Goal: Task Accomplishment & Management: Manage account settings

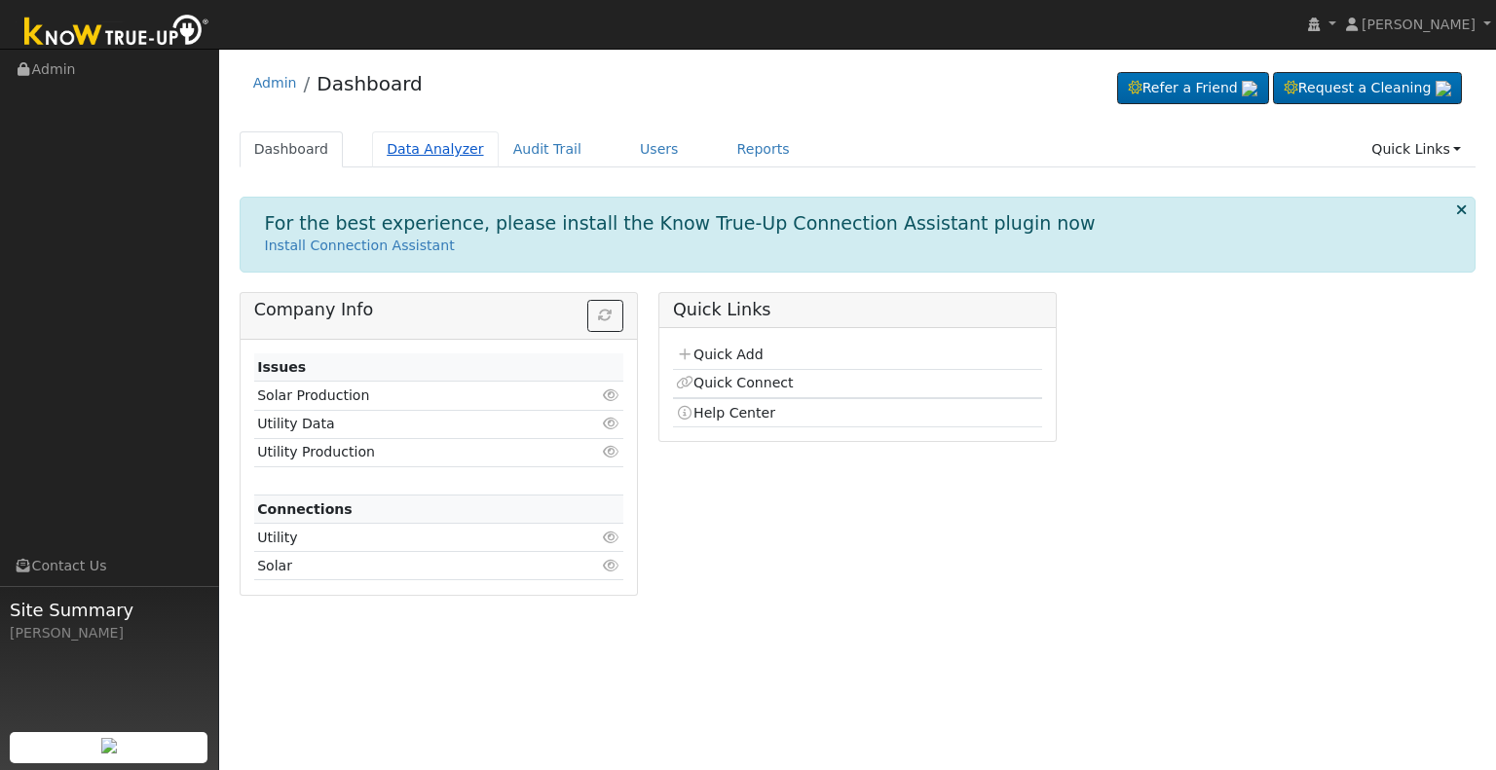
click at [436, 151] on link "Data Analyzer" at bounding box center [435, 149] width 127 height 36
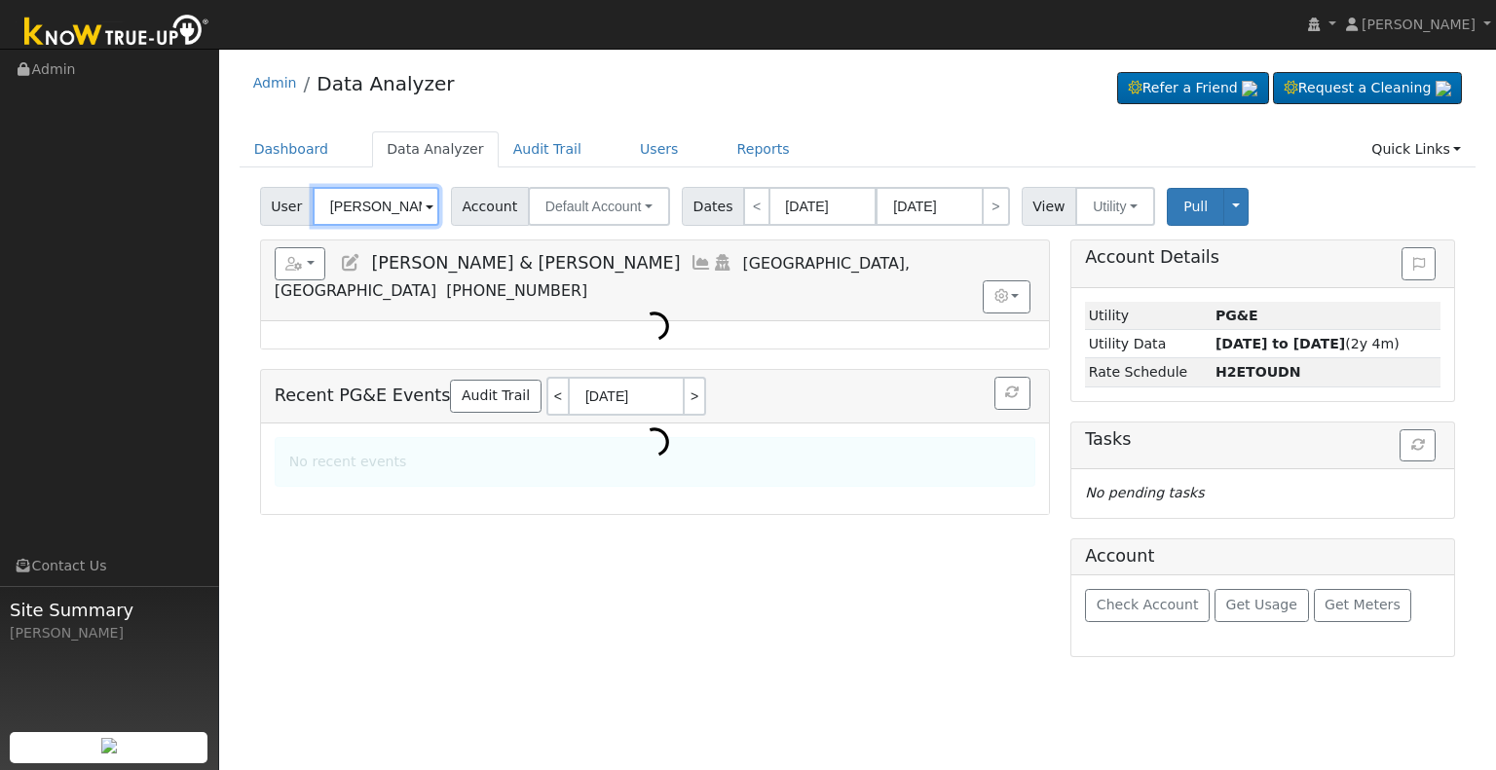
click at [367, 209] on input "Joseph & Nina Gitti" at bounding box center [376, 206] width 127 height 39
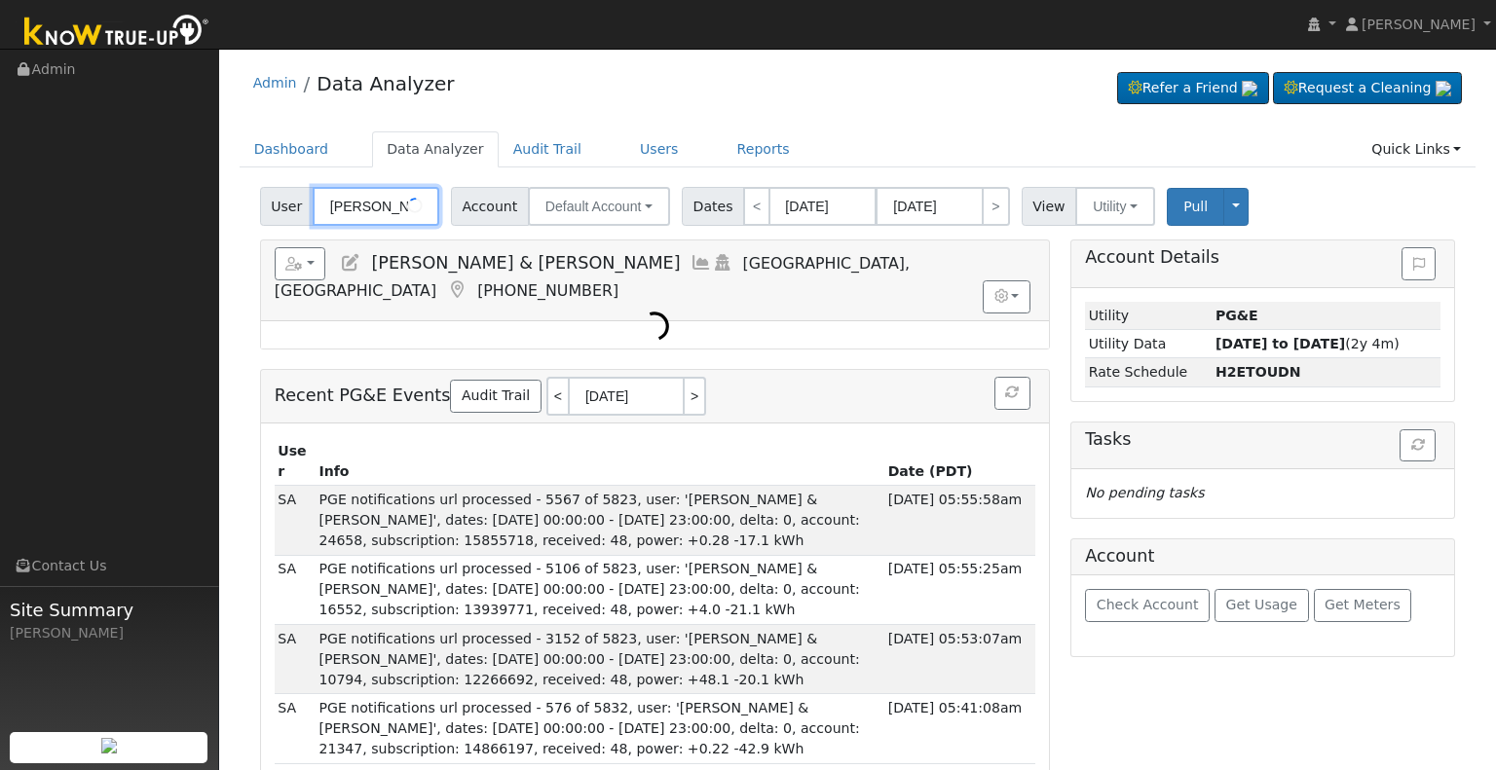
click at [367, 209] on input "Joseph & Nina Gitti" at bounding box center [376, 206] width 127 height 39
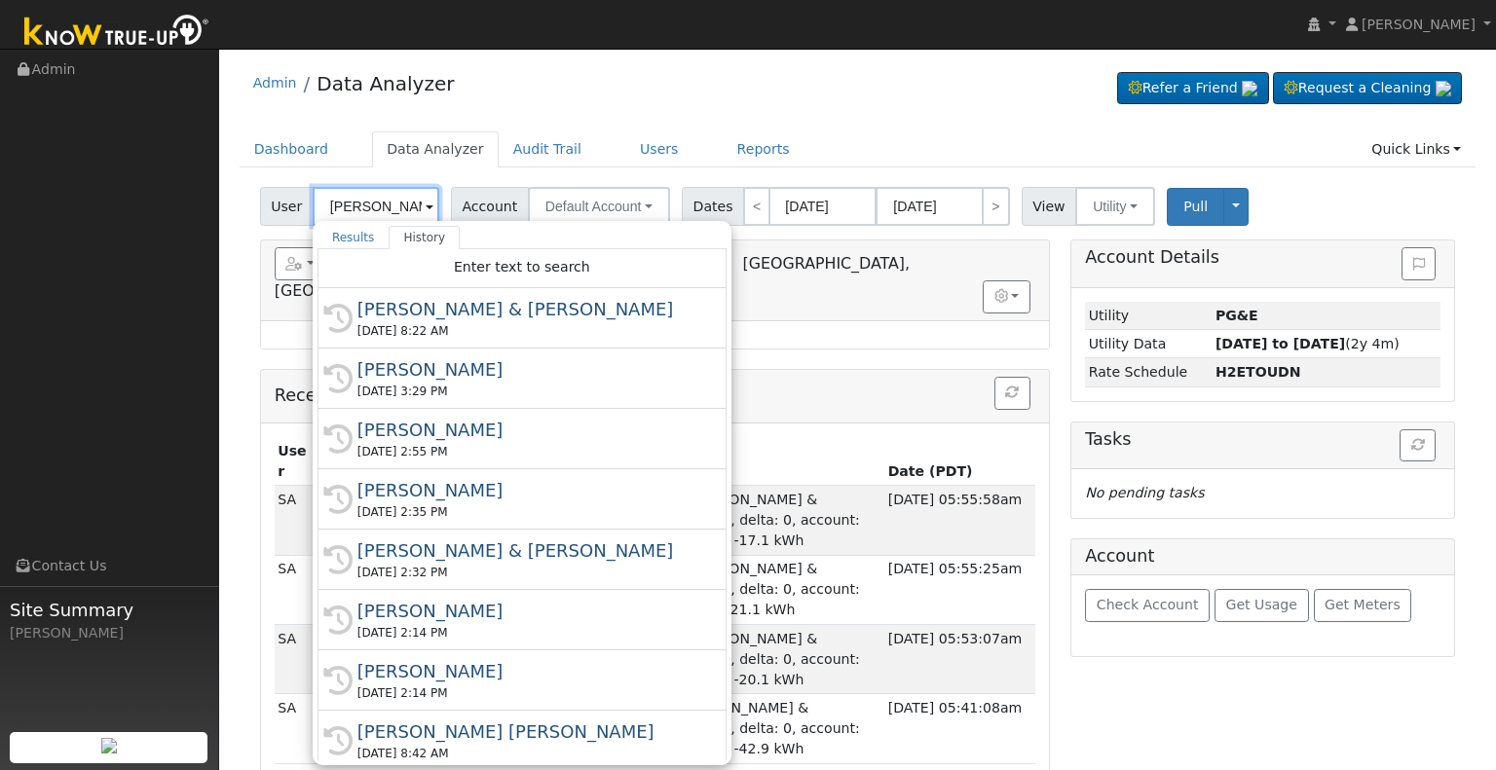
click at [367, 209] on input "[PERSON_NAME] & [PERSON_NAME]" at bounding box center [376, 206] width 127 height 39
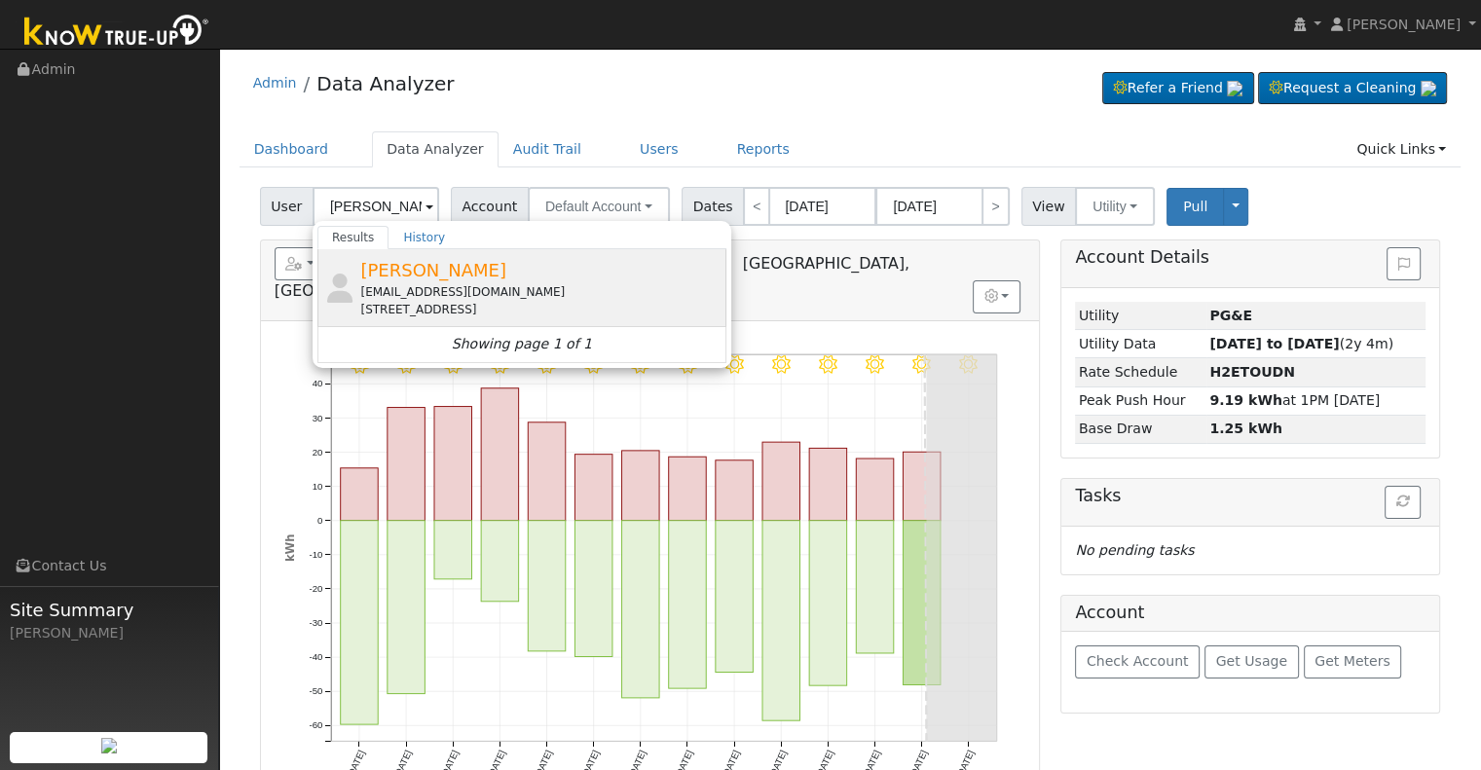
click at [456, 293] on div "gideon.bearer@gmail.com" at bounding box center [540, 292] width 361 height 18
type input "Gunder Balista"
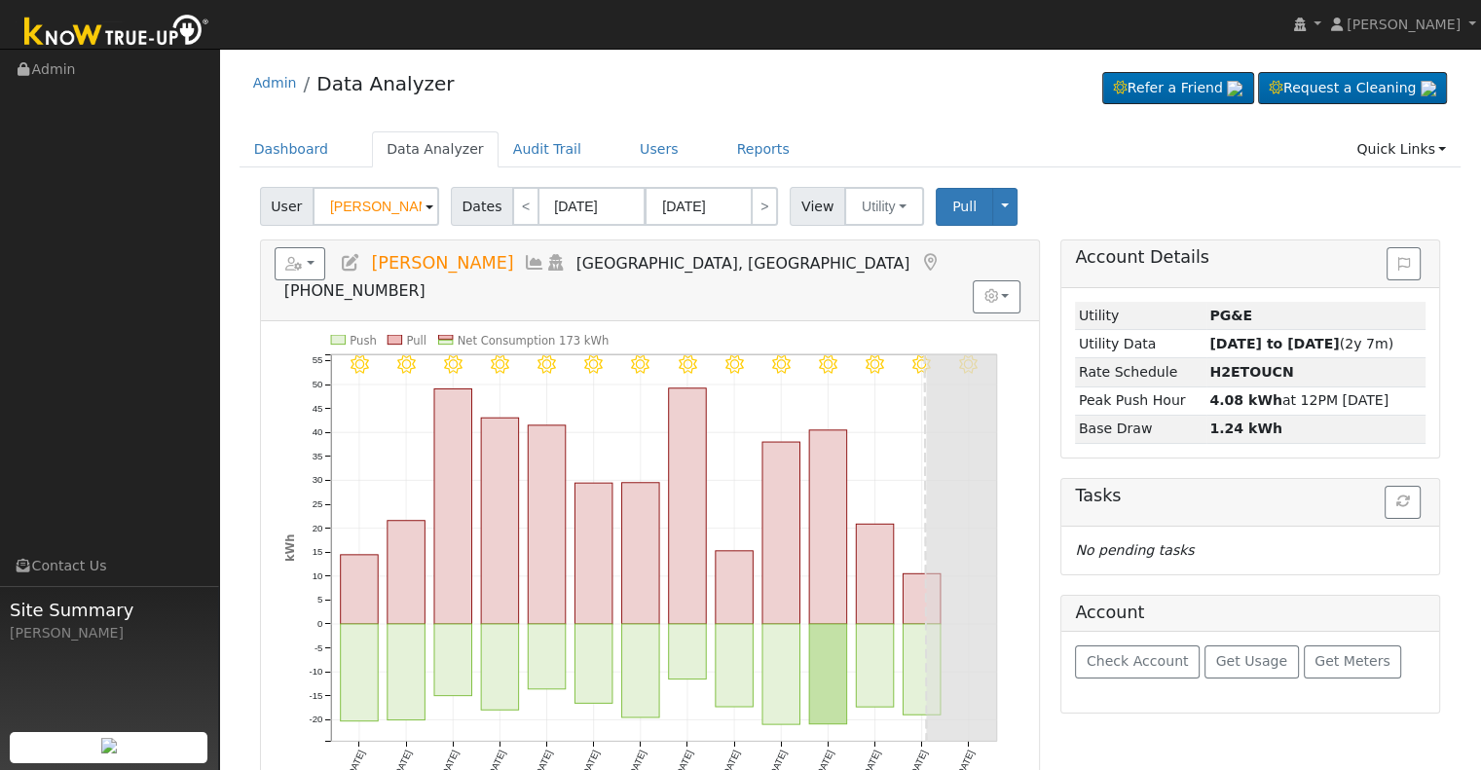
click at [355, 257] on icon at bounding box center [350, 263] width 21 height 18
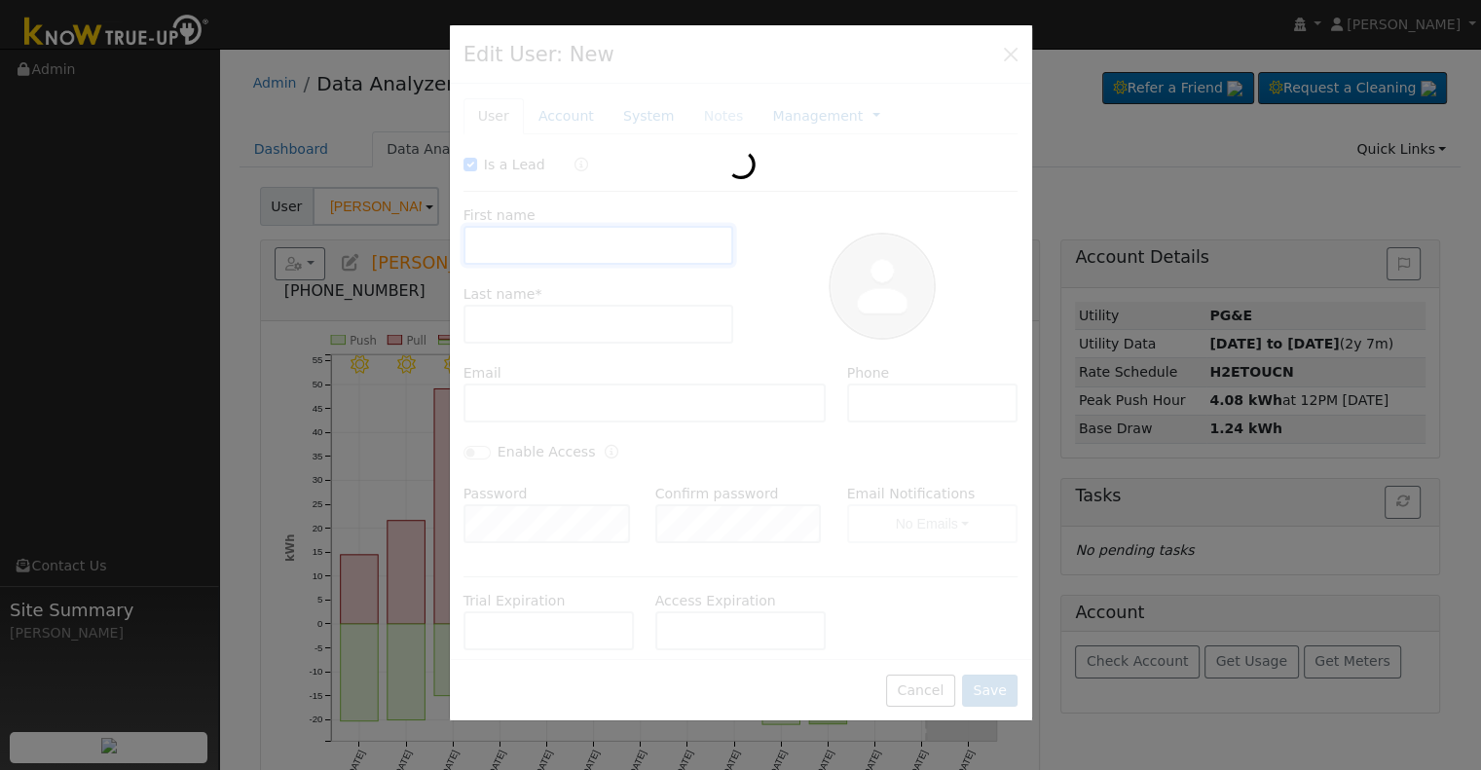
checkbox input "true"
type input "Gunder"
type input "Balista"
type input "gideon.bearer@gmail.com"
type input "559-512-9970"
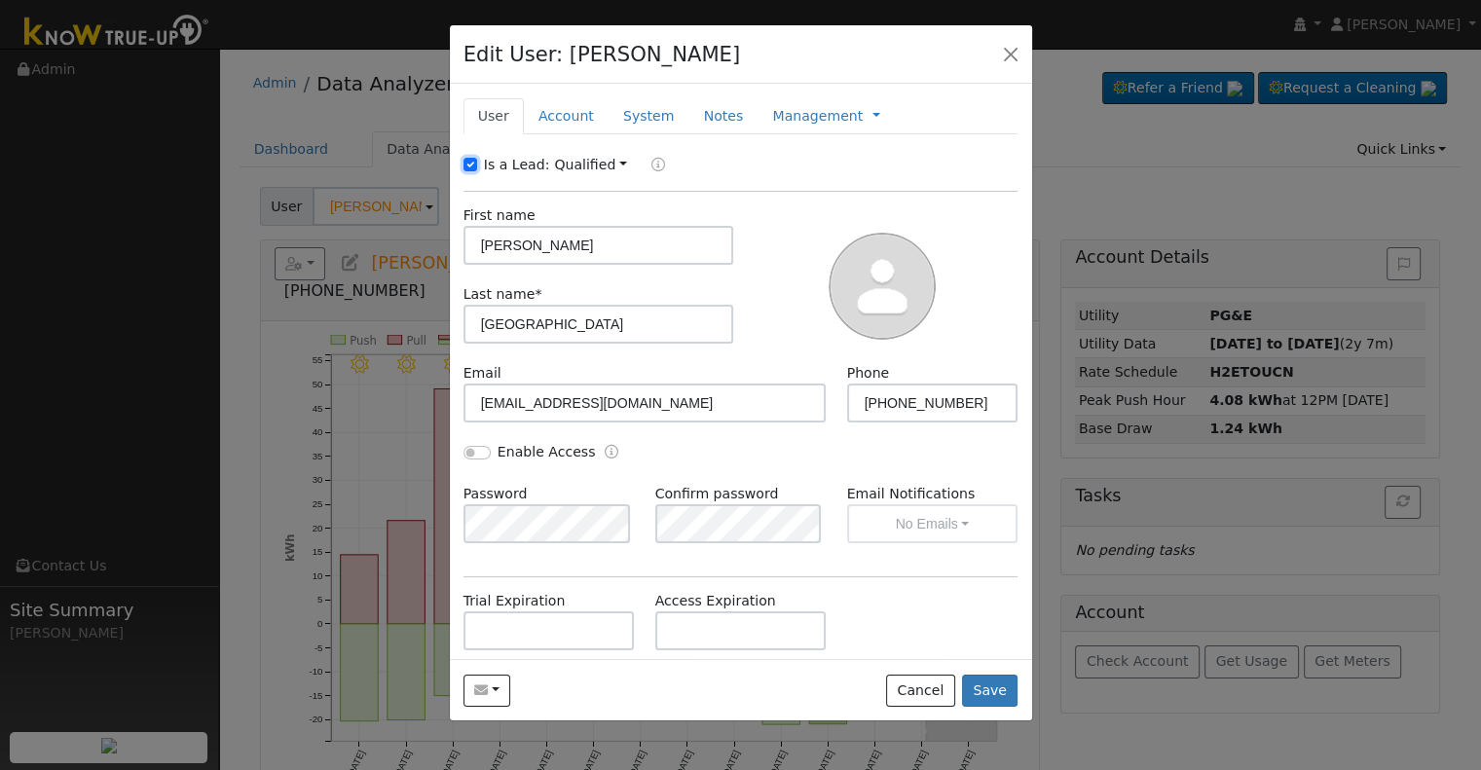
click at [470, 165] on input "Is a Lead:" at bounding box center [470, 165] width 14 height 14
checkbox input "false"
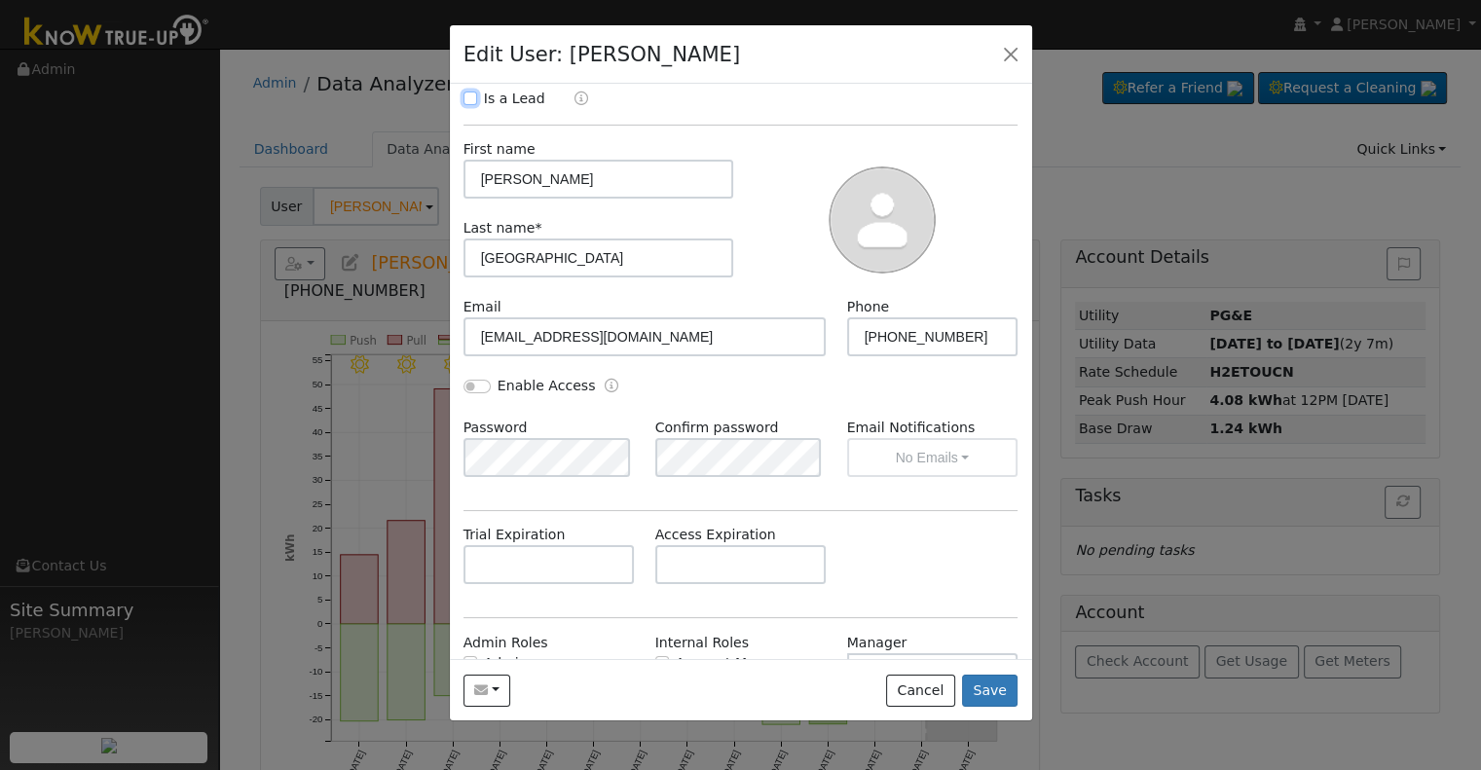
scroll to position [97, 0]
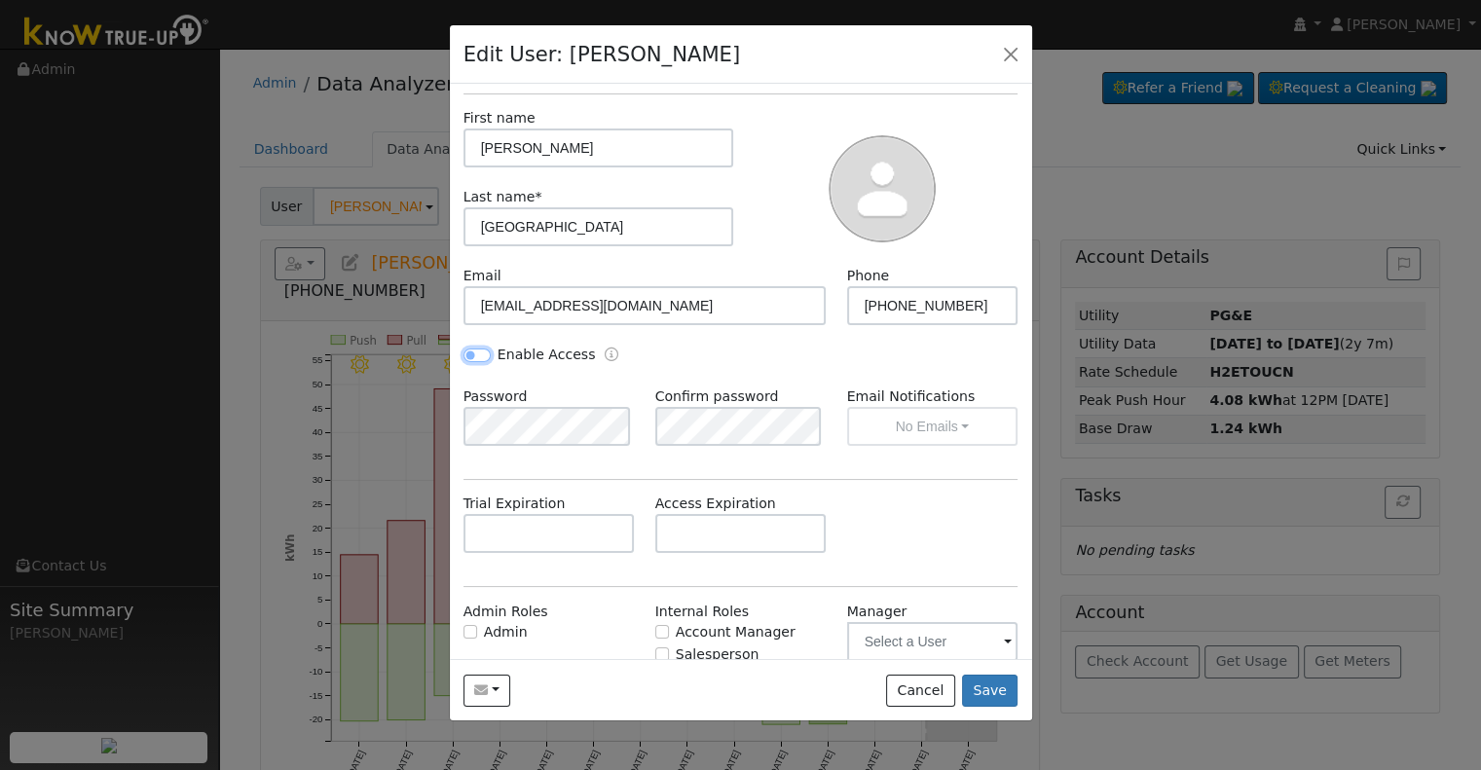
click at [463, 350] on input "Enable Access" at bounding box center [476, 356] width 27 height 14
checkbox input "true"
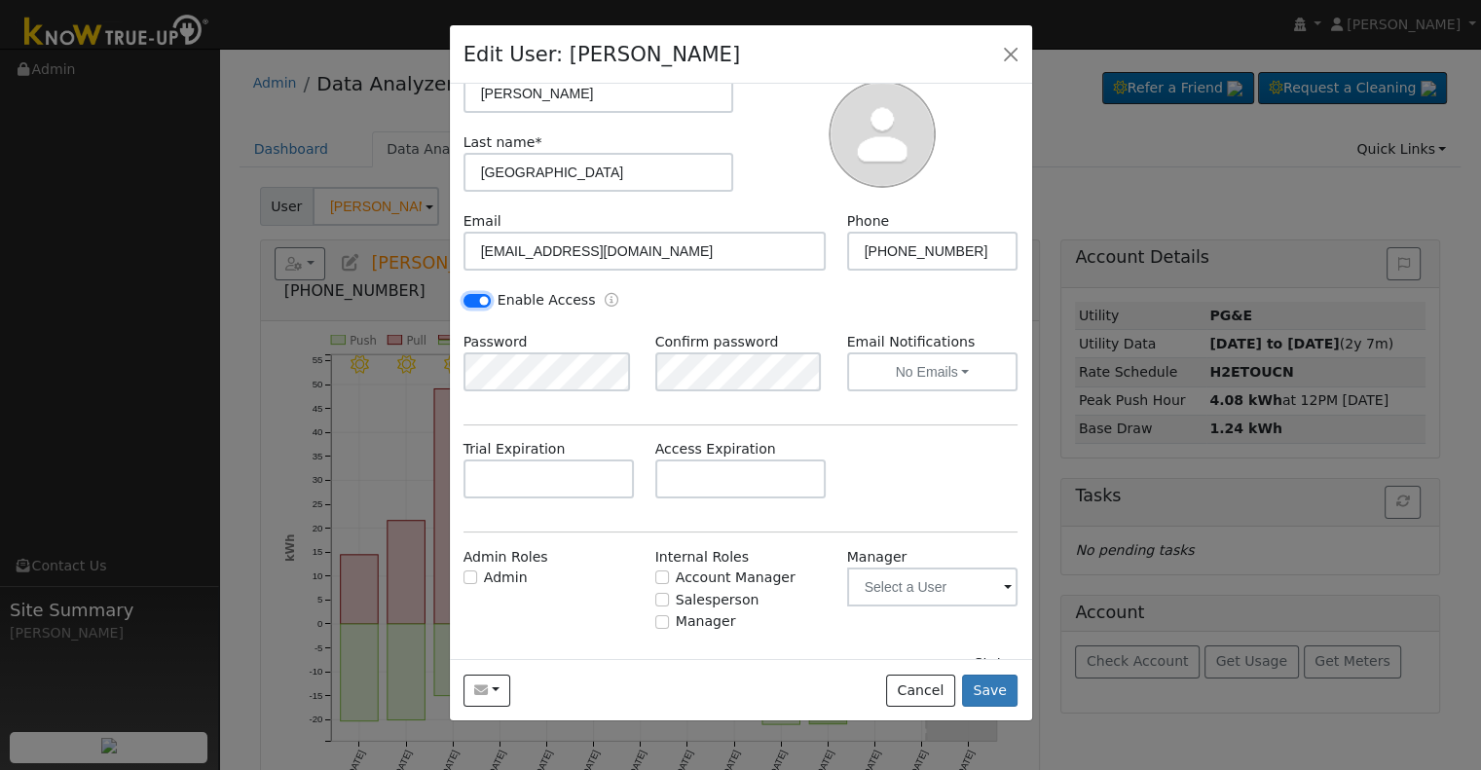
scroll to position [179, 0]
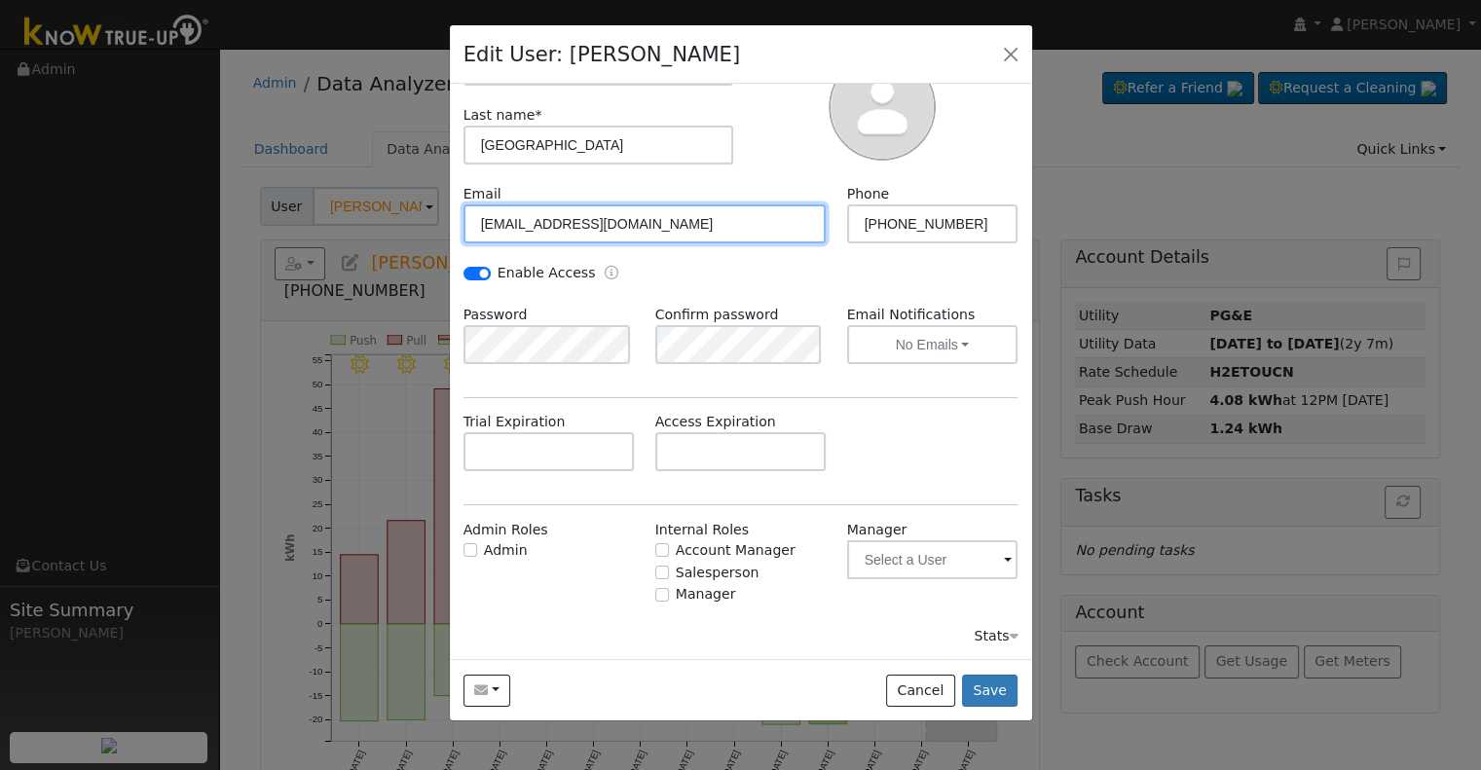
click at [709, 233] on input "gideon.bearer@gmail.com" at bounding box center [644, 223] width 363 height 39
paste input "rednug320"
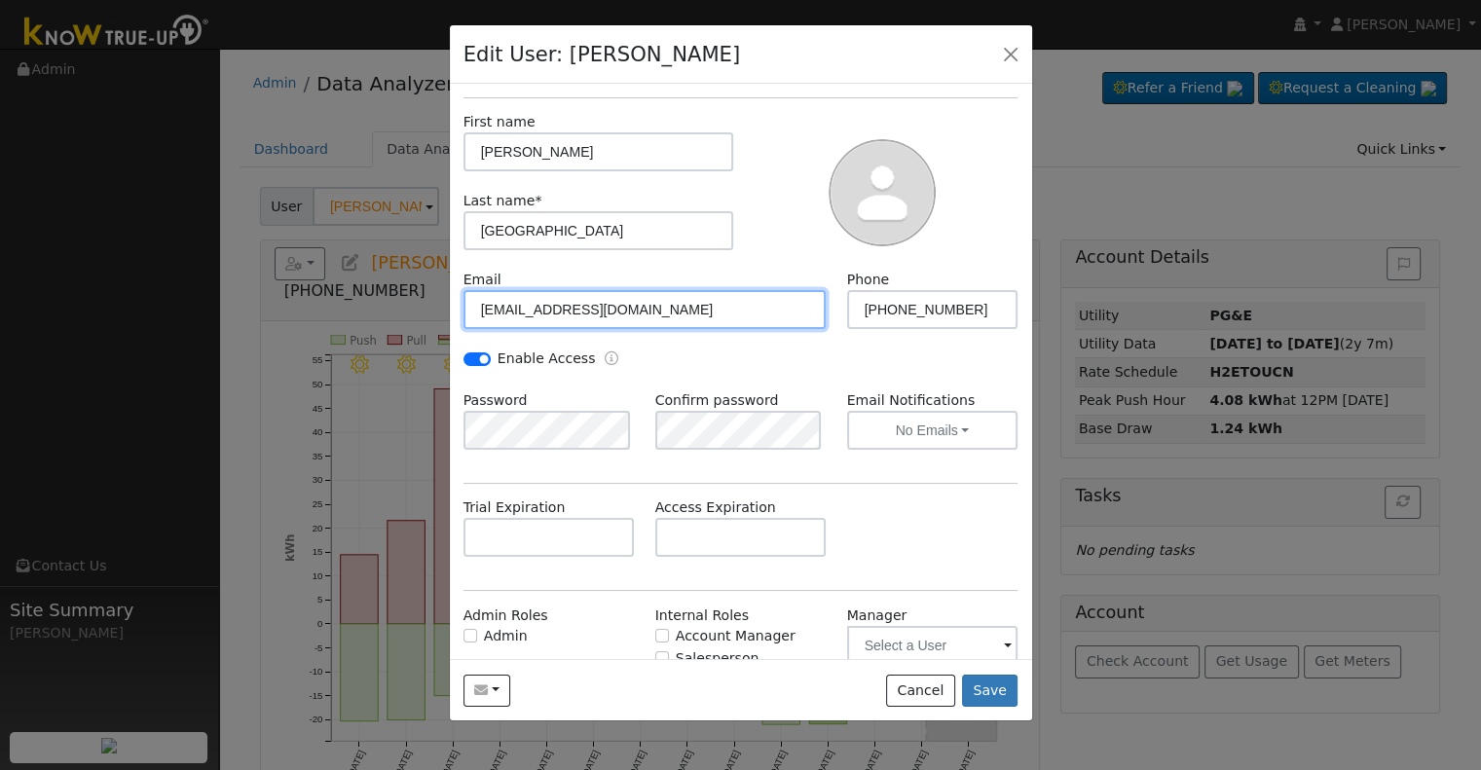
scroll to position [0, 0]
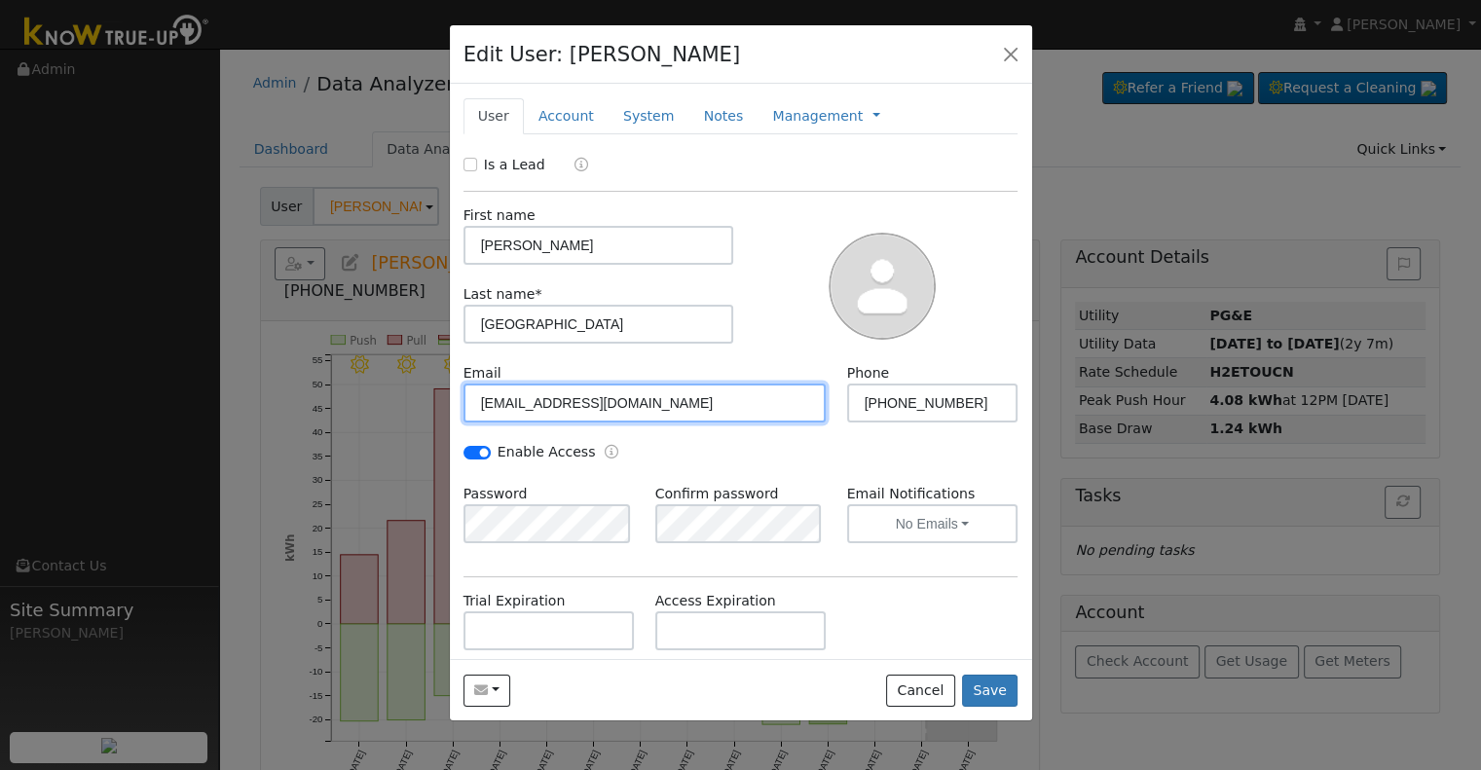
type input "rednug320@gmail.com"
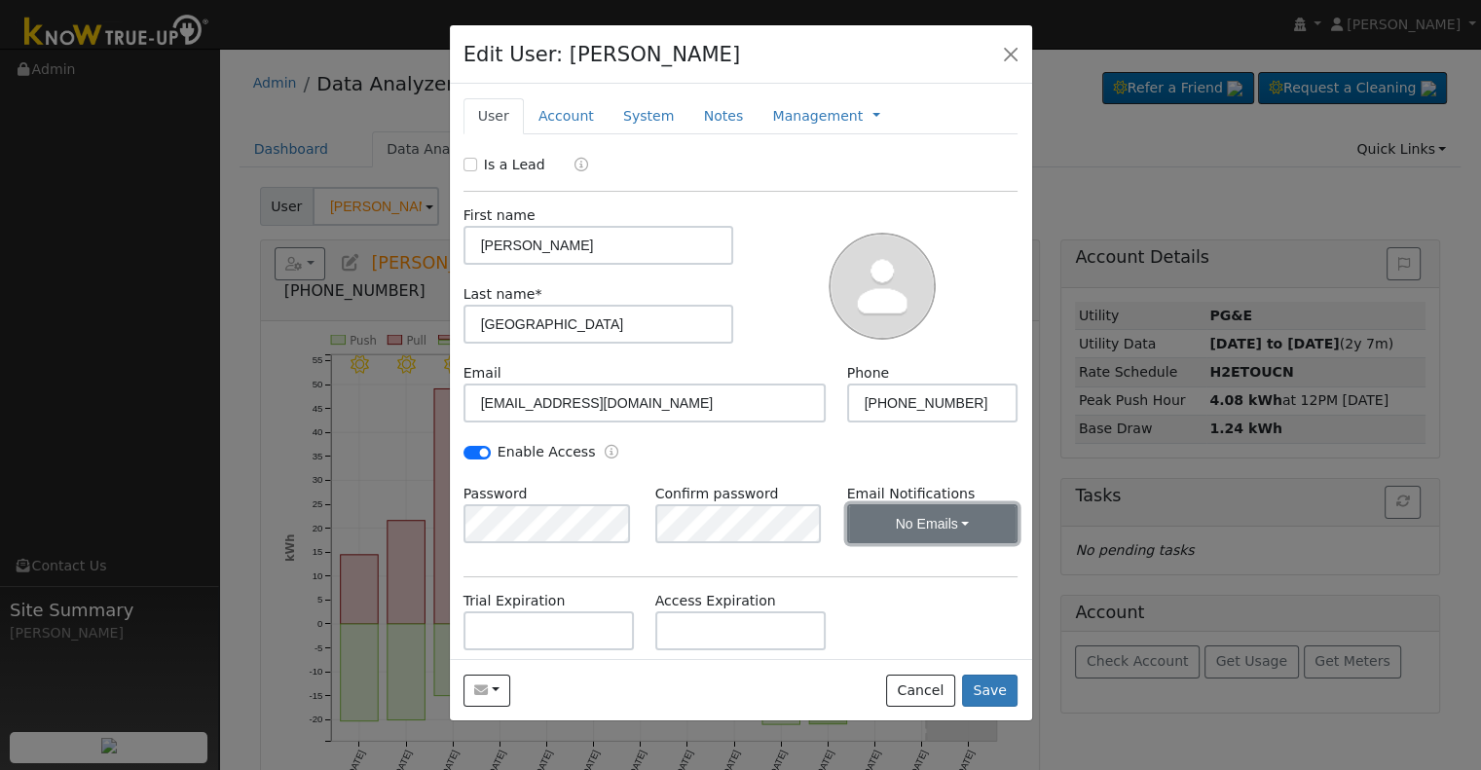
click at [984, 517] on button "No Emails" at bounding box center [932, 523] width 171 height 39
click at [931, 599] on link "Weekly Emails" at bounding box center [905, 593] width 135 height 27
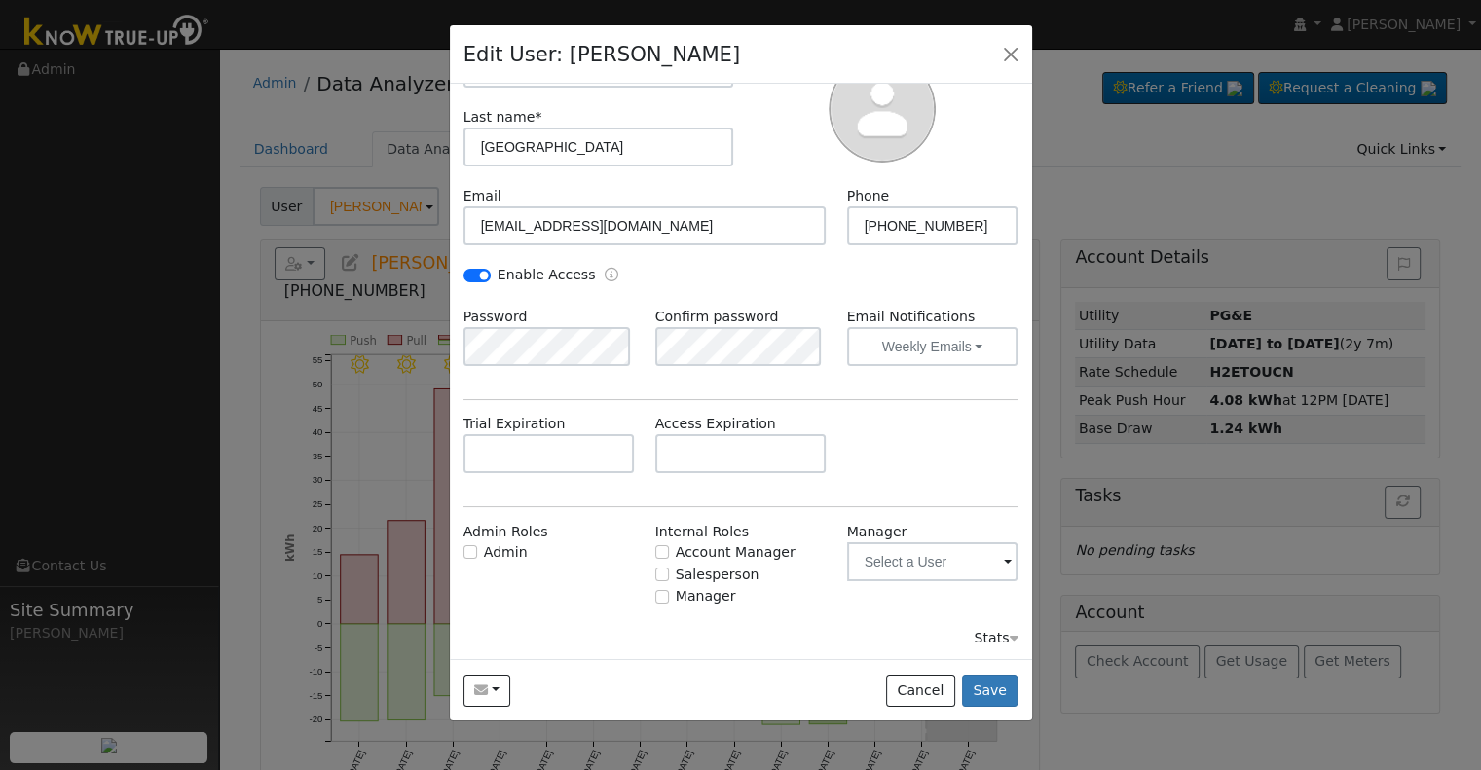
scroll to position [179, 0]
click at [668, 455] on input "text" at bounding box center [740, 451] width 171 height 39
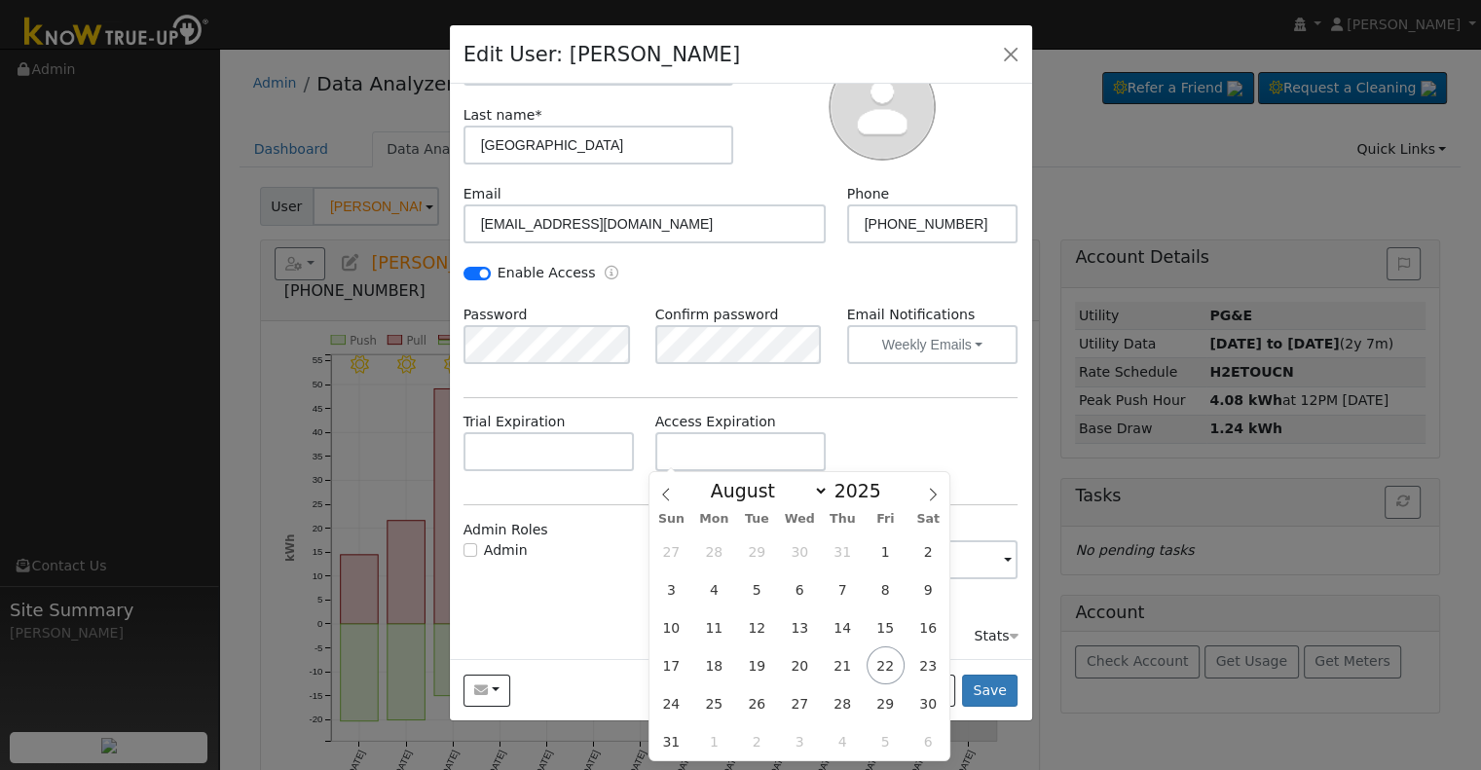
click at [893, 416] on div "Trial Expiration Access Expiration" at bounding box center [740, 451] width 575 height 79
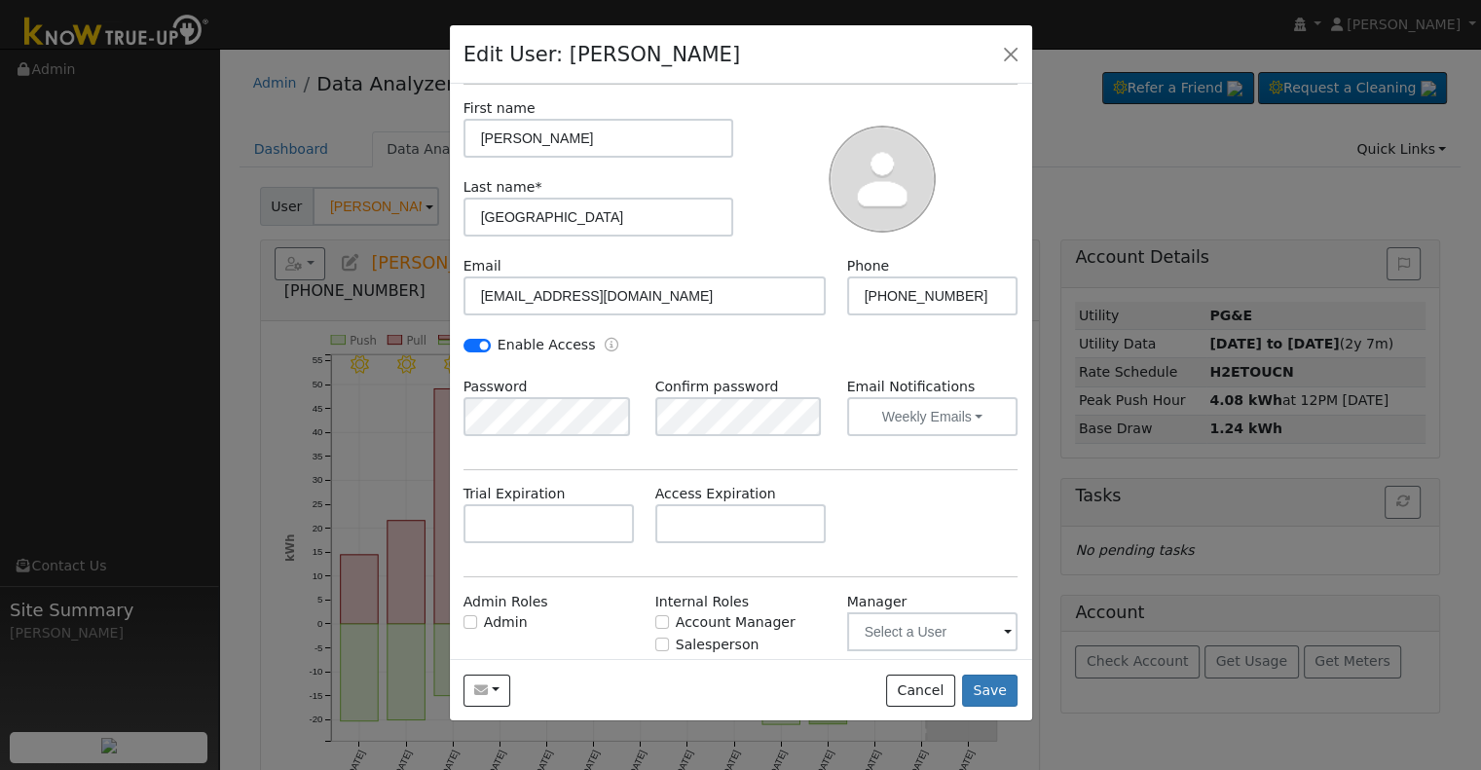
scroll to position [0, 0]
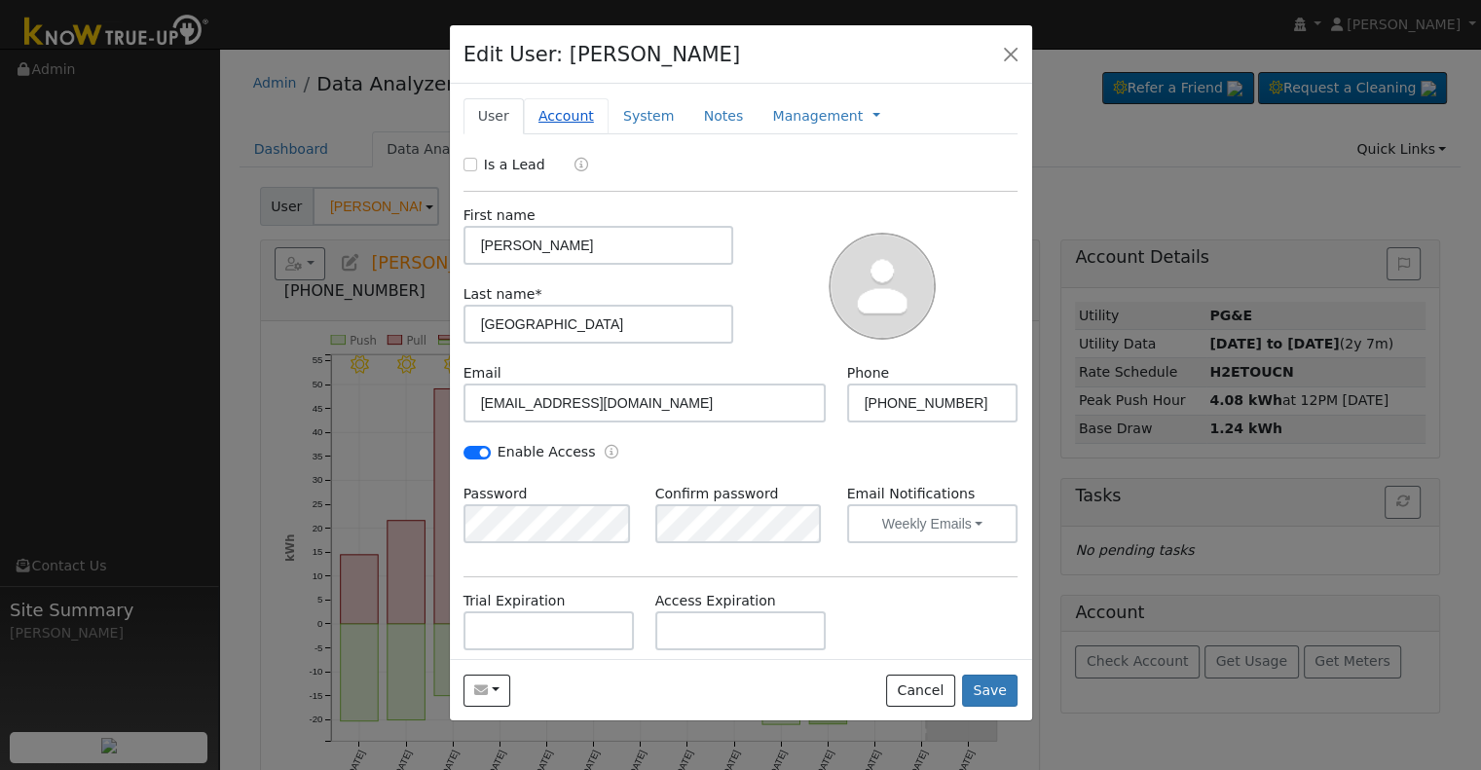
click at [559, 117] on link "Account" at bounding box center [566, 116] width 85 height 36
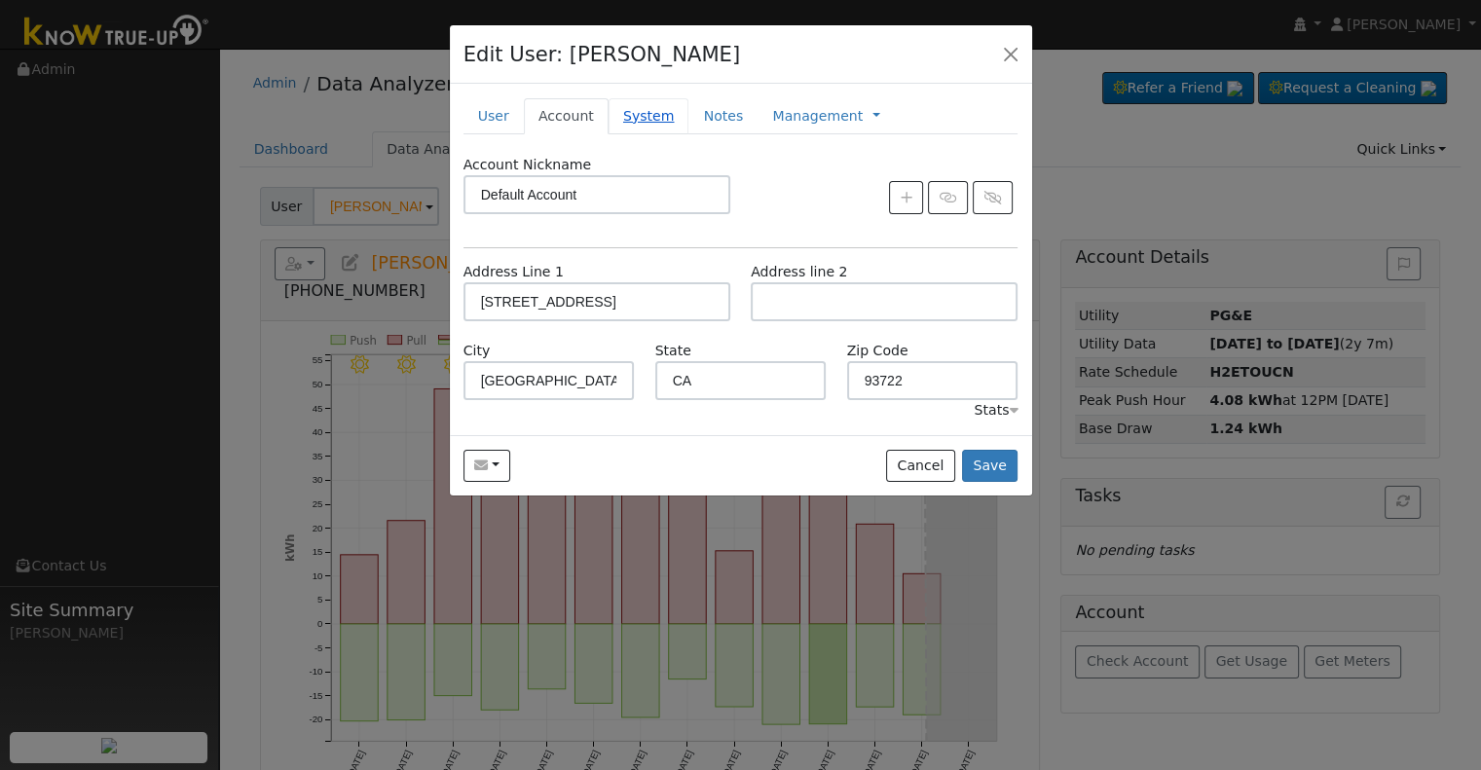
click at [640, 118] on link "System" at bounding box center [649, 116] width 81 height 36
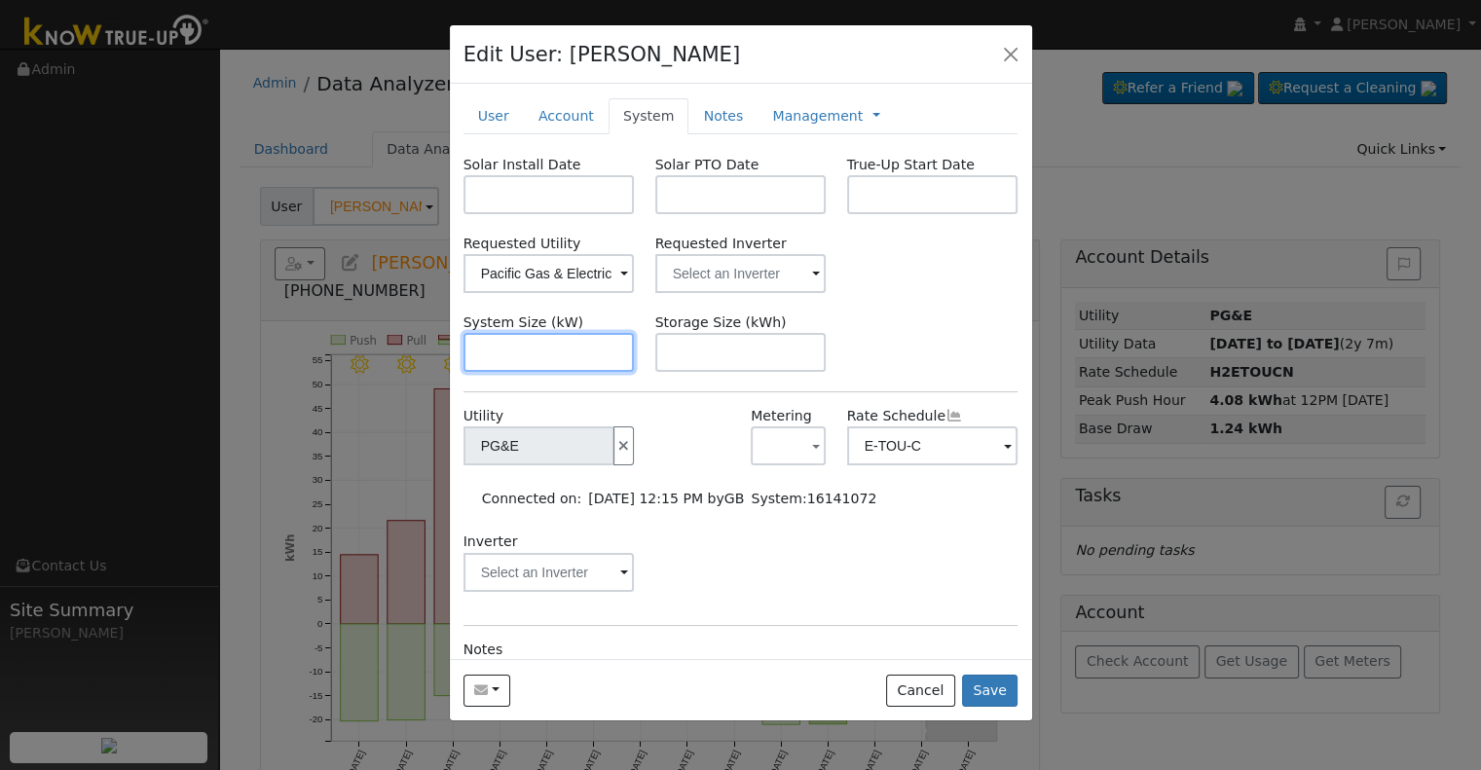
click at [563, 352] on input "text" at bounding box center [548, 352] width 171 height 39
paste input "4.460"
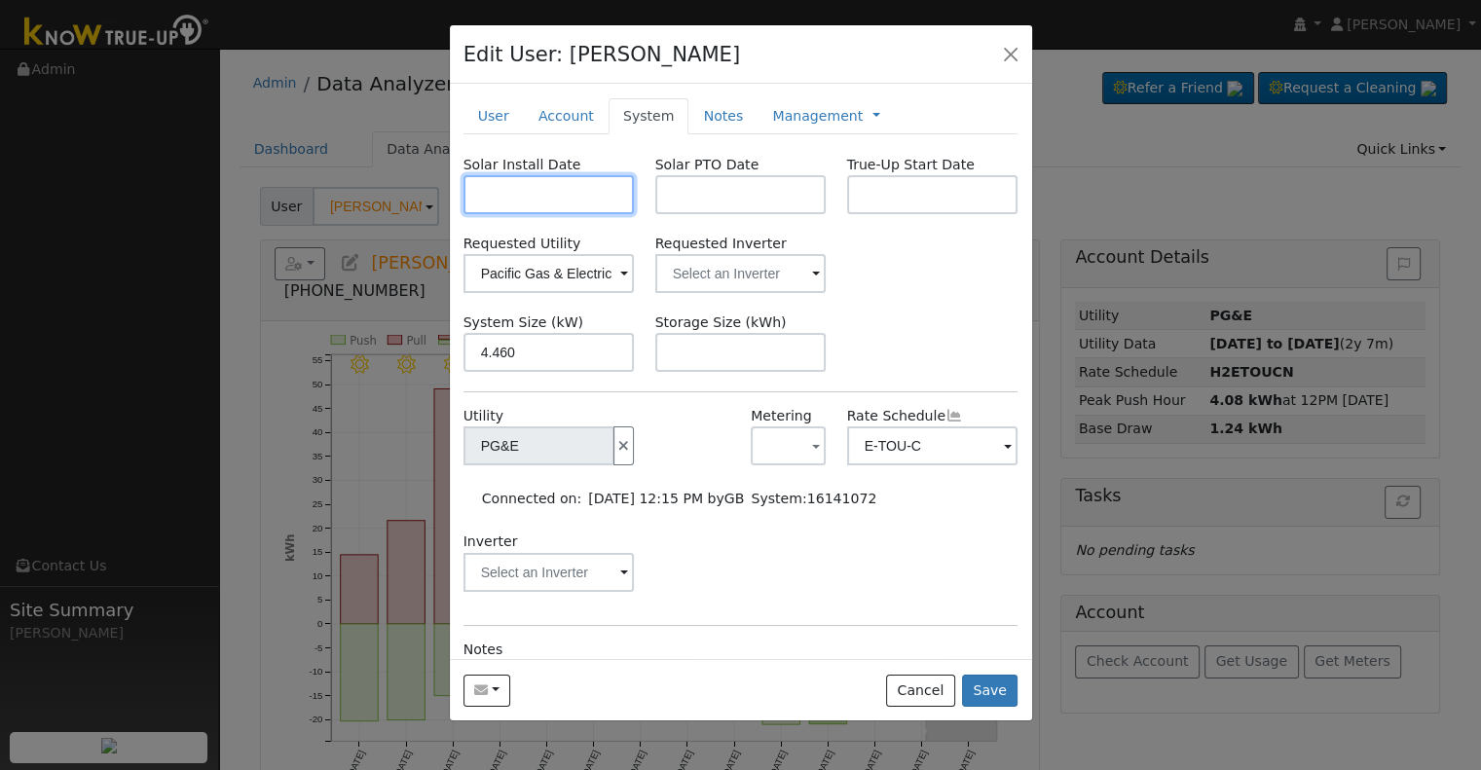
type input "4.5"
click at [524, 184] on input "text" at bounding box center [548, 194] width 171 height 39
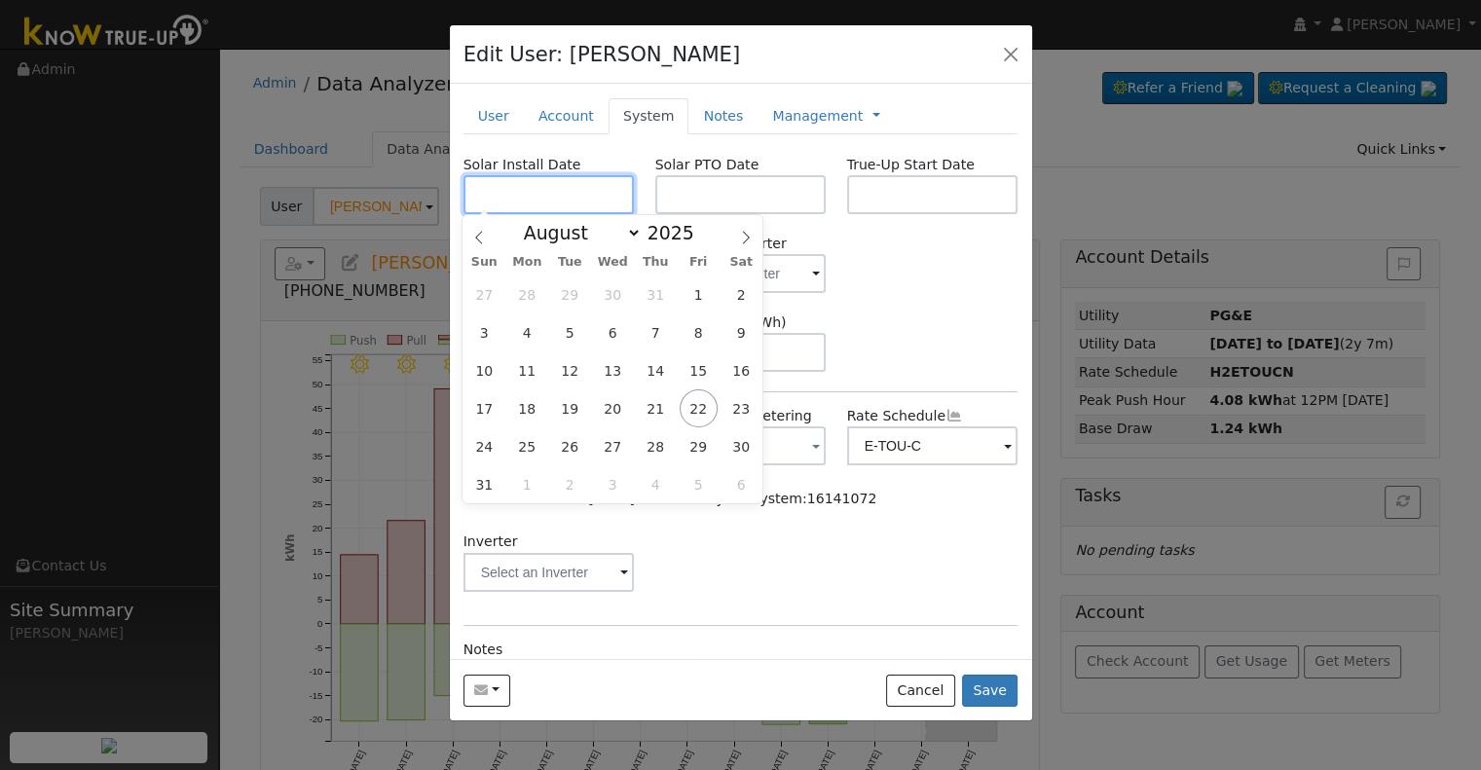
drag, startPoint x: 585, startPoint y: 190, endPoint x: 602, endPoint y: 190, distance: 16.6
click at [585, 190] on input "text" at bounding box center [548, 194] width 171 height 39
paste input "3/4/2025"
type input "03/04/2025"
click at [756, 186] on input "text" at bounding box center [740, 194] width 171 height 39
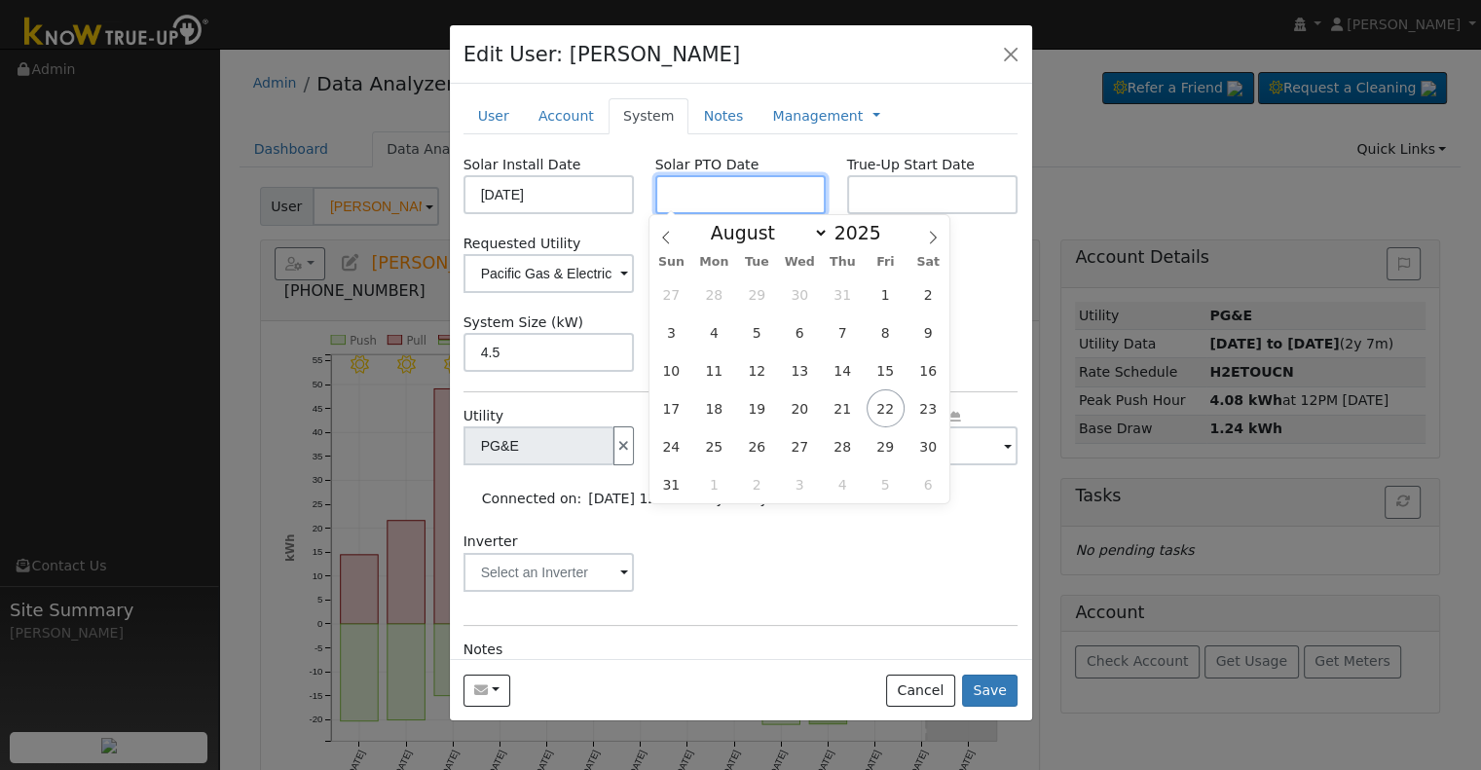
click at [740, 196] on input "text" at bounding box center [740, 194] width 171 height 39
paste input "8/21/2025"
type input "[DATE]"
click at [608, 214] on div "Solar Install Date 03/04/2025 Solar PTO Date 08/21/2025 True-Up Start Date Requ…" at bounding box center [740, 484] width 555 height 659
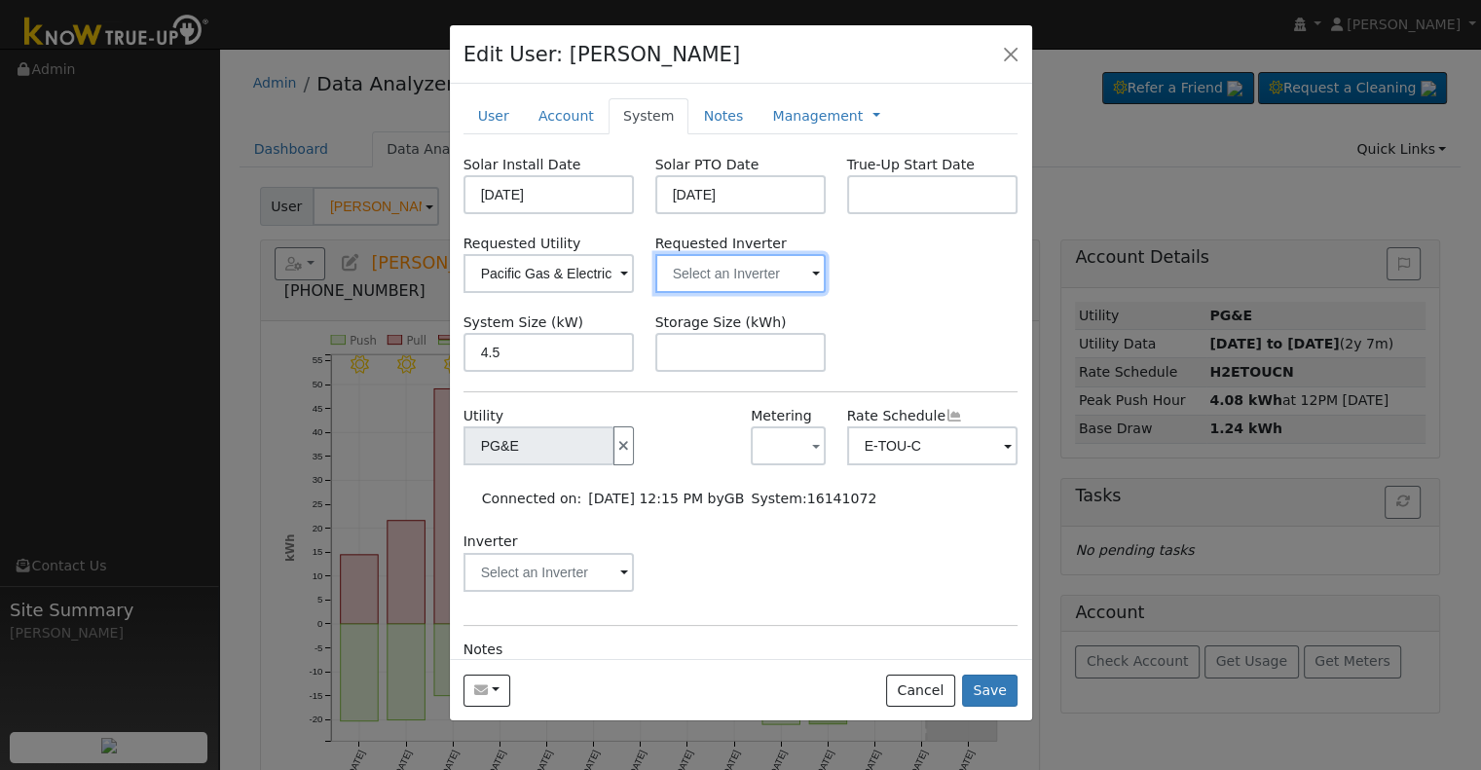
click at [635, 276] on input "text" at bounding box center [548, 273] width 171 height 39
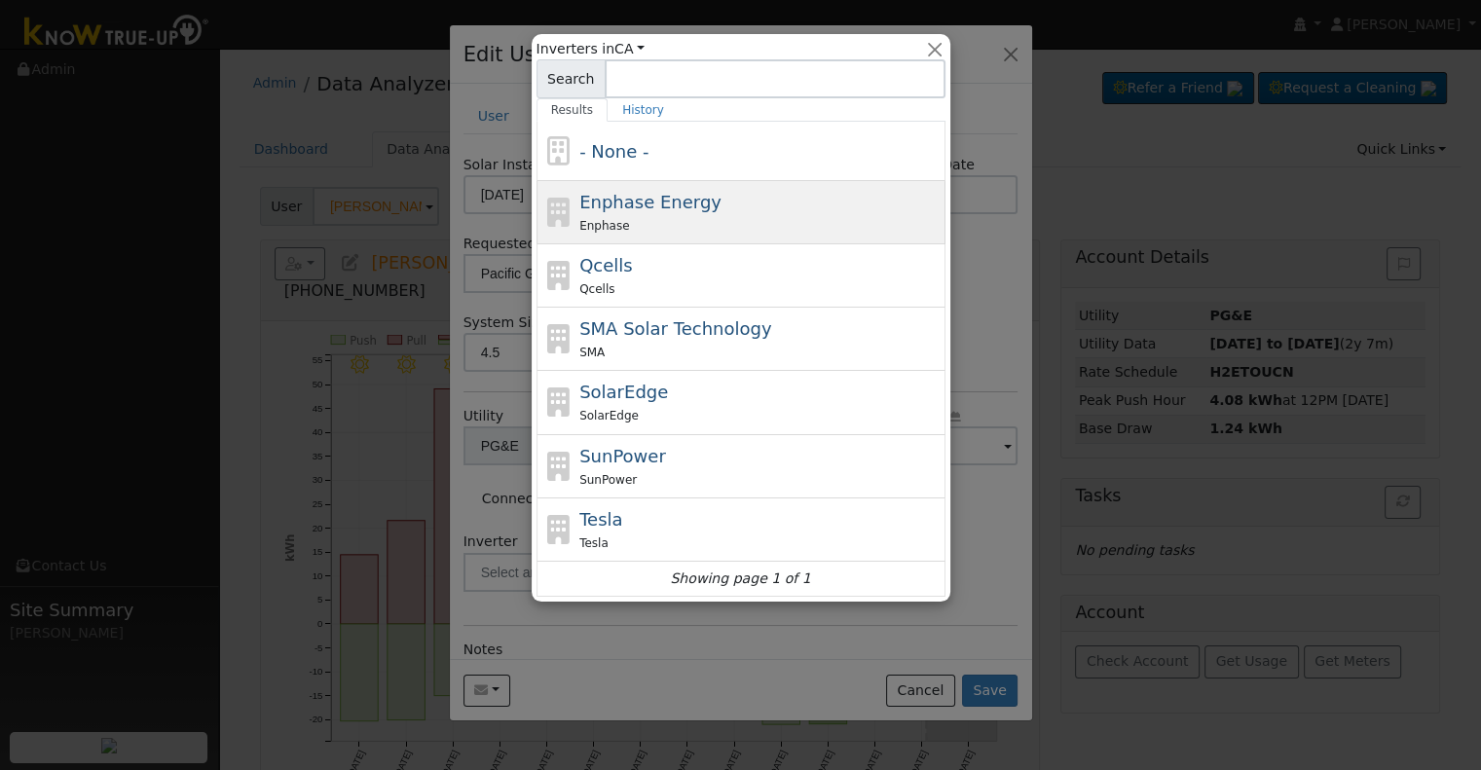
click at [683, 211] on span "Enphase Energy" at bounding box center [650, 202] width 142 height 20
type input "Enphase Energy"
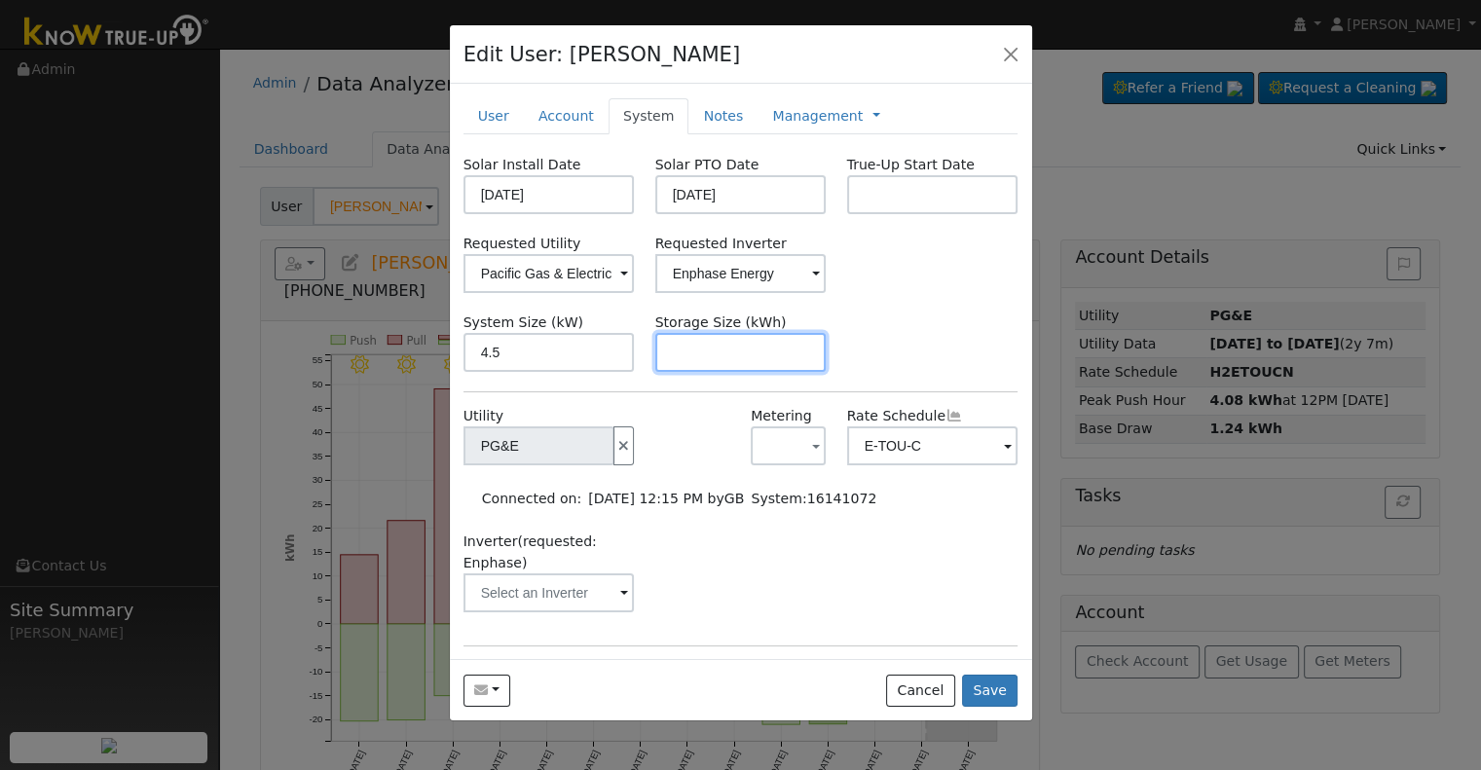
click at [713, 361] on input "text" at bounding box center [740, 352] width 171 height 39
paste input "15.00"
type input "15"
click at [708, 108] on link "Notes" at bounding box center [722, 116] width 69 height 36
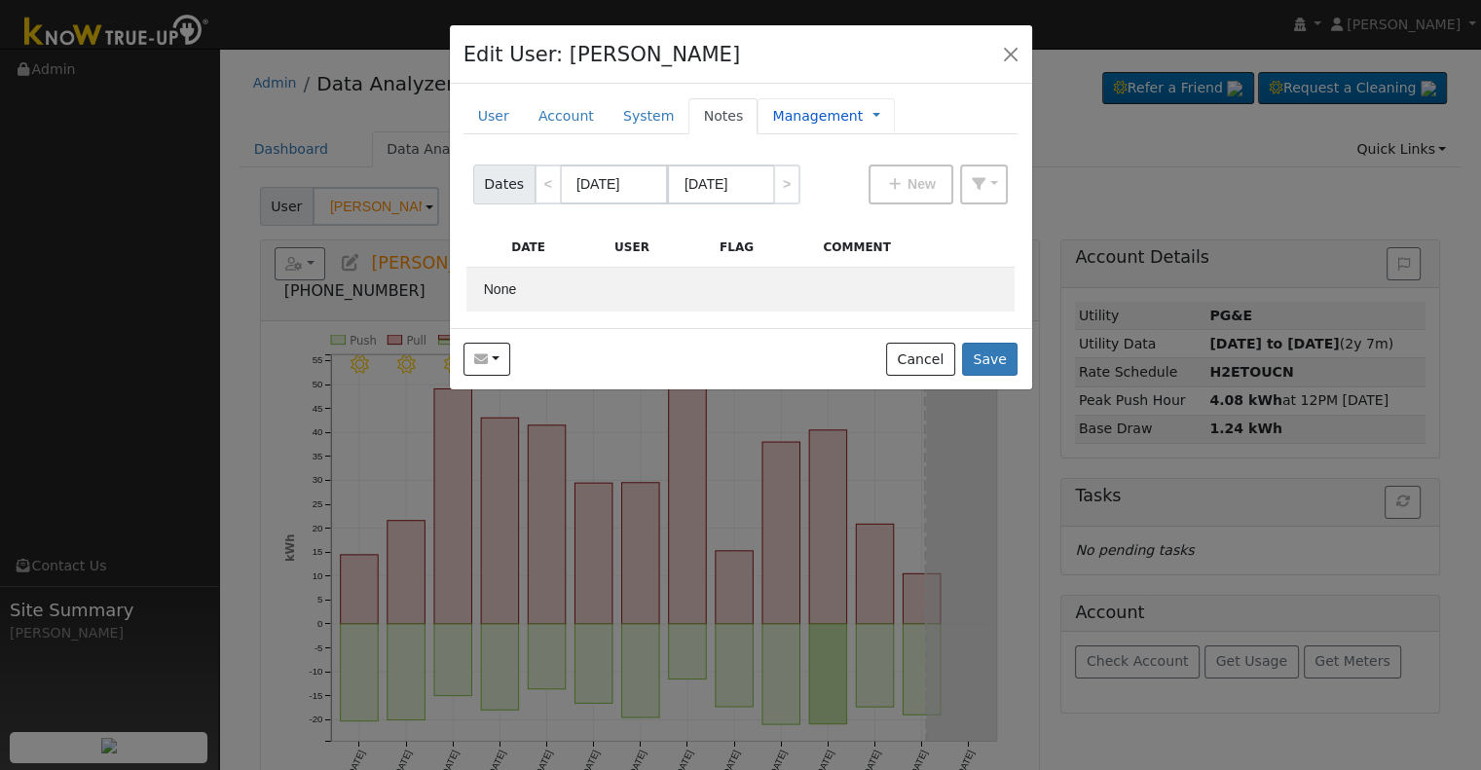
click at [802, 113] on link "Management" at bounding box center [817, 116] width 91 height 20
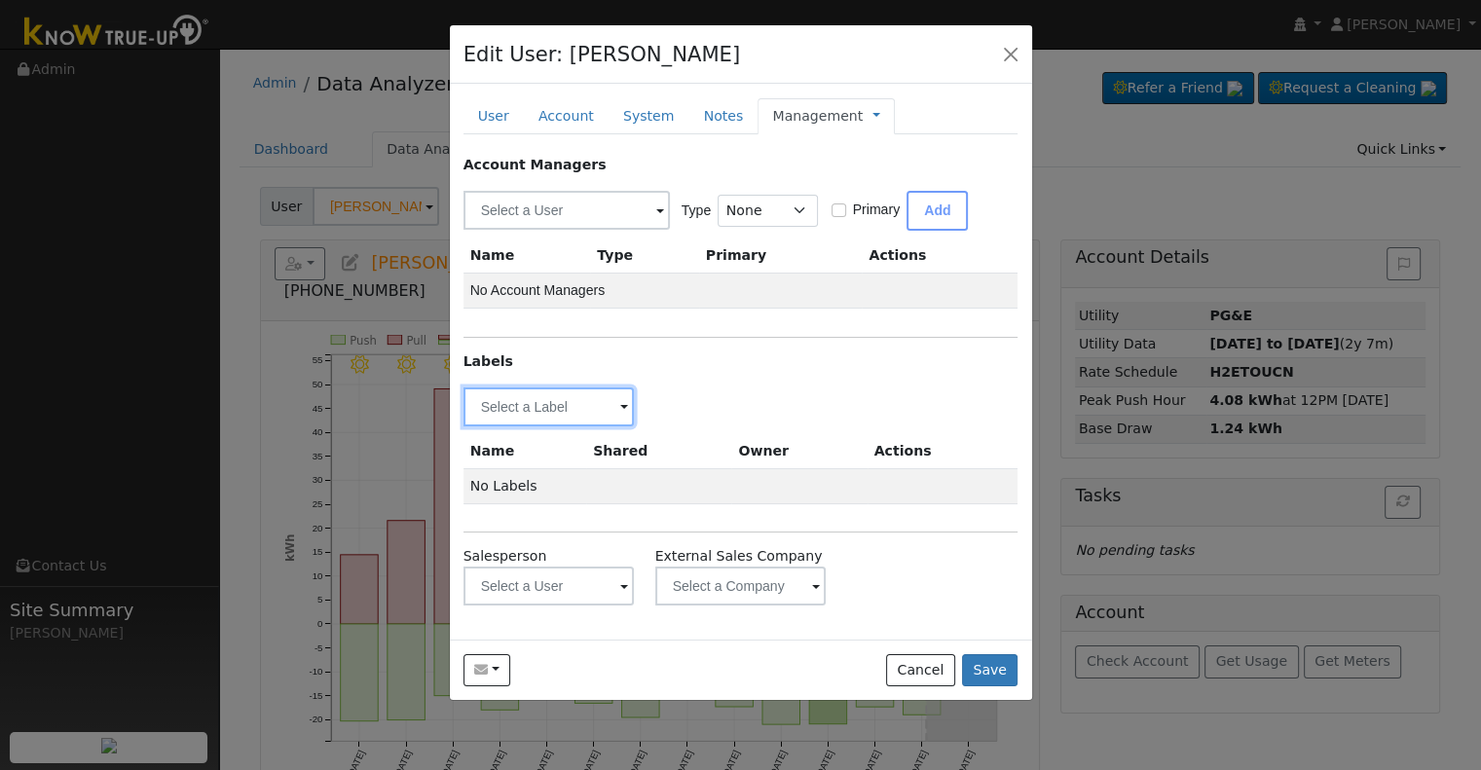
click at [534, 395] on input "text" at bounding box center [548, 407] width 171 height 39
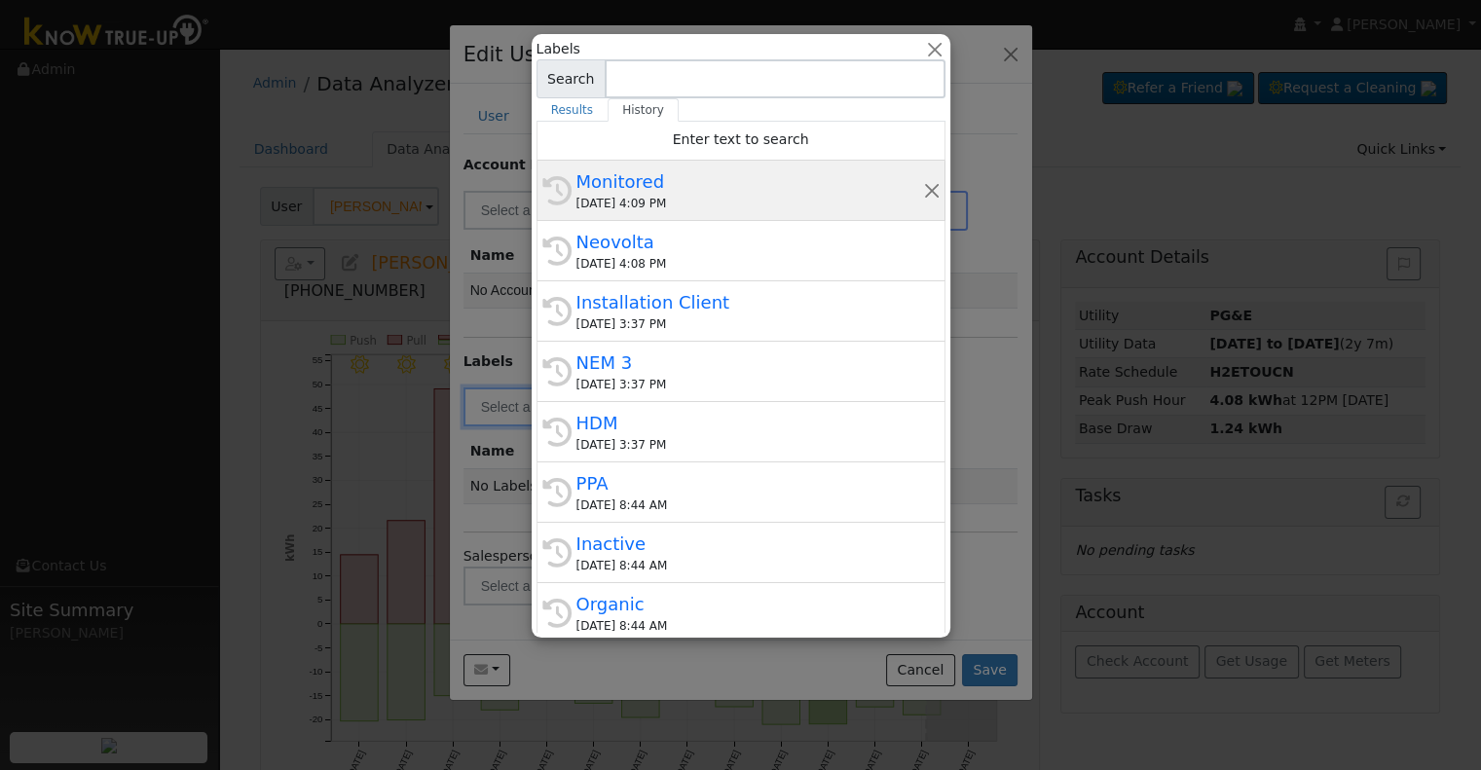
click at [630, 190] on div "Monitored" at bounding box center [749, 181] width 347 height 26
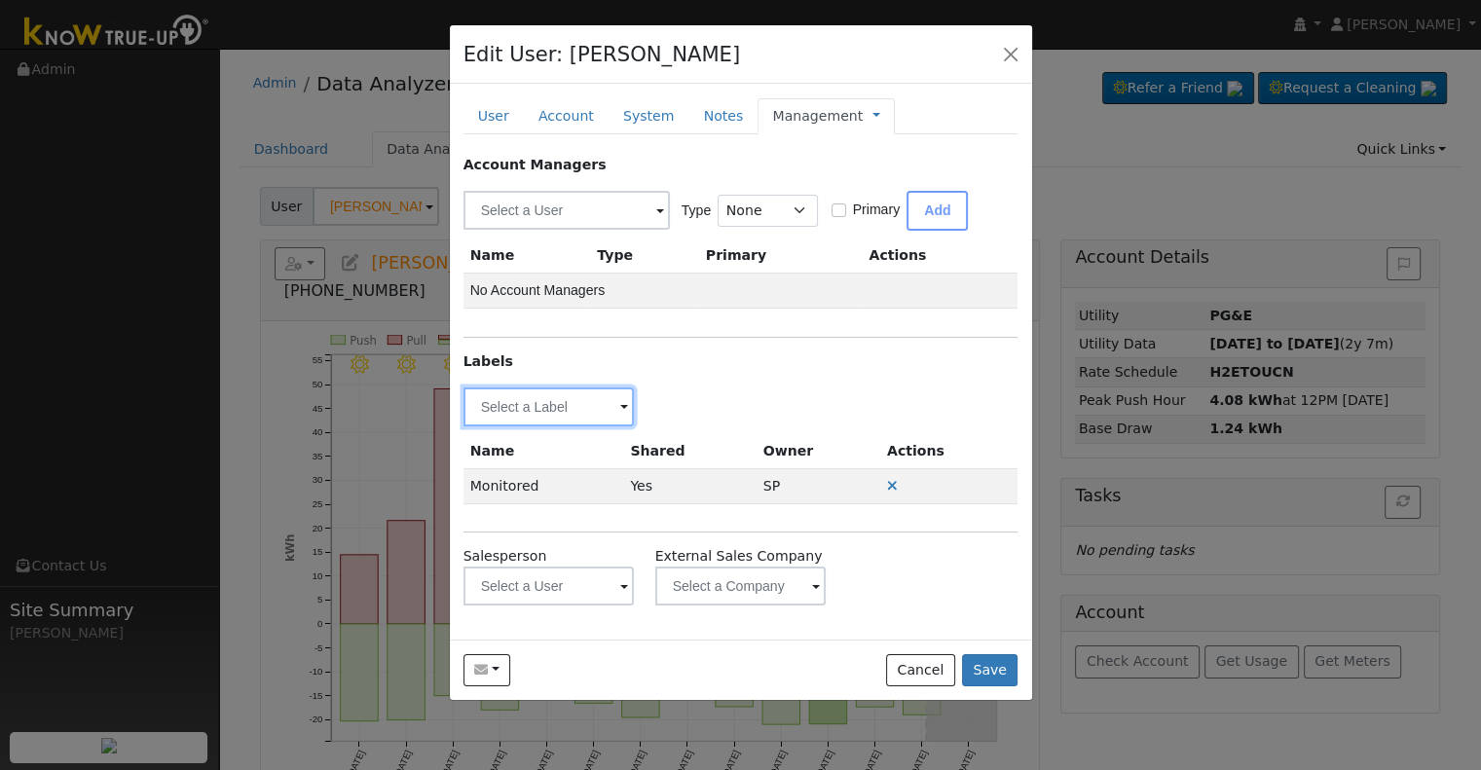
click at [574, 400] on input "text" at bounding box center [548, 407] width 171 height 39
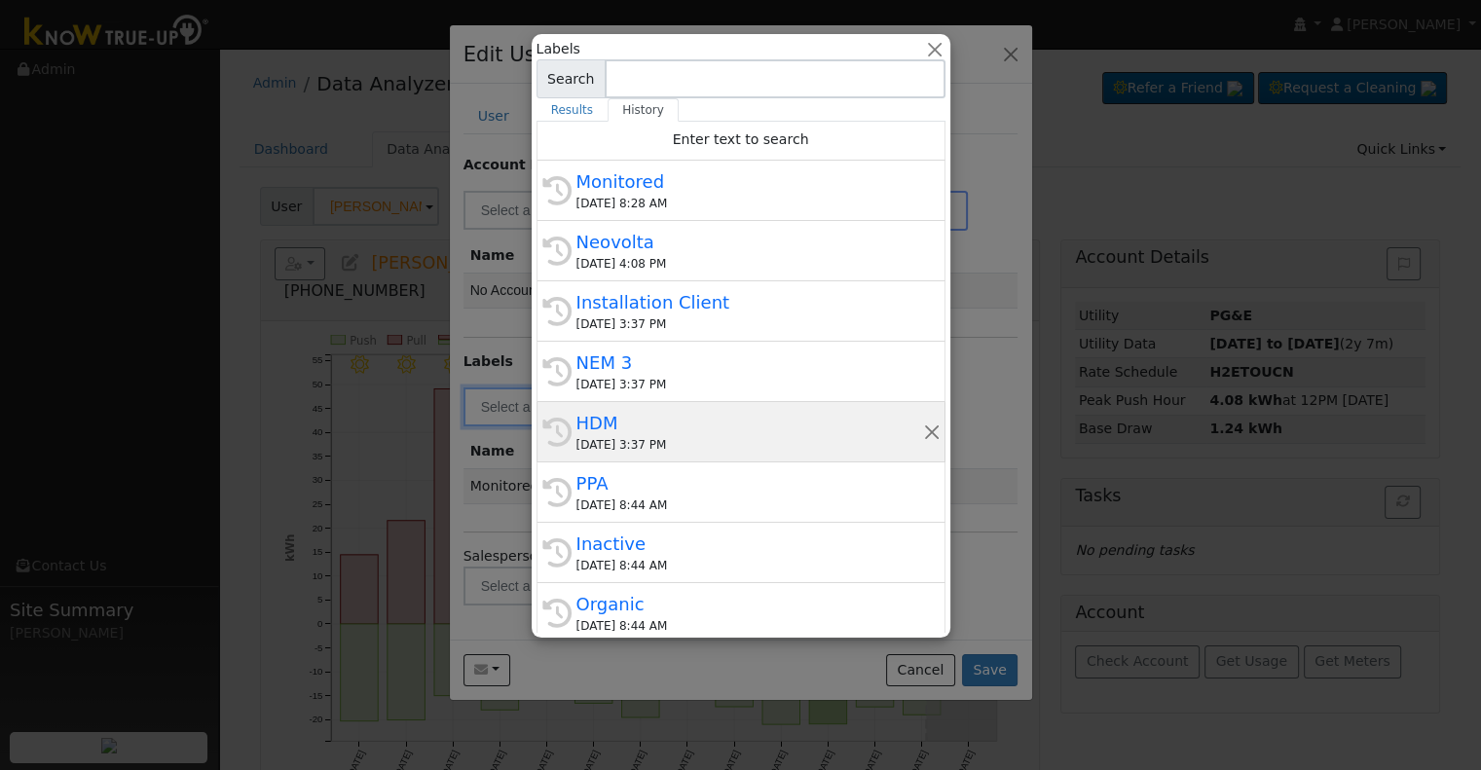
click at [686, 424] on div "HDM" at bounding box center [749, 423] width 347 height 26
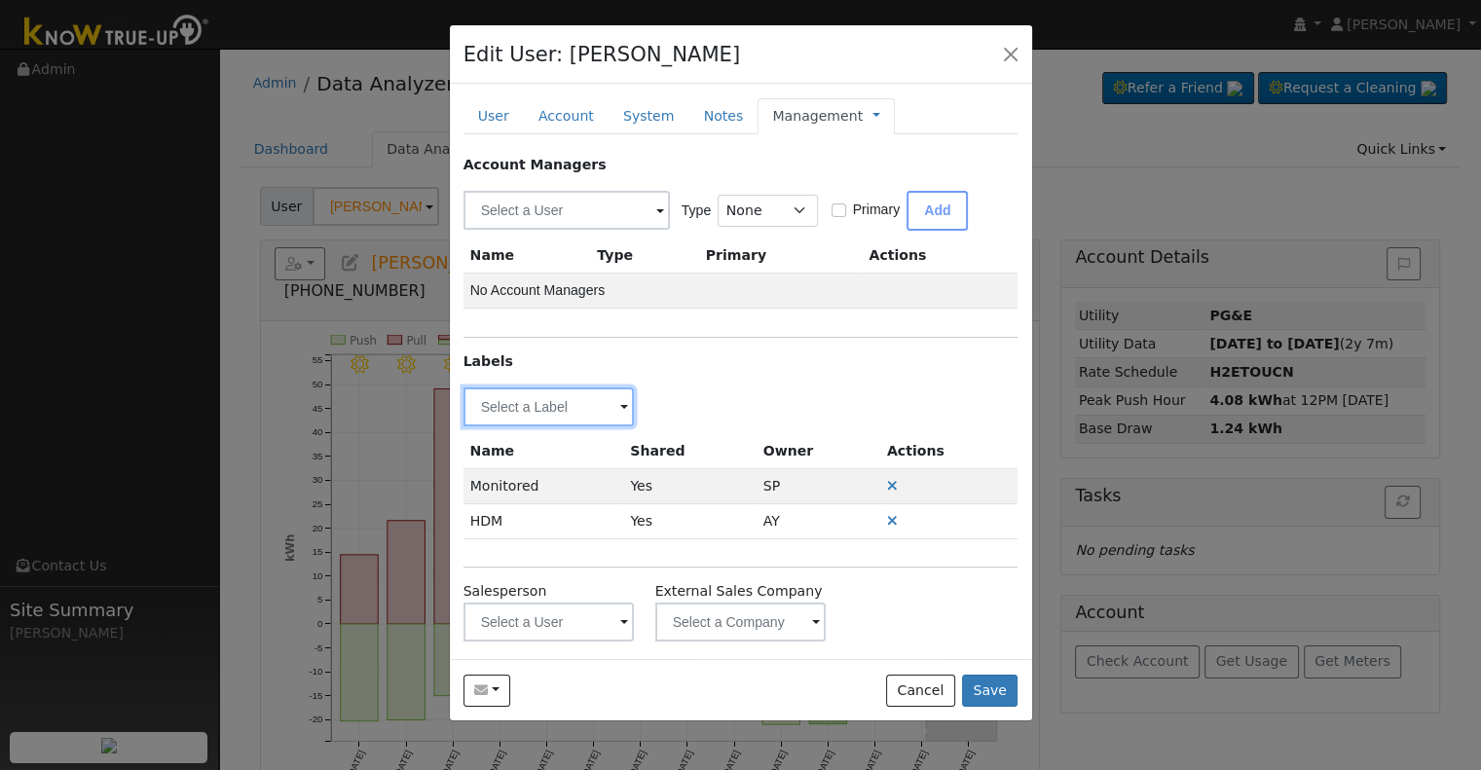
click at [615, 419] on input "text" at bounding box center [548, 407] width 171 height 39
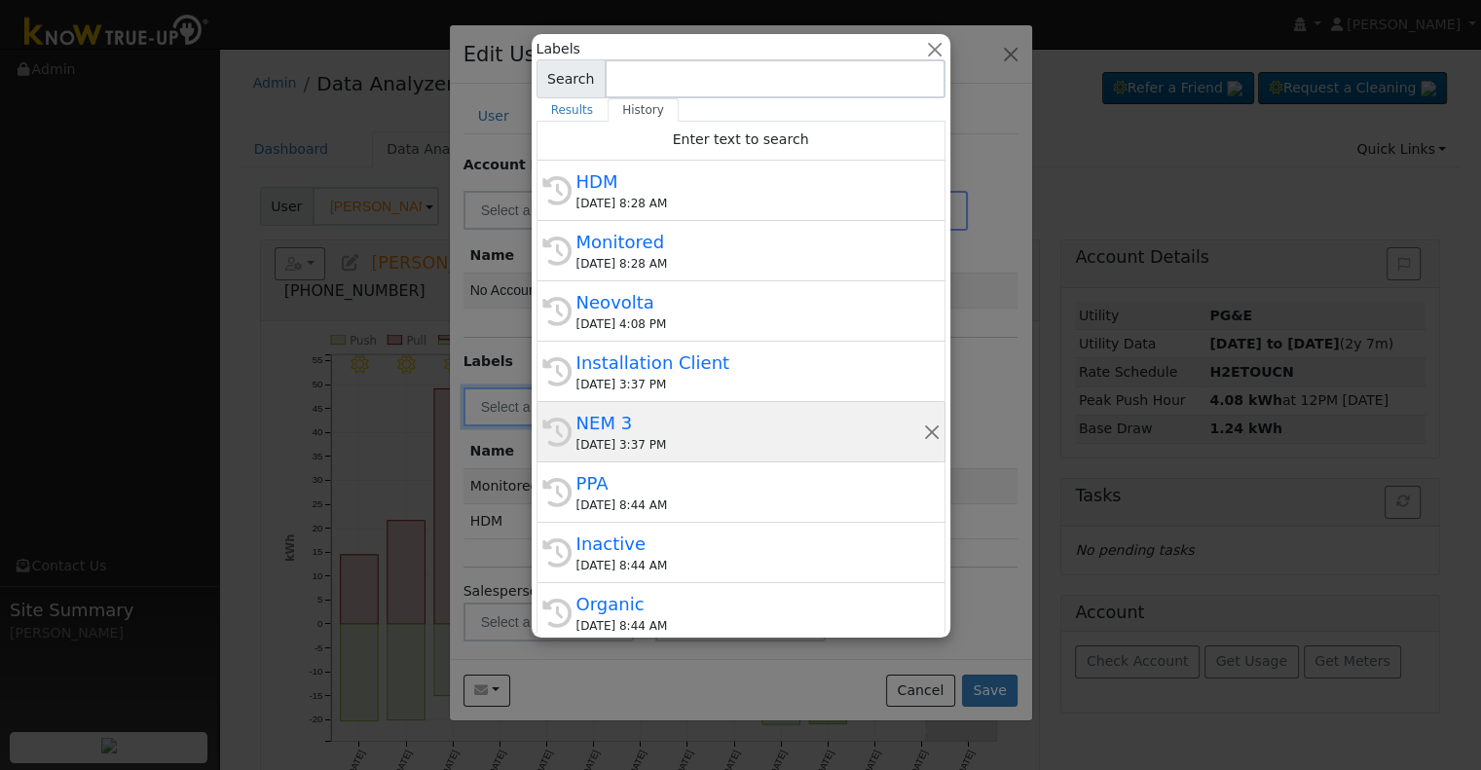
scroll to position [97, 0]
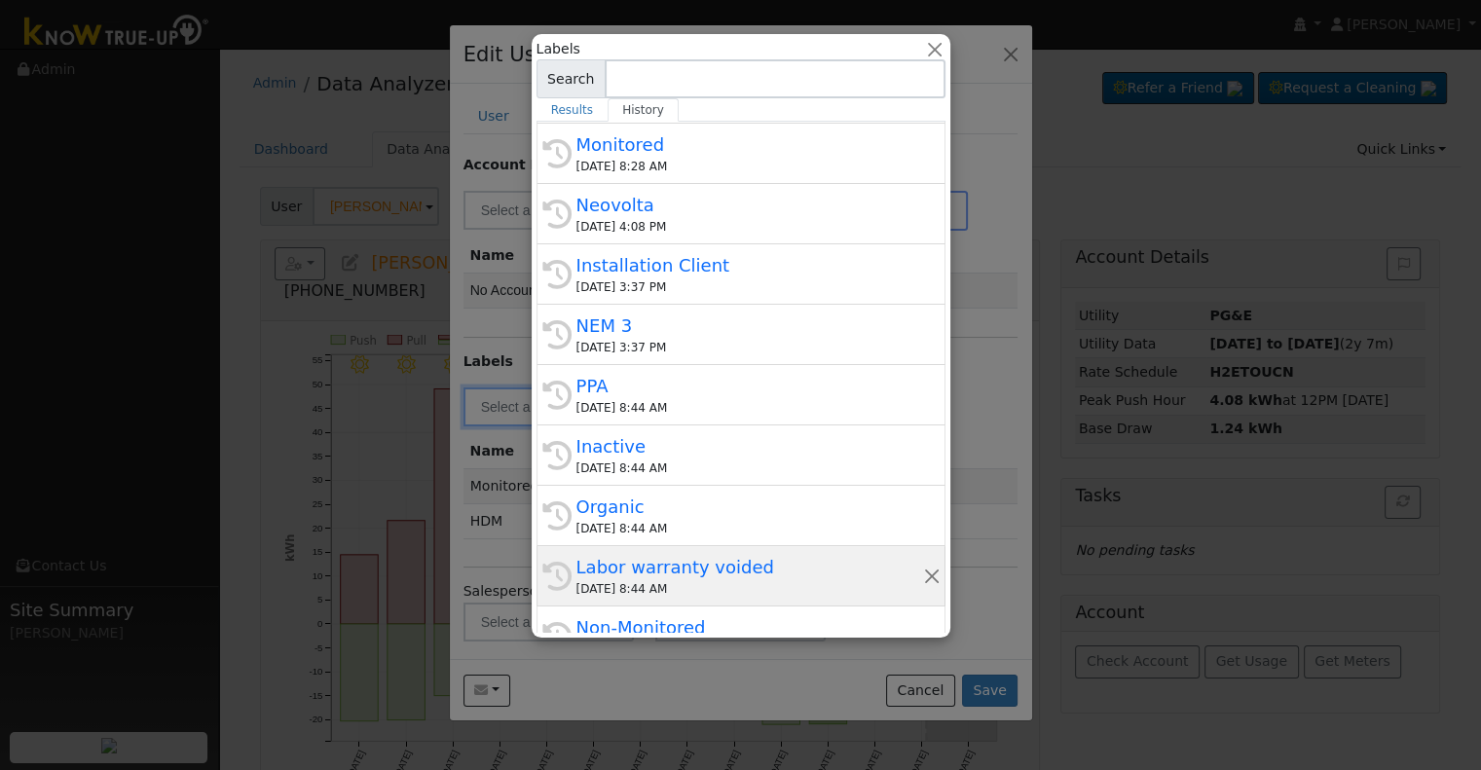
click at [717, 561] on div "Labor warranty voided" at bounding box center [749, 567] width 347 height 26
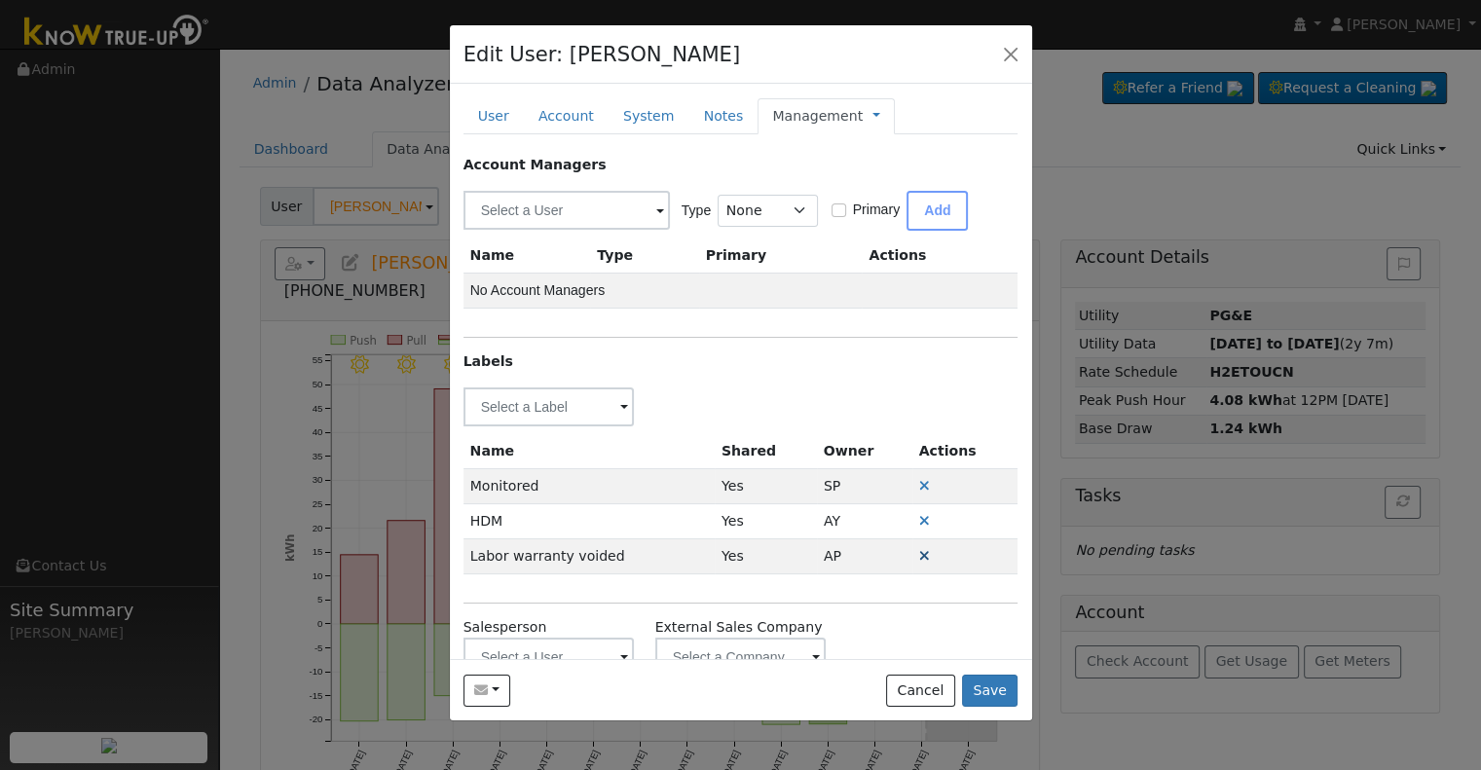
click at [919, 556] on icon at bounding box center [924, 556] width 11 height 14
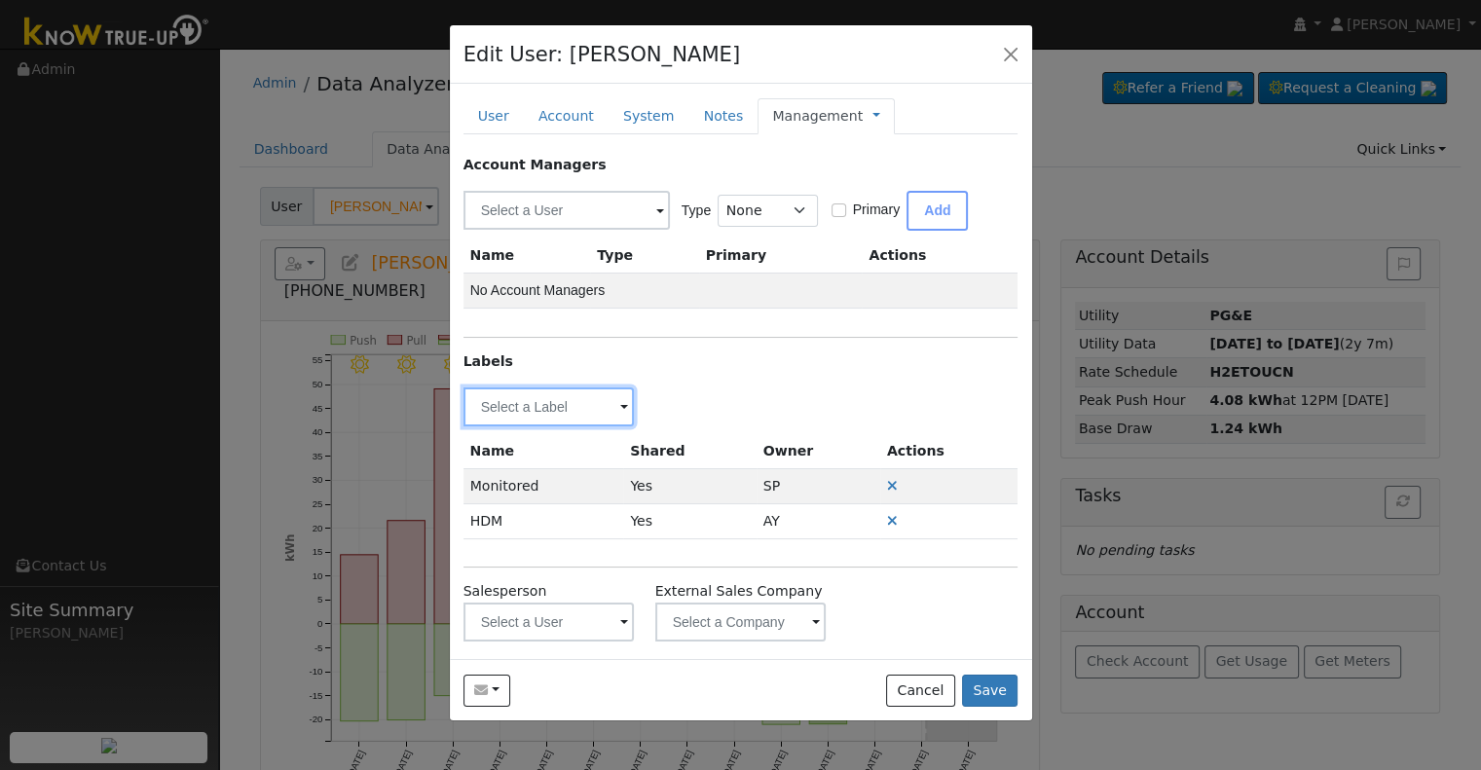
click at [589, 396] on input "text" at bounding box center [548, 407] width 171 height 39
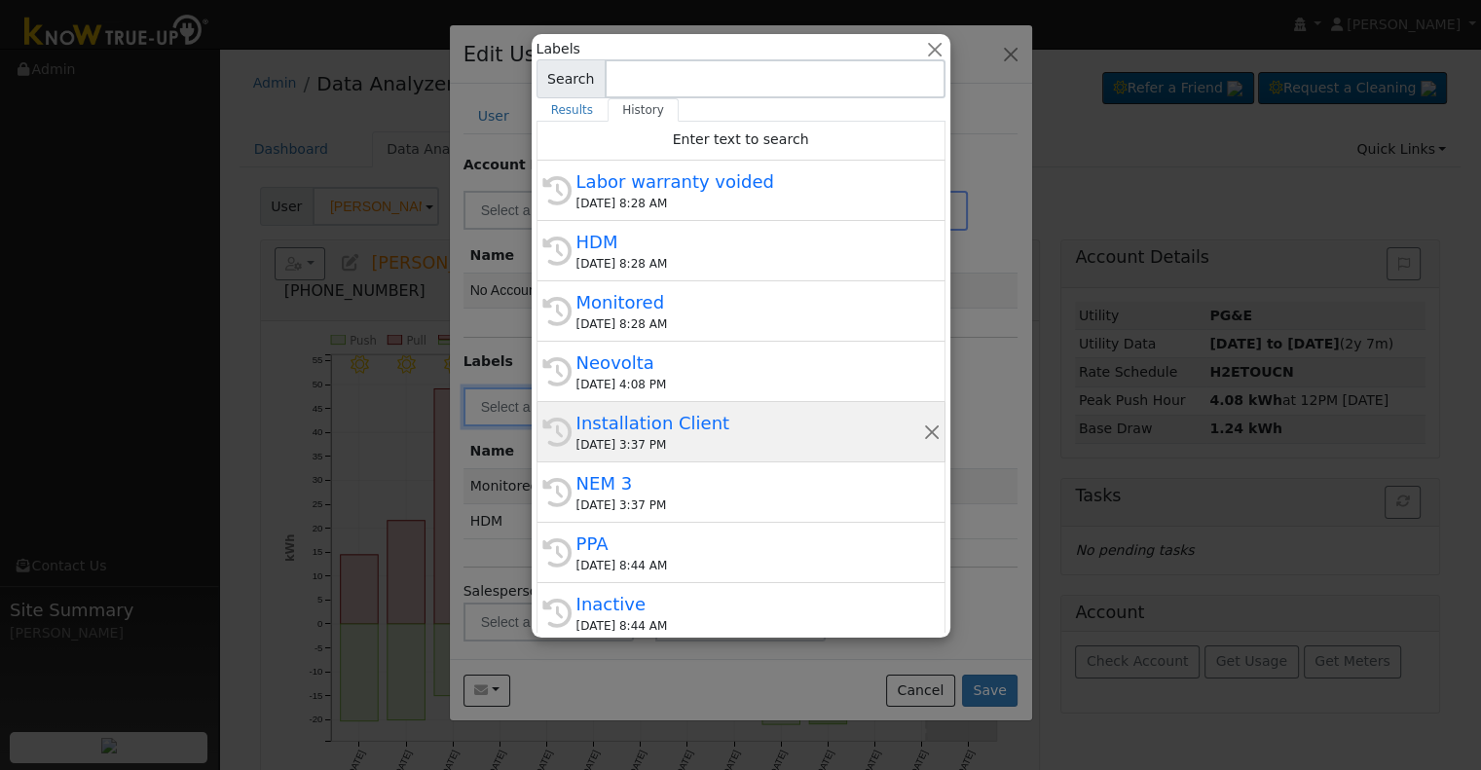
click at [729, 420] on div "Installation Client" at bounding box center [749, 423] width 347 height 26
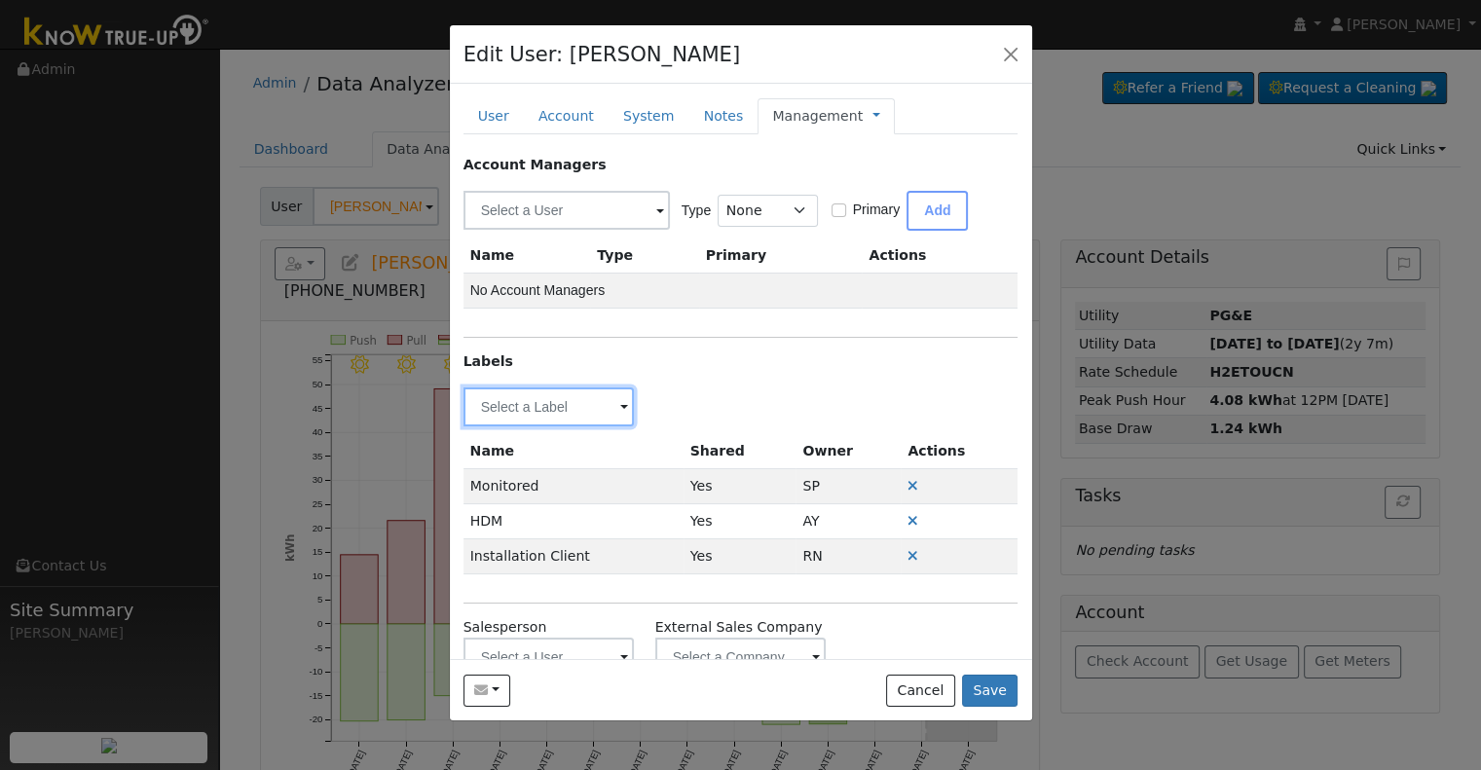
click at [561, 392] on input "text" at bounding box center [548, 407] width 171 height 39
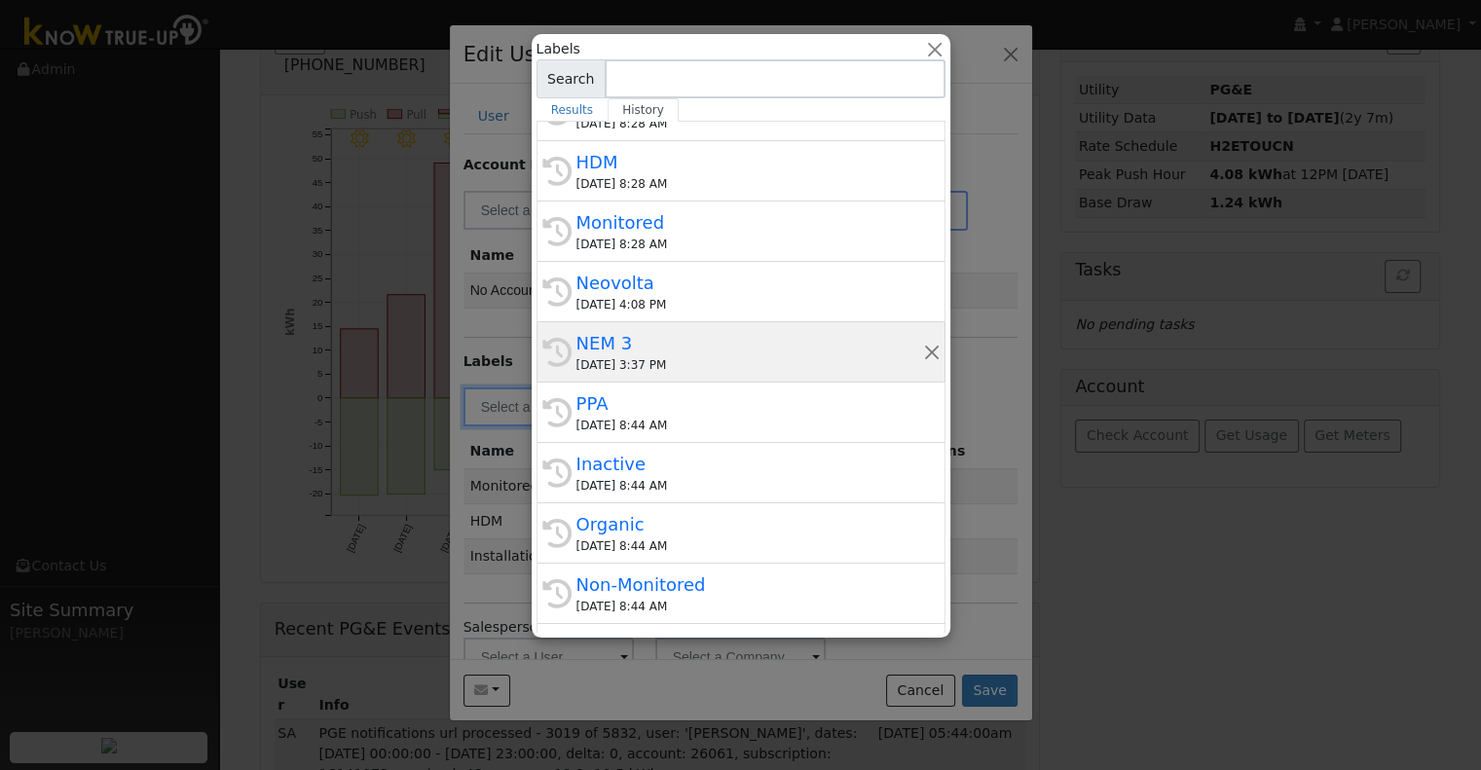
scroll to position [18, 0]
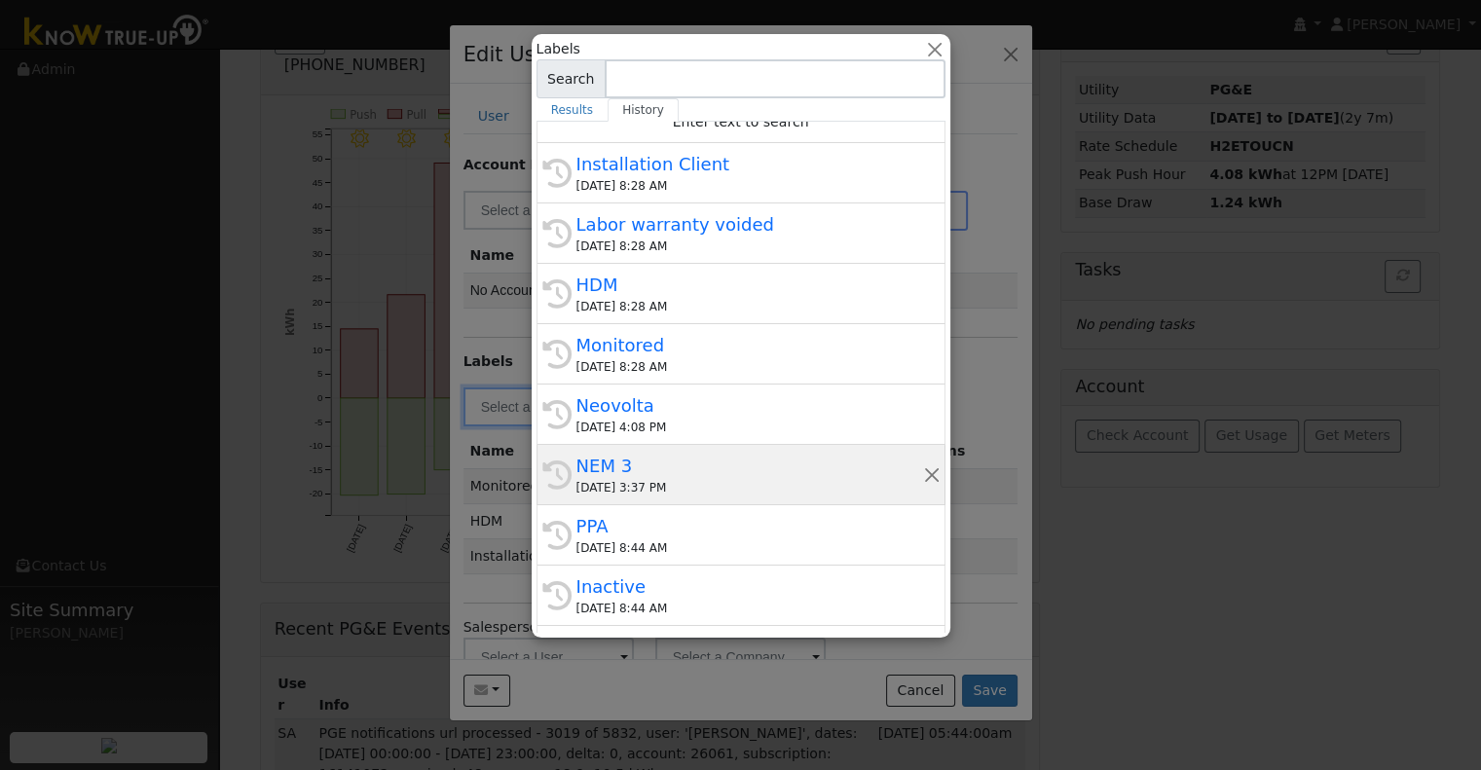
click at [650, 463] on div "NEM 3" at bounding box center [749, 466] width 347 height 26
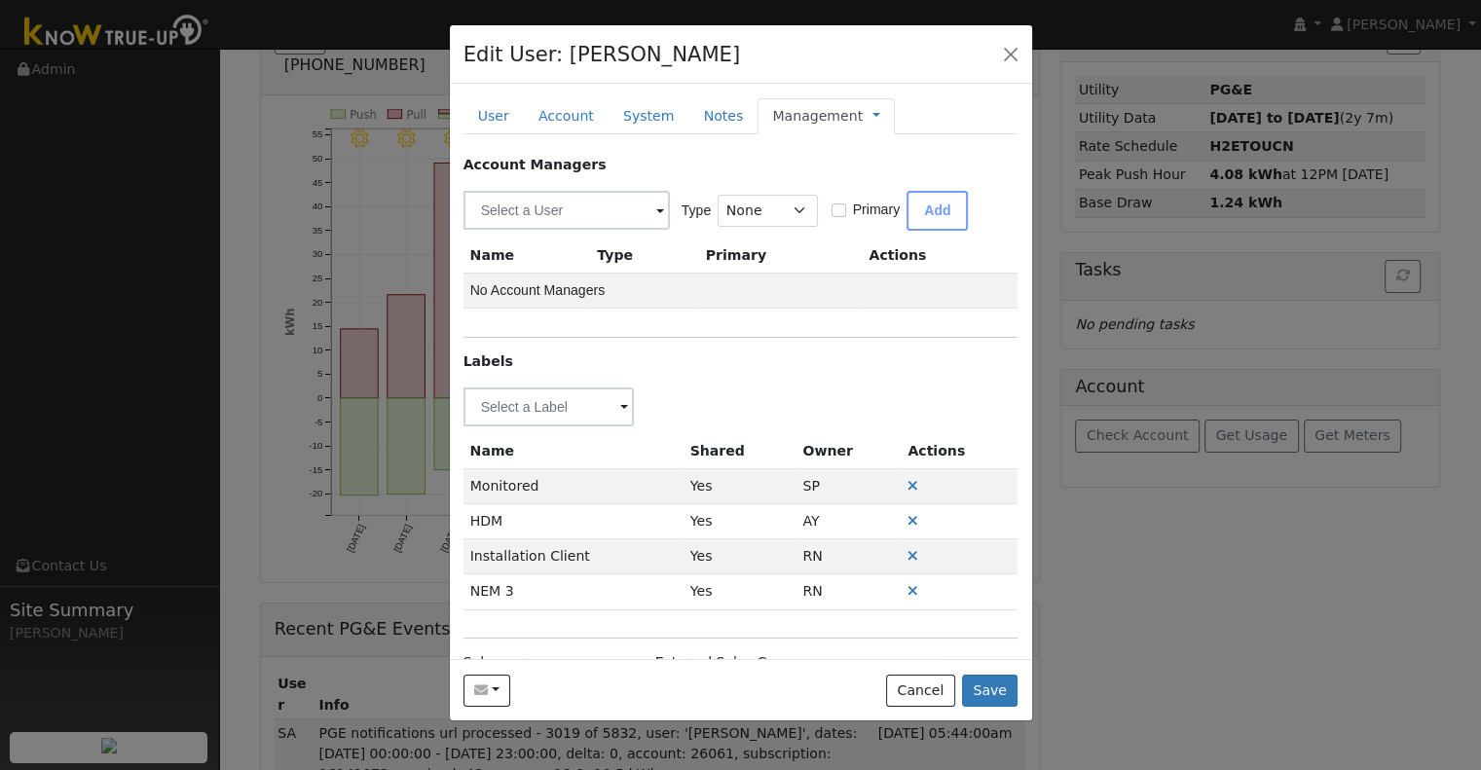
click at [908, 590] on icon at bounding box center [913, 591] width 11 height 14
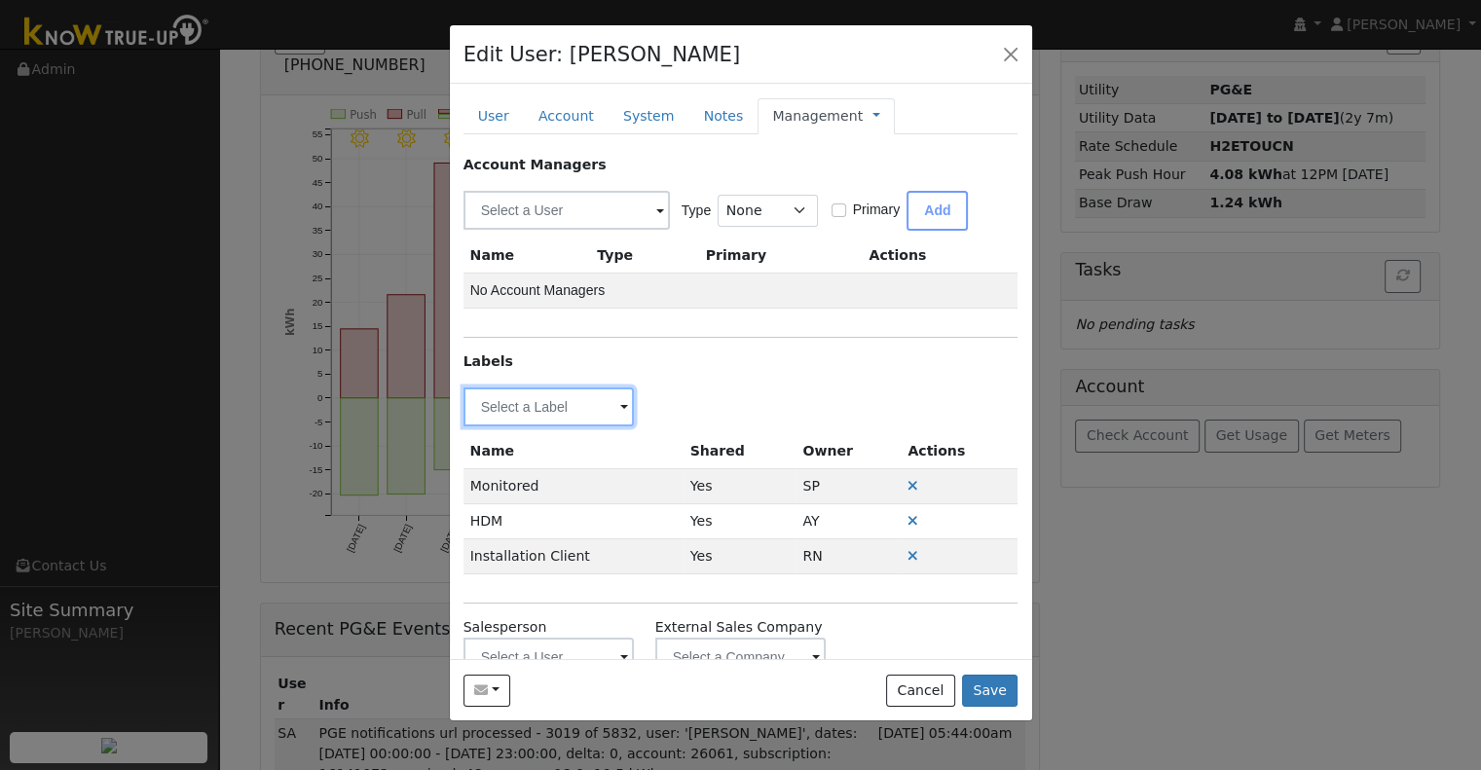
click at [541, 396] on input "text" at bounding box center [548, 407] width 171 height 39
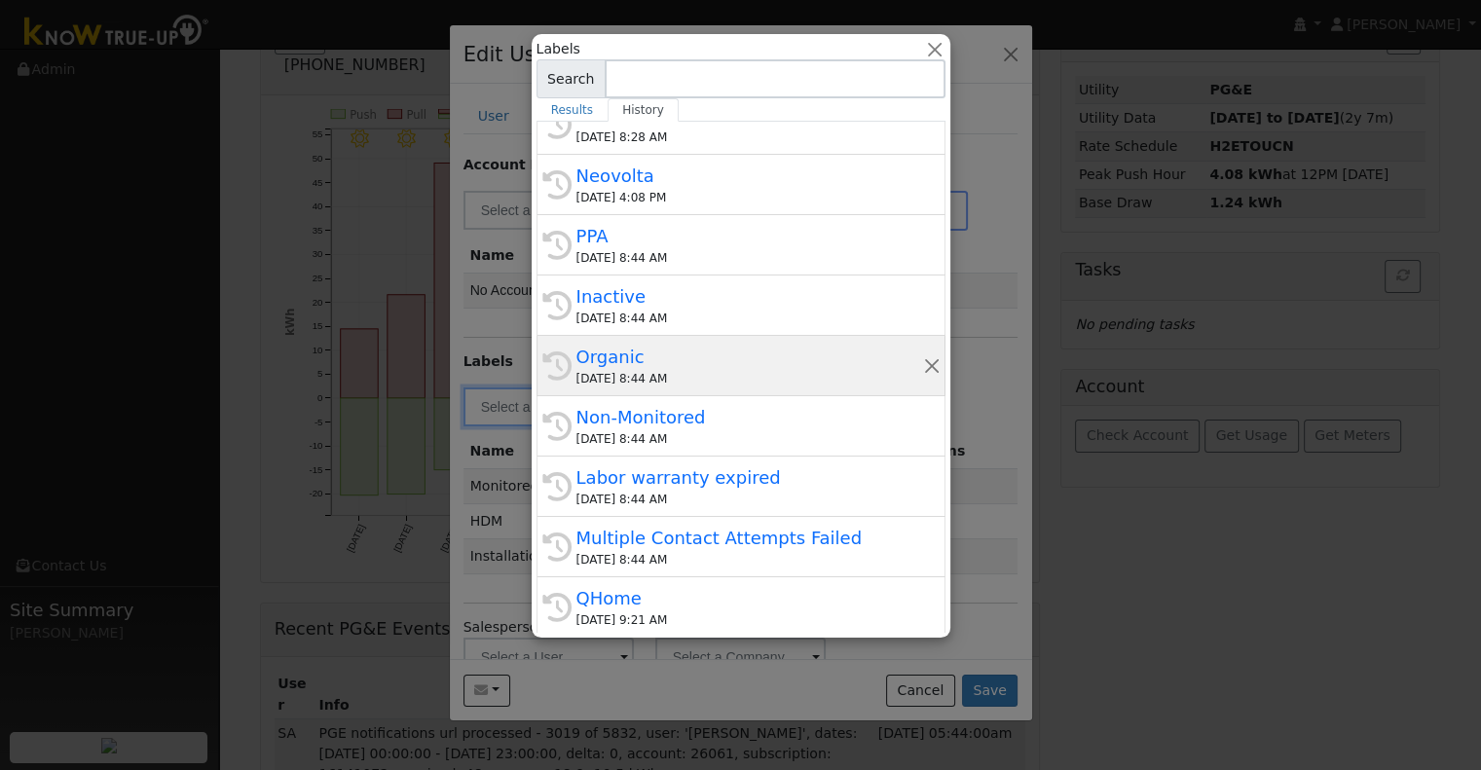
scroll to position [310, 0]
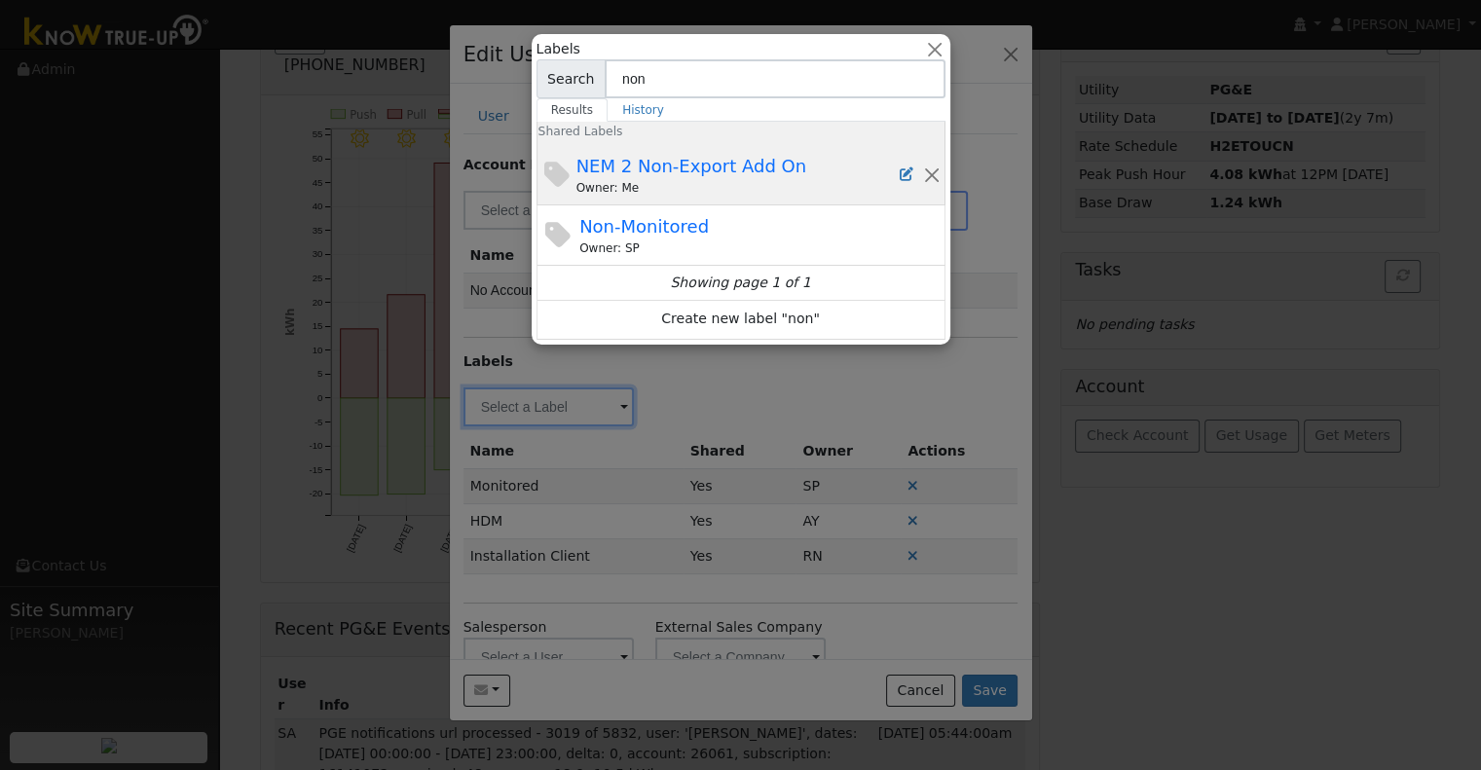
type input "non"
click at [717, 181] on div "Owner: Me" at bounding box center [738, 188] width 324 height 18
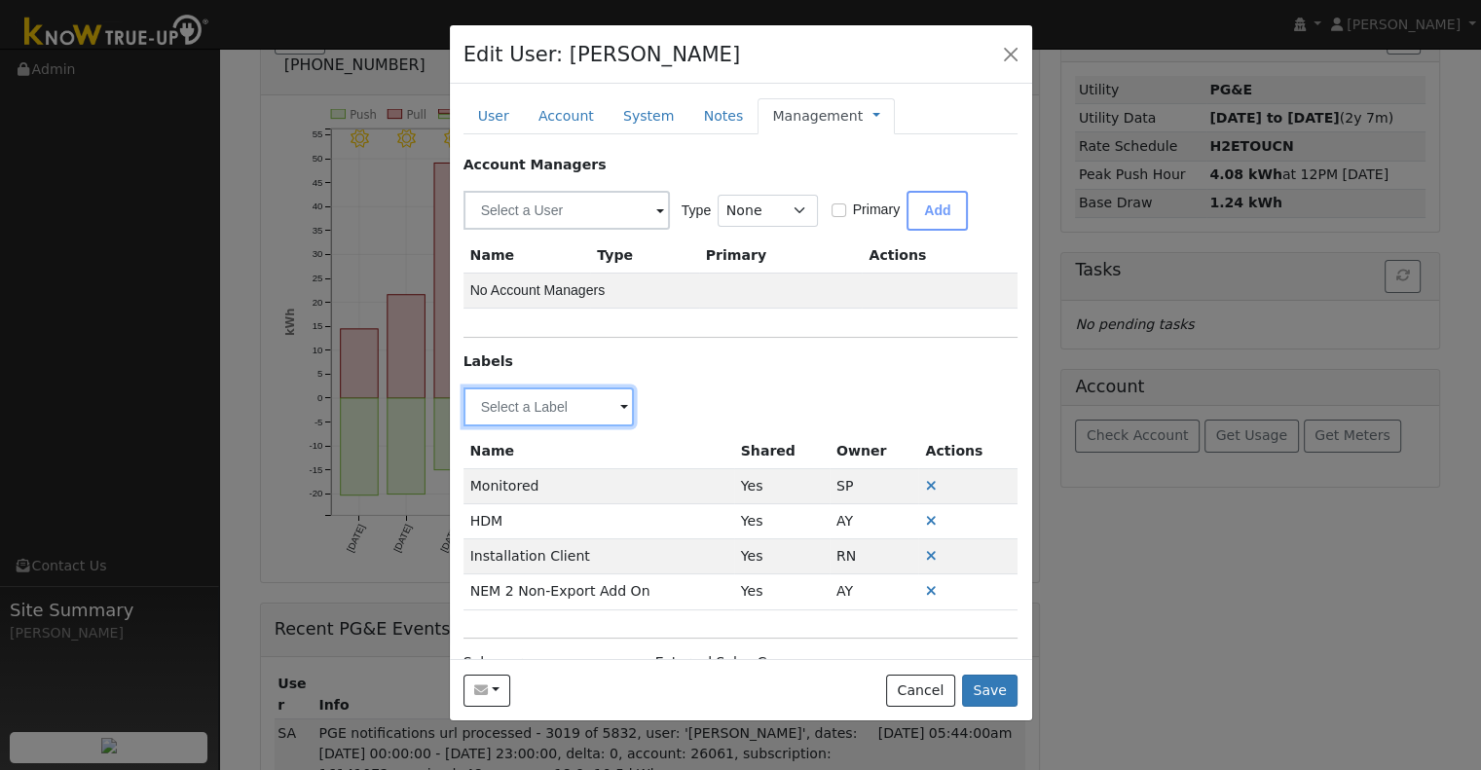
click at [624, 404] on input "text" at bounding box center [548, 407] width 171 height 39
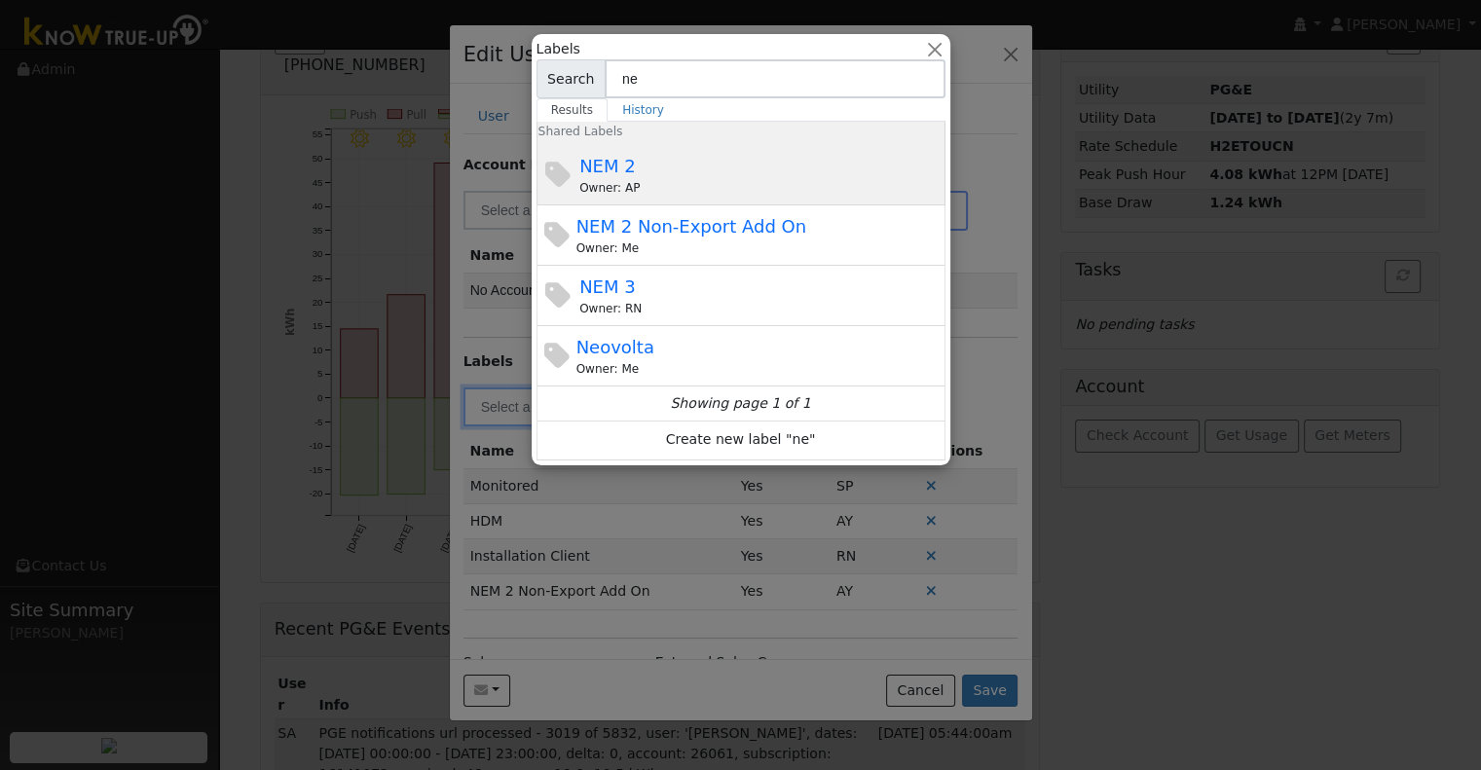
type input "ne"
click at [662, 182] on div "Owner: AP" at bounding box center [759, 188] width 361 height 18
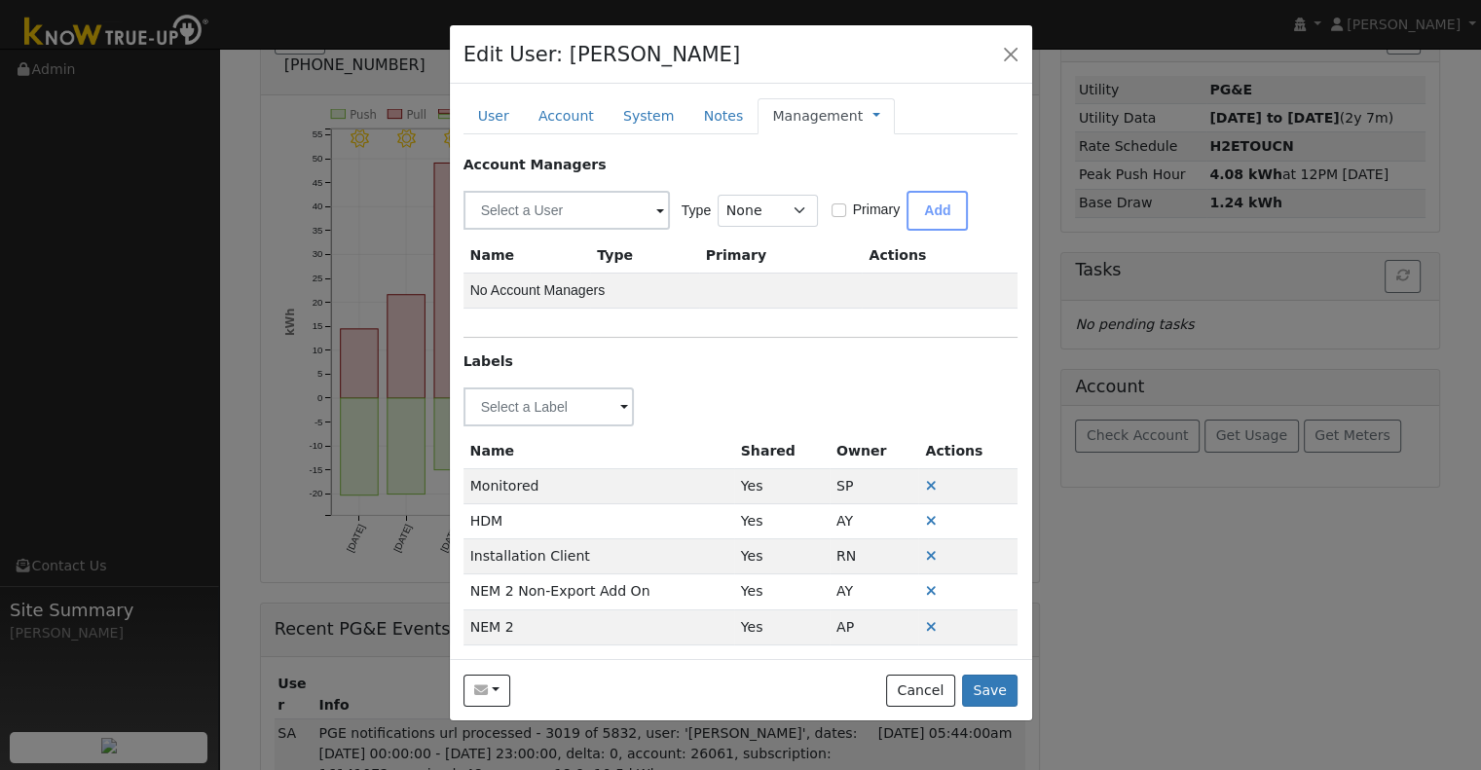
scroll to position [0, 0]
click at [553, 208] on input "text" at bounding box center [566, 210] width 206 height 39
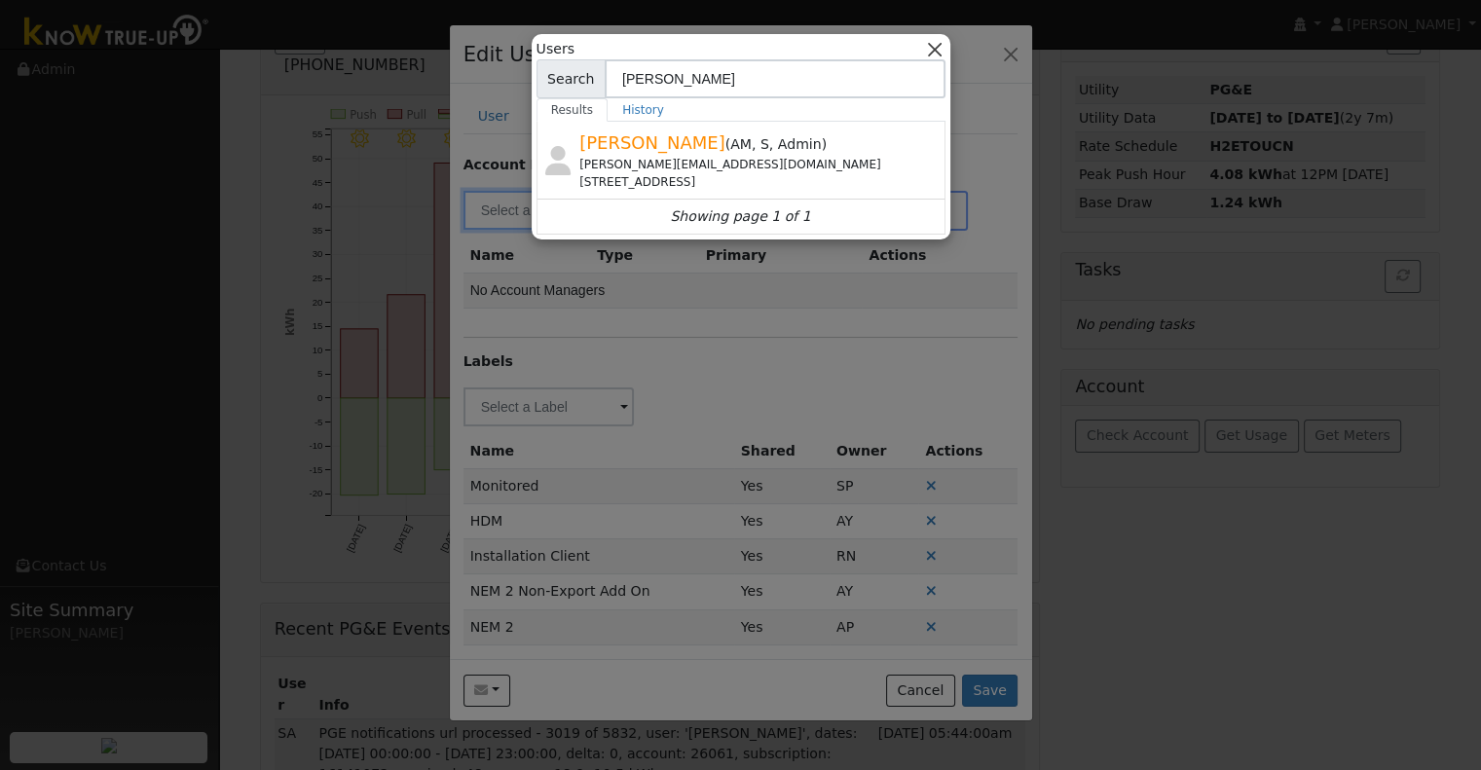
type input "robb"
click at [933, 45] on button "button" at bounding box center [934, 49] width 20 height 20
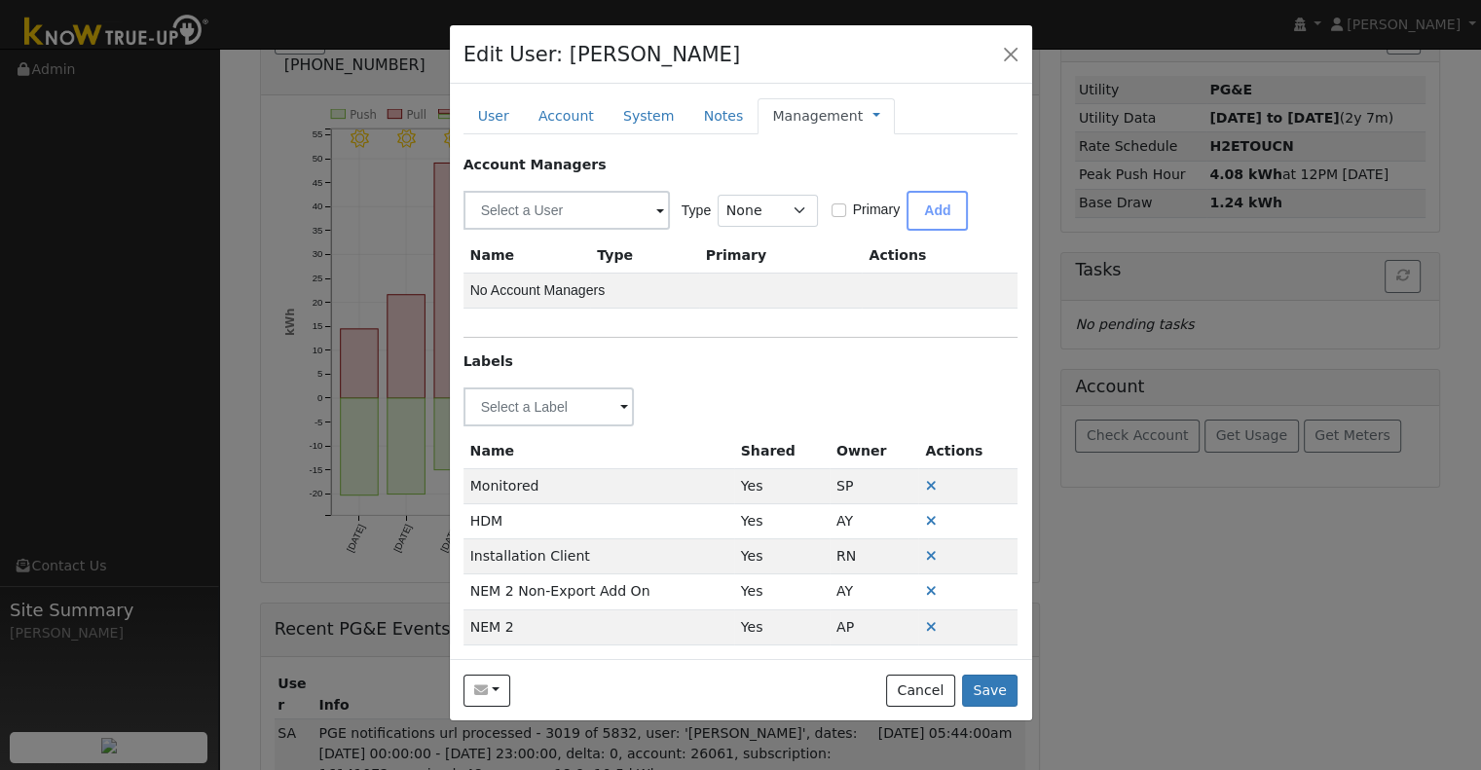
scroll to position [117, 0]
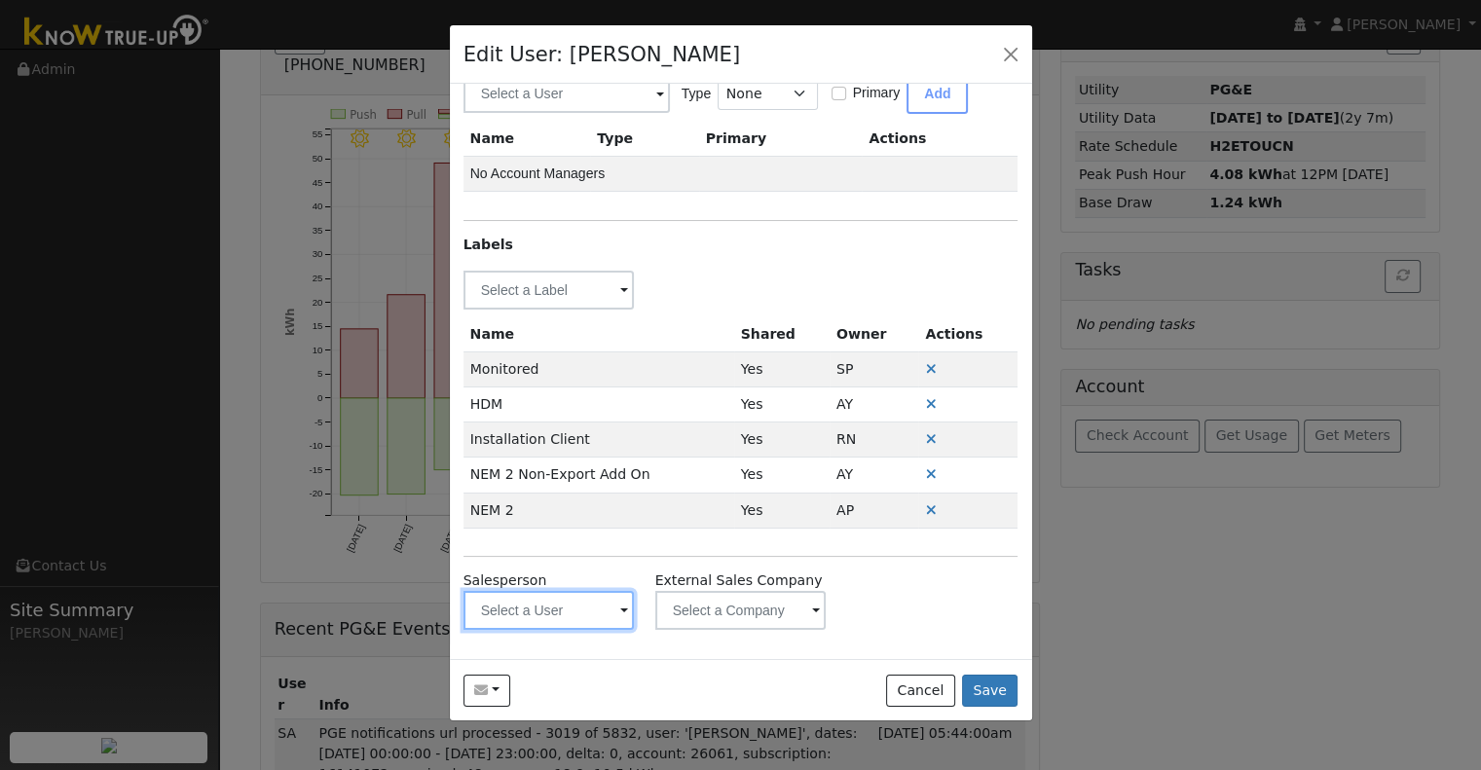
click at [550, 310] on input "text" at bounding box center [548, 290] width 171 height 39
type input "rob"
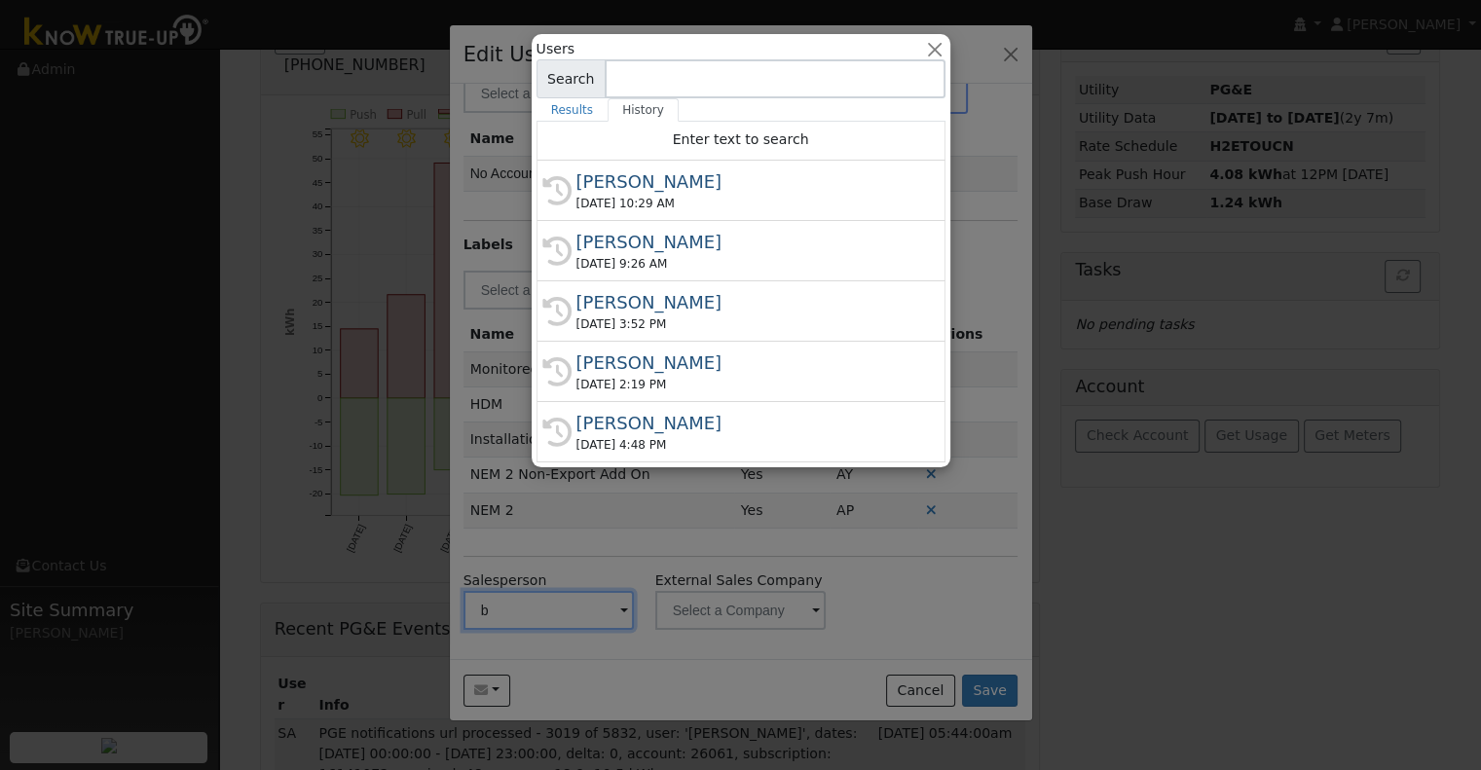
type input "b"
click at [659, 73] on input at bounding box center [775, 78] width 341 height 39
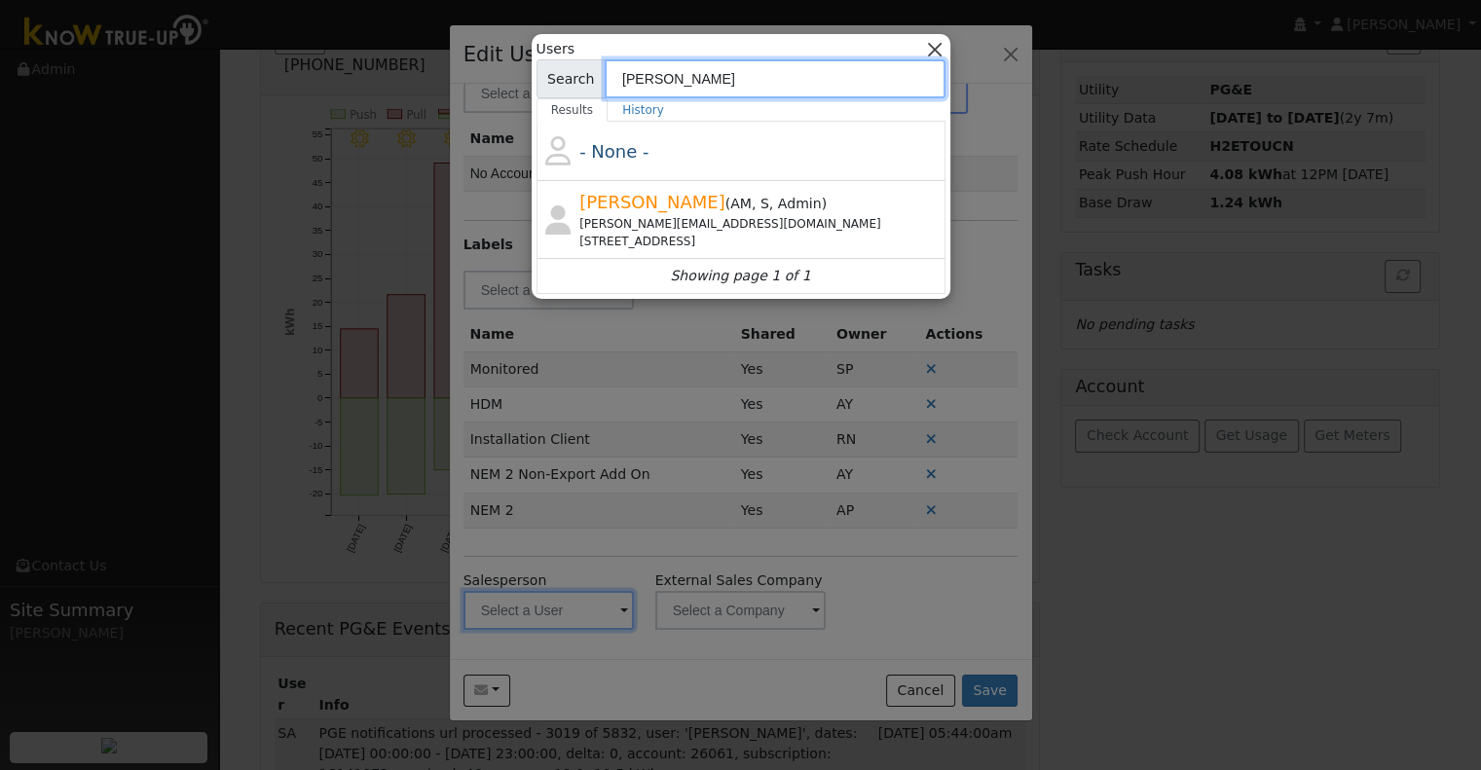
type input "robb"
click at [929, 54] on button "button" at bounding box center [934, 49] width 20 height 20
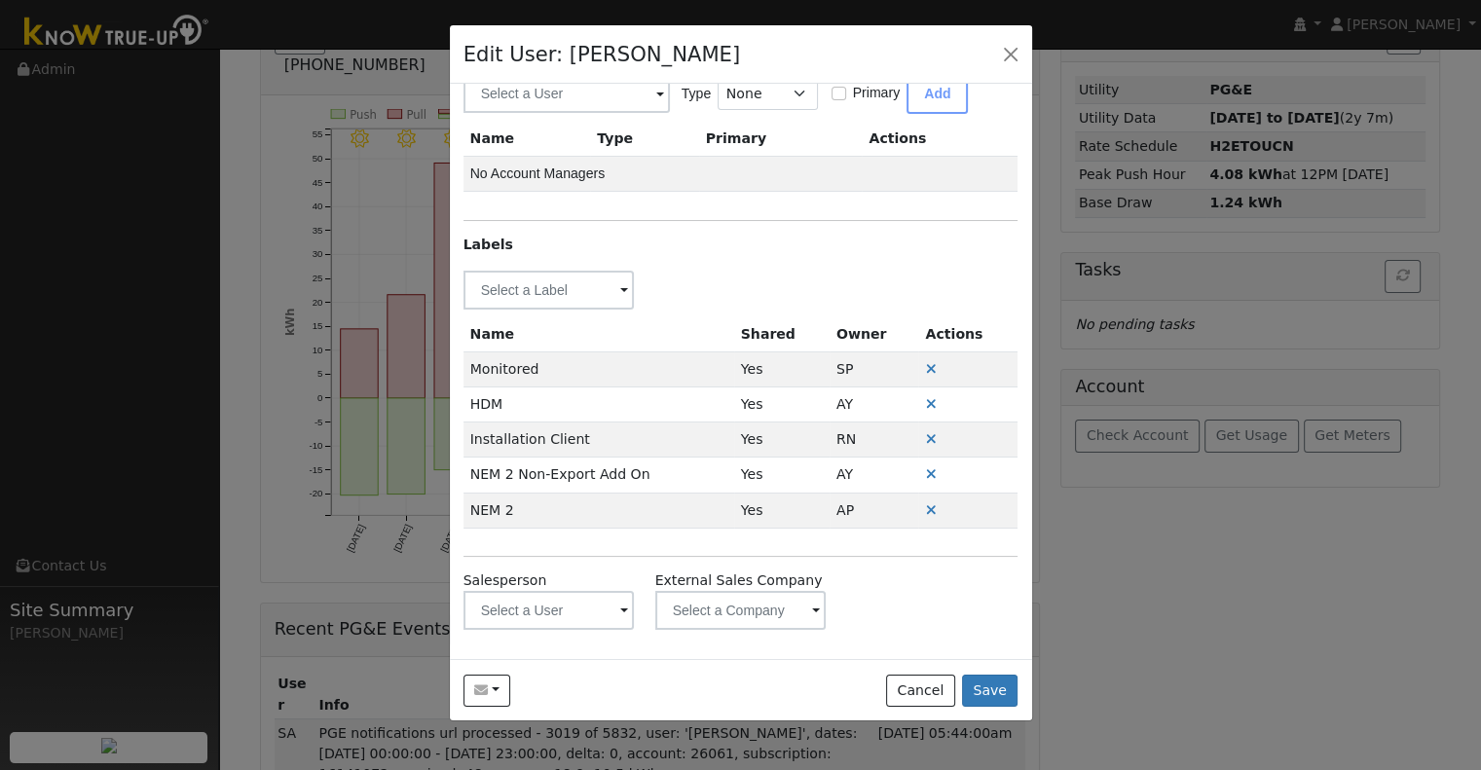
scroll to position [0, 0]
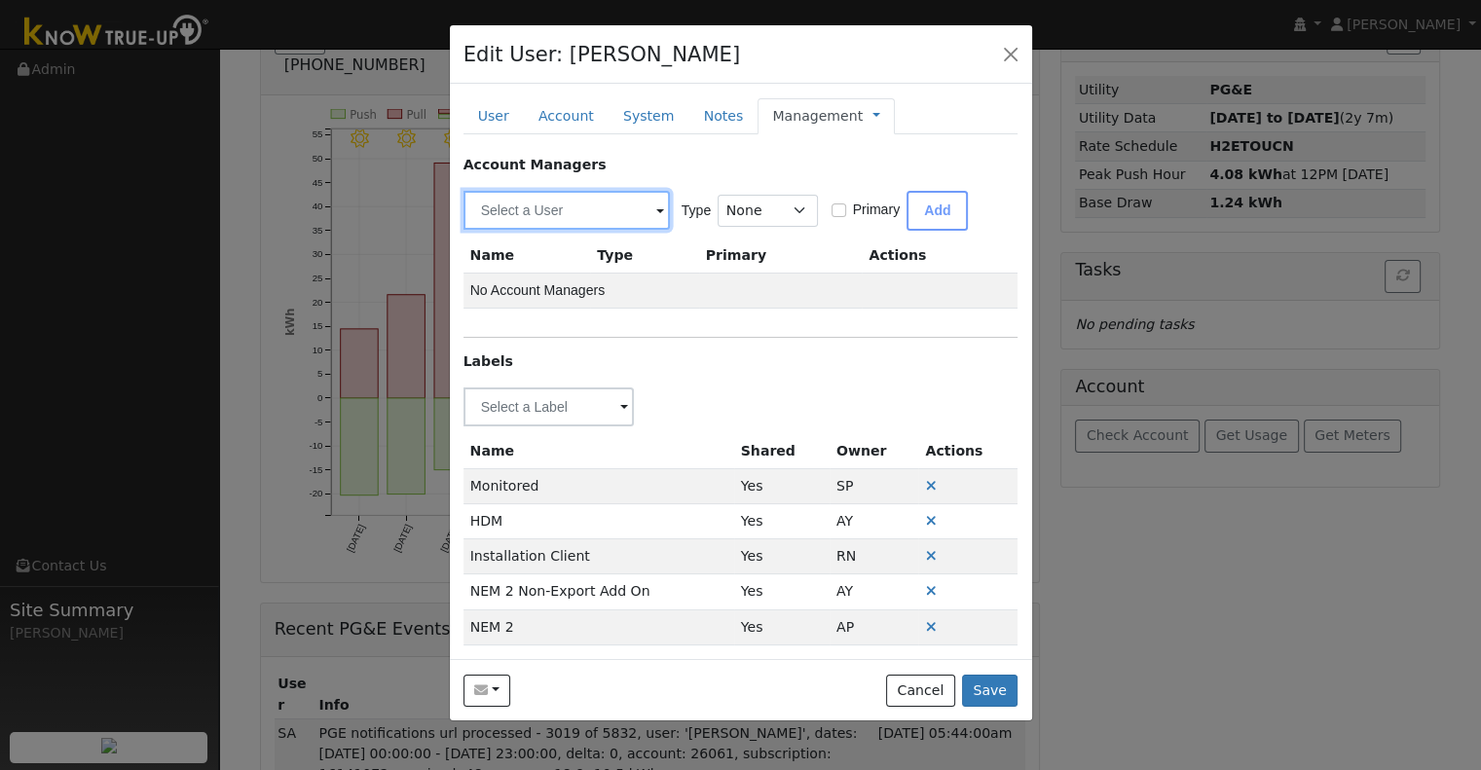
click at [567, 200] on input "text" at bounding box center [566, 210] width 206 height 39
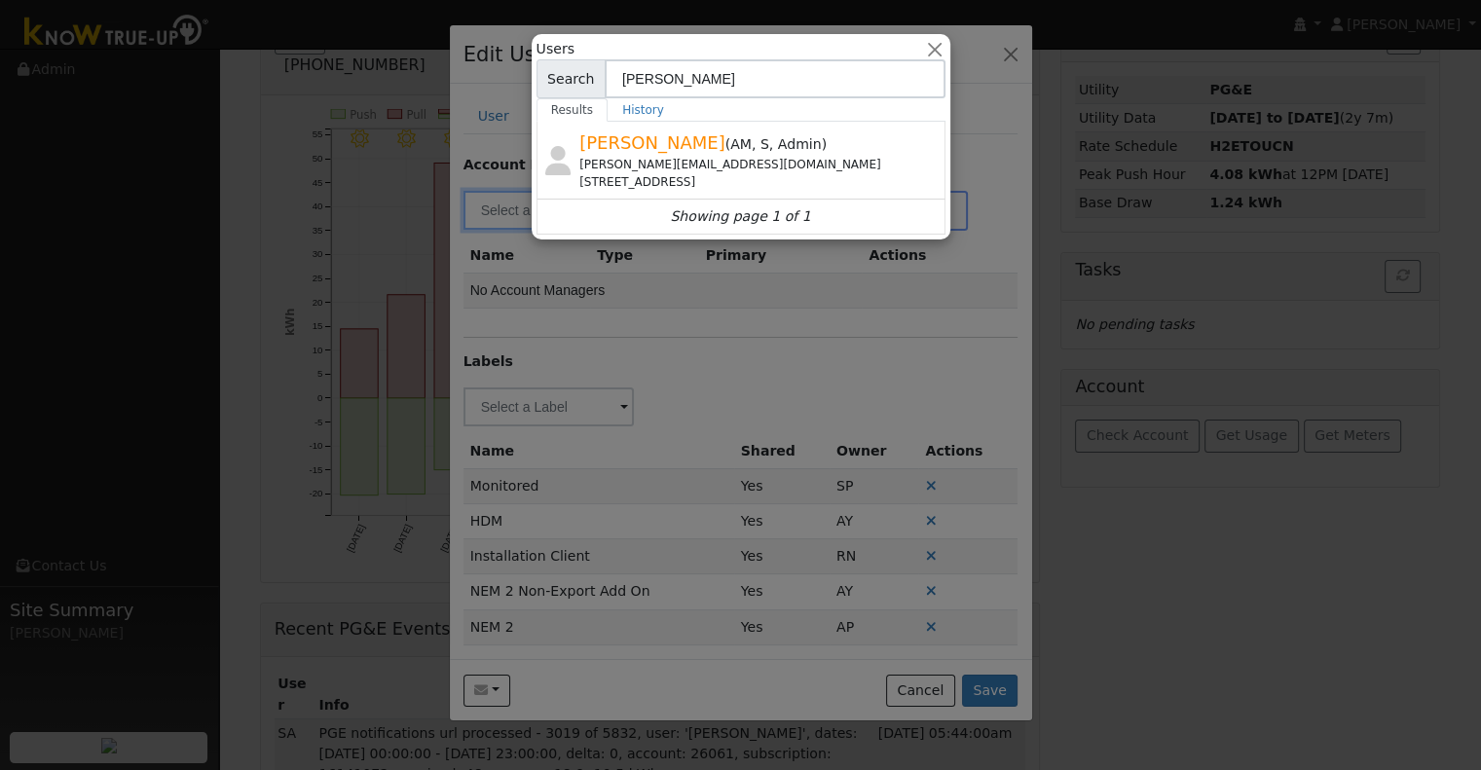
type input "robbie"
click at [666, 148] on span "Robbie Zimbelman" at bounding box center [652, 142] width 146 height 20
type input "Robbie Zimbelman"
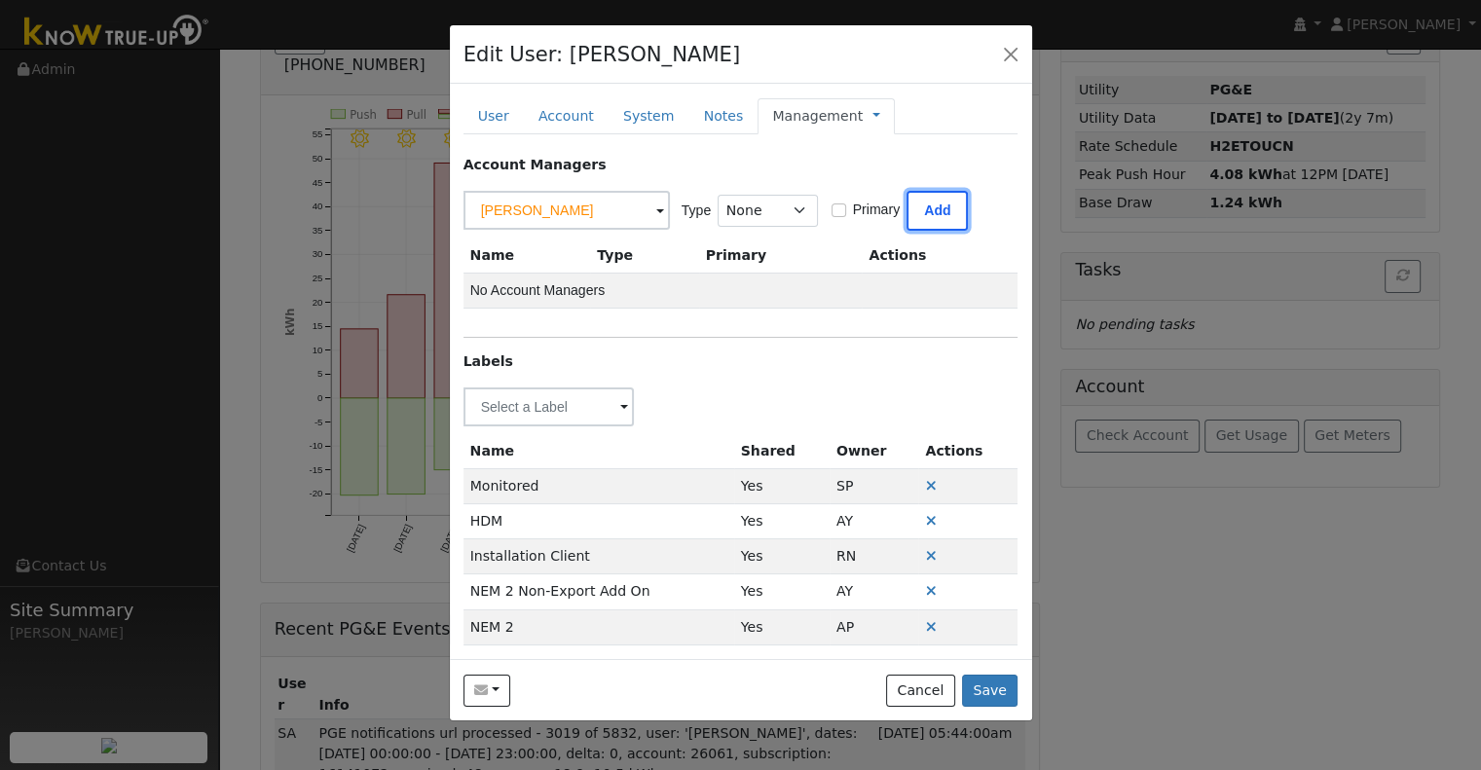
click at [911, 214] on button "Add" at bounding box center [937, 211] width 61 height 40
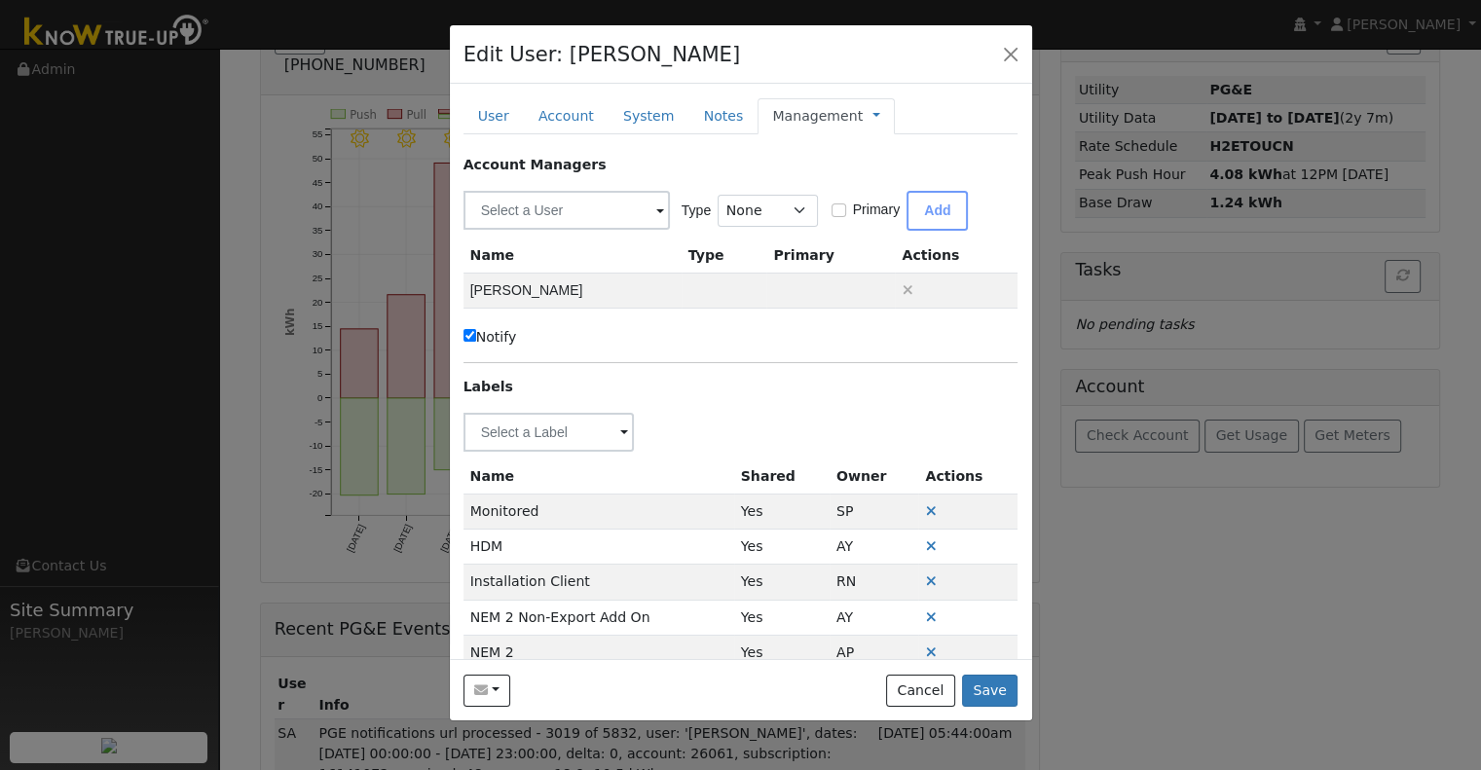
click at [479, 334] on label "Notify" at bounding box center [490, 337] width 54 height 20
click at [476, 334] on input "Notify" at bounding box center [469, 335] width 13 height 13
checkbox input "false"
click at [786, 116] on link "Management" at bounding box center [817, 116] width 91 height 20
click at [888, 171] on link "Billing" at bounding box center [940, 178] width 135 height 27
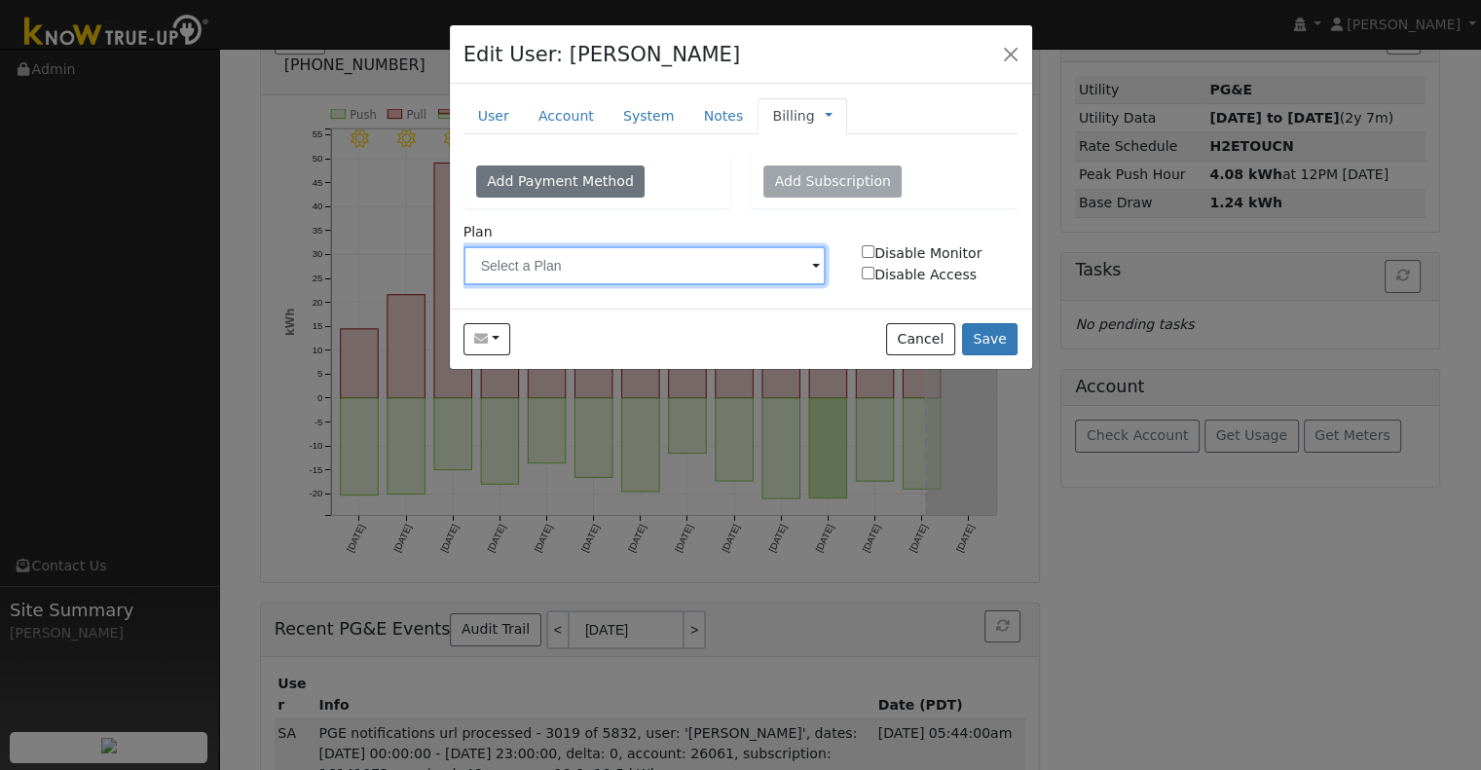
click at [623, 252] on input "text" at bounding box center [644, 265] width 363 height 39
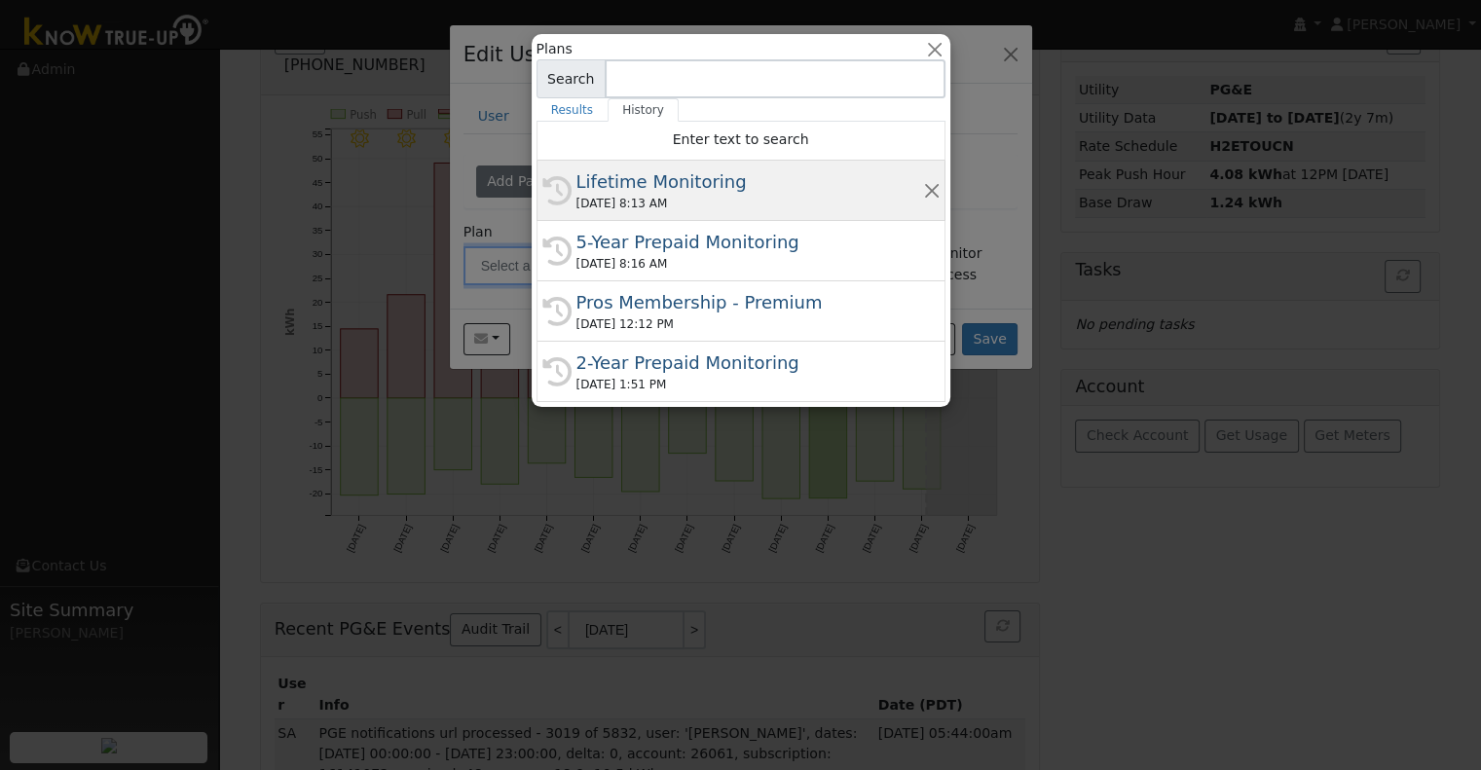
click at [678, 190] on div "Lifetime Monitoring" at bounding box center [749, 181] width 347 height 26
type input "Lifetime Monitoring"
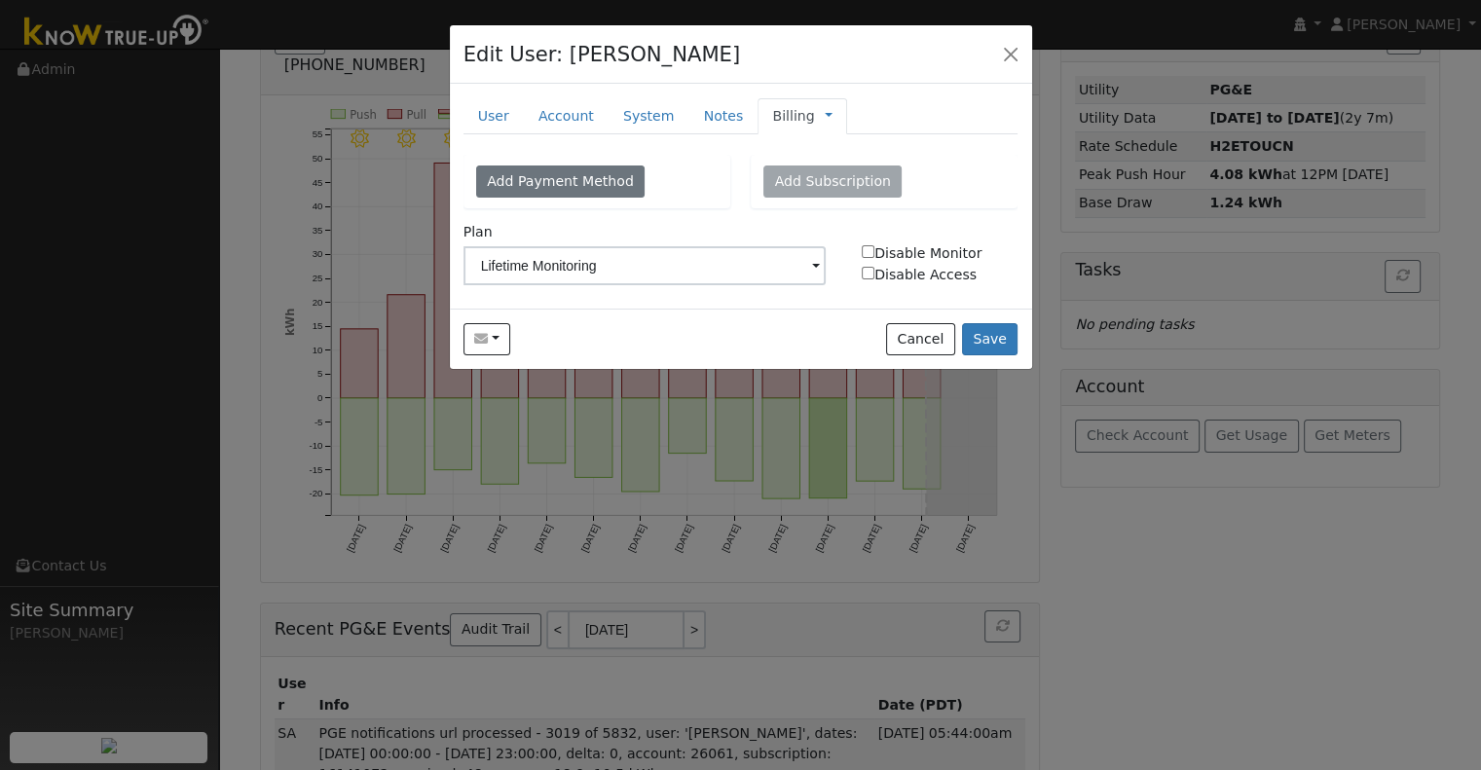
click at [815, 117] on span "Management Billing Timeline" at bounding box center [824, 116] width 18 height 16
click at [815, 118] on span "Management Billing Timeline" at bounding box center [824, 116] width 18 height 16
click at [825, 106] on link at bounding box center [829, 116] width 8 height 20
click at [1001, 342] on button "Save" at bounding box center [990, 339] width 56 height 33
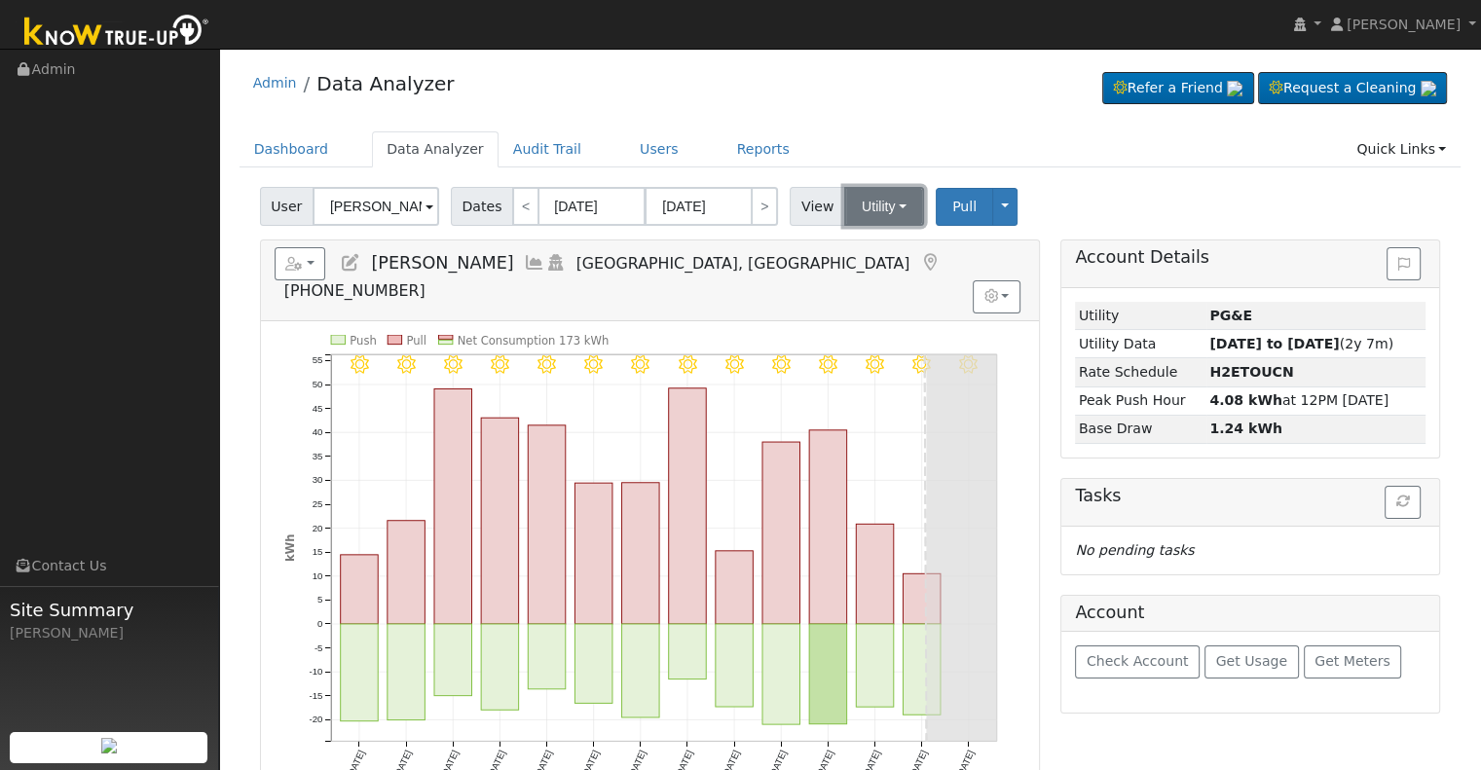
click at [884, 207] on button "Utility" at bounding box center [884, 206] width 80 height 39
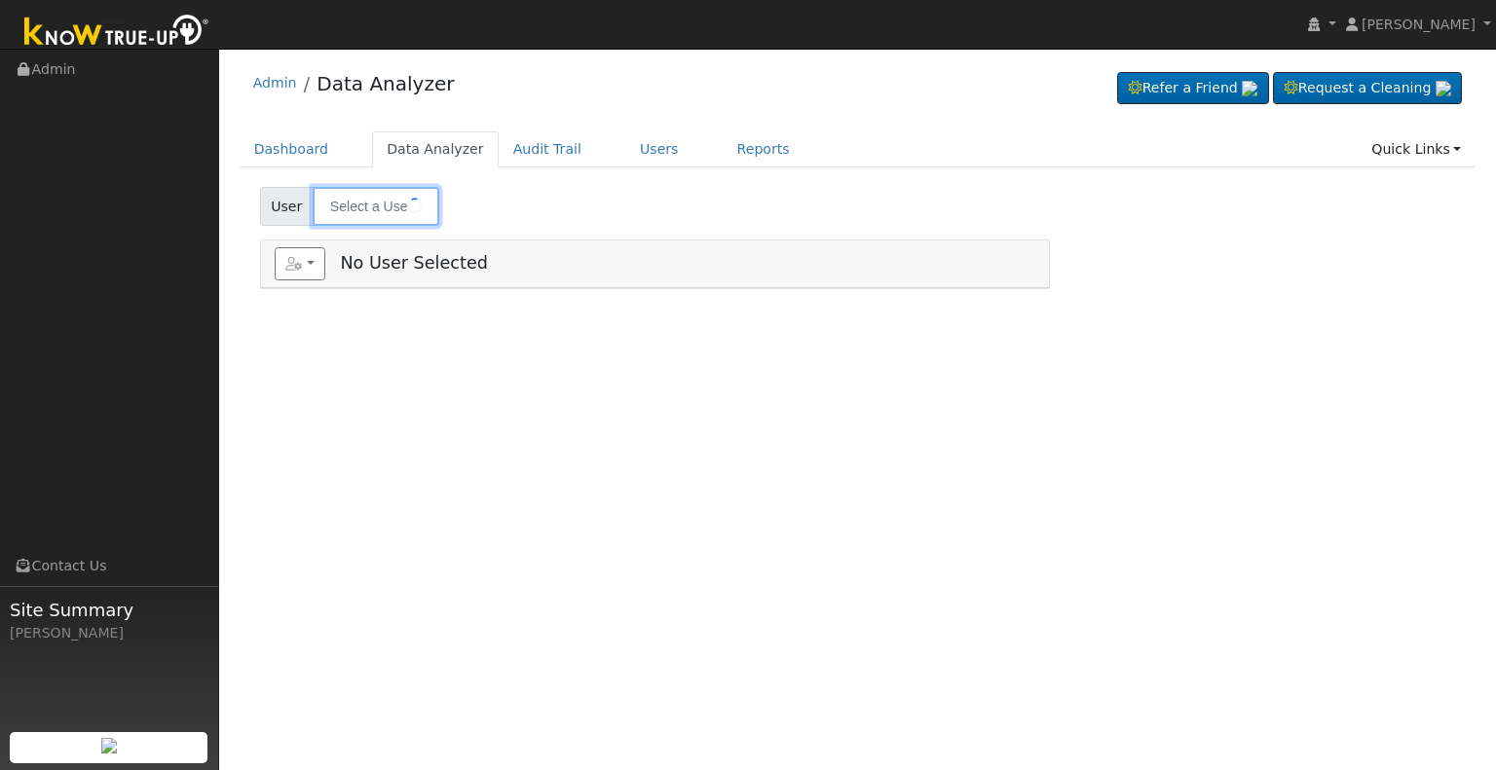
type input "Gunder Balista"
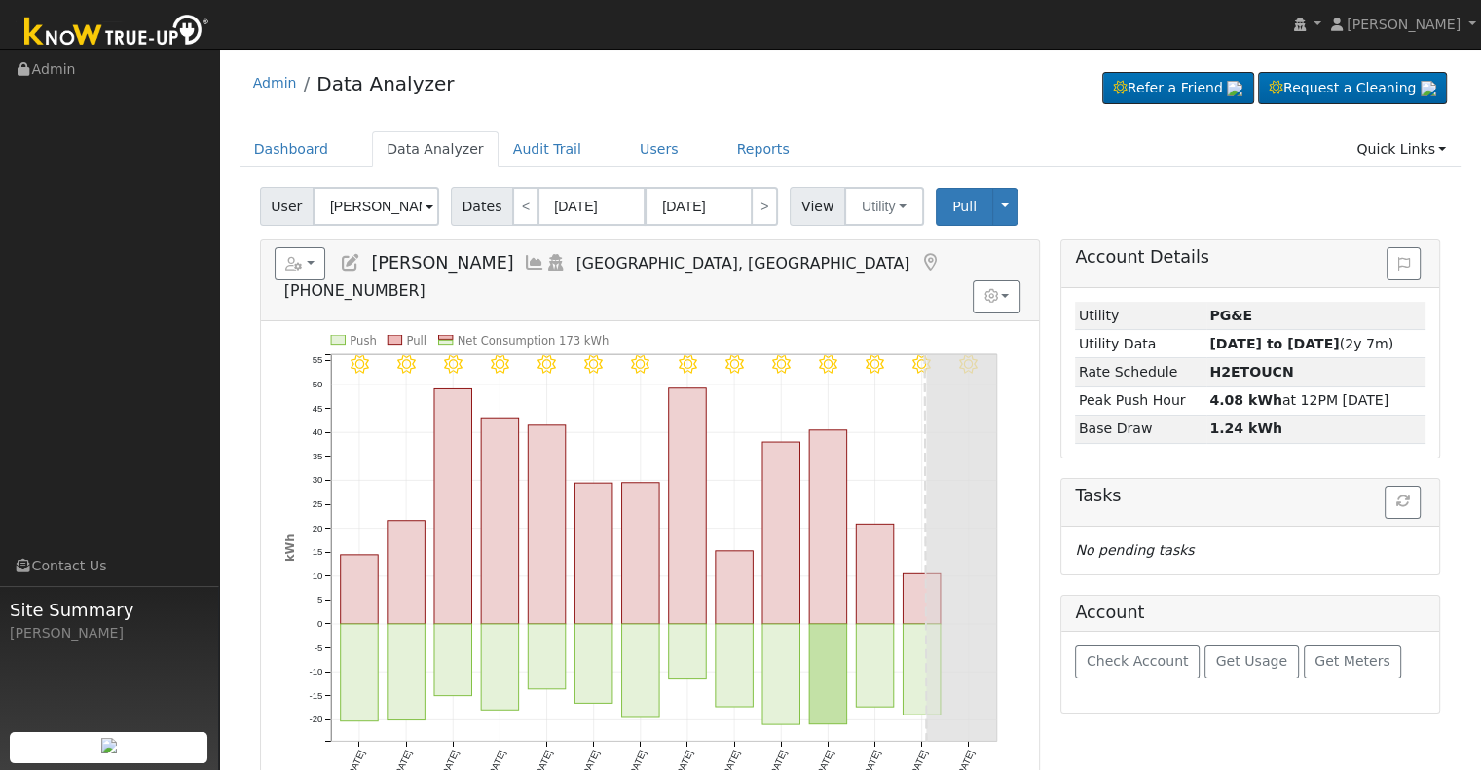
click at [354, 254] on icon at bounding box center [350, 263] width 21 height 18
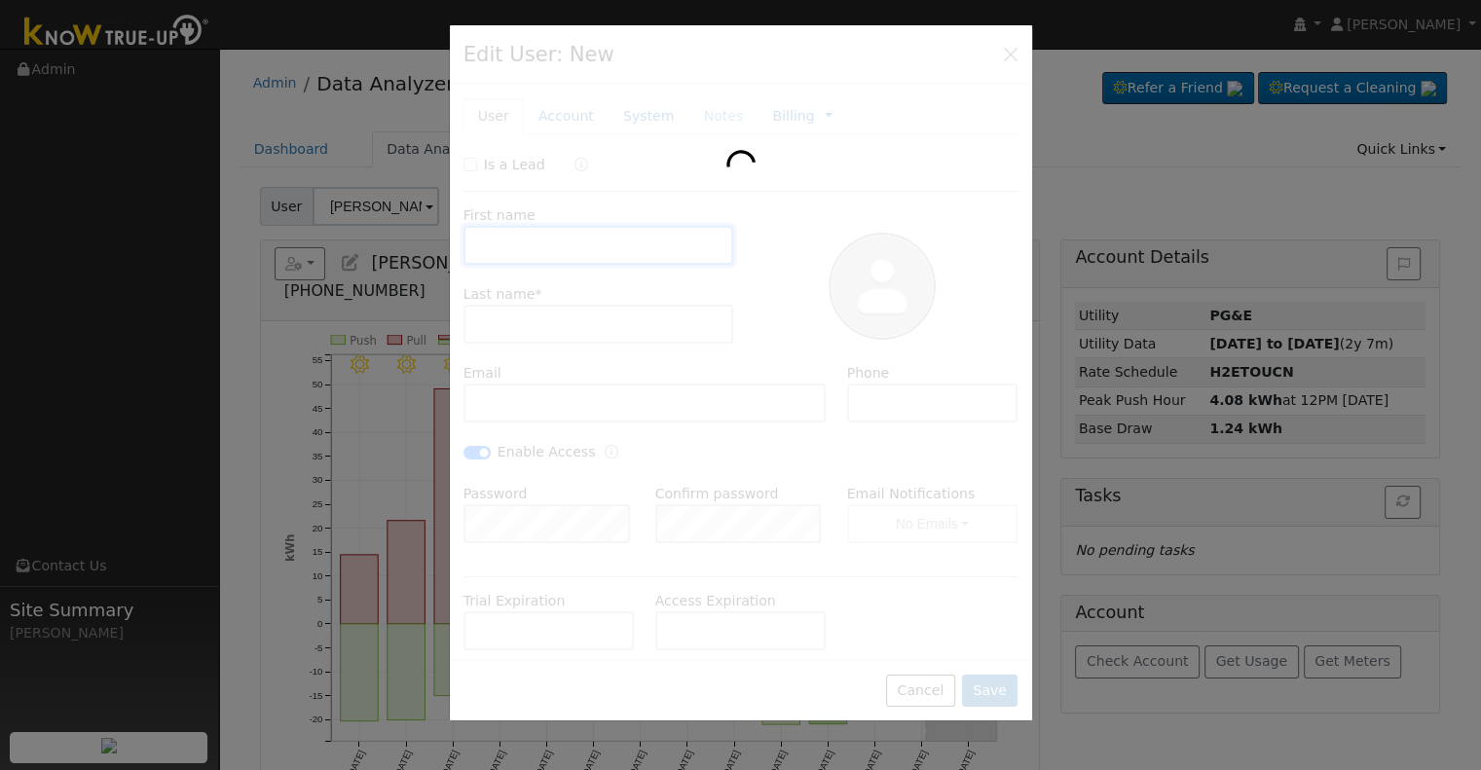
type input "Gunder"
type input "Balista"
type input "rednug320@gmail.com"
type input "559-512-9970"
checkbox input "true"
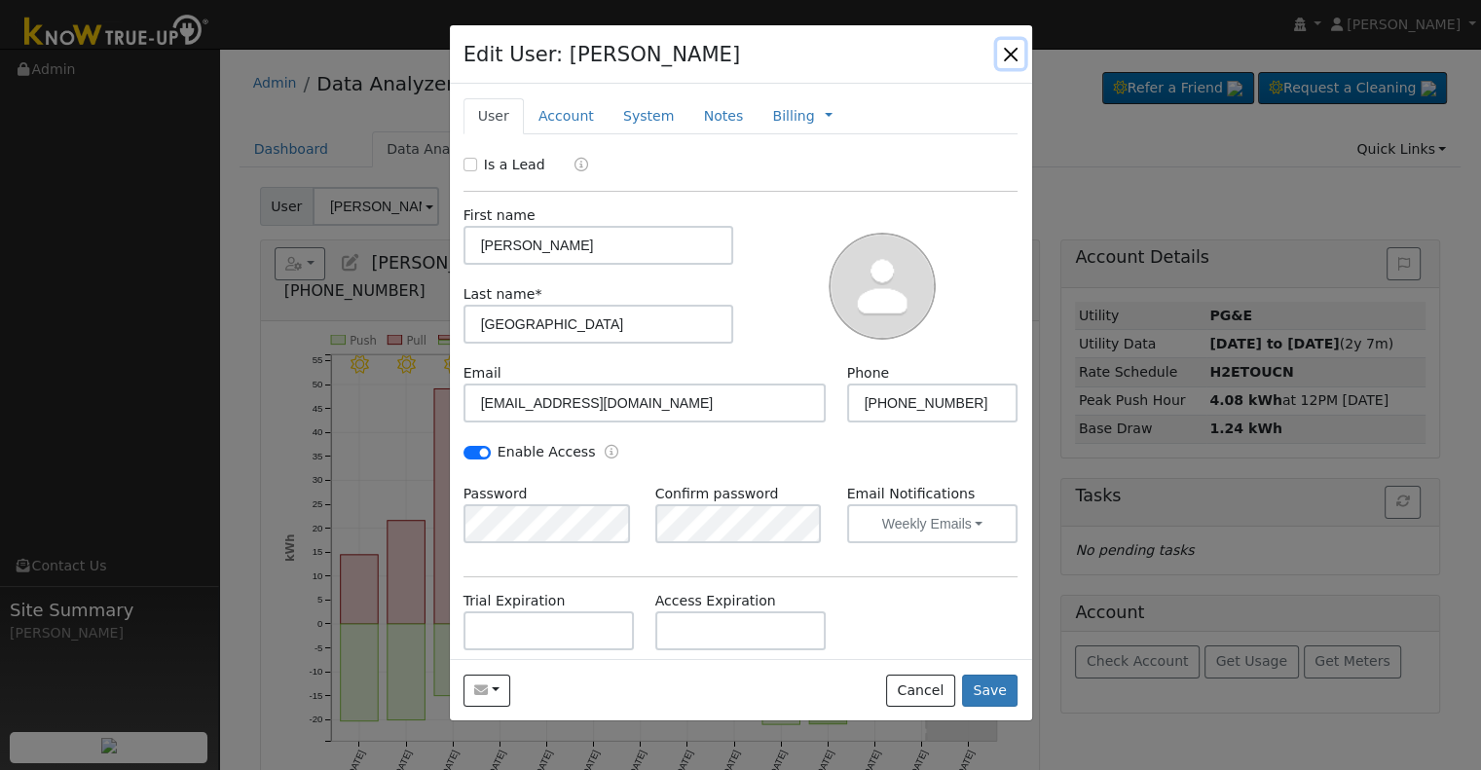
click at [1004, 56] on button "button" at bounding box center [1010, 53] width 27 height 27
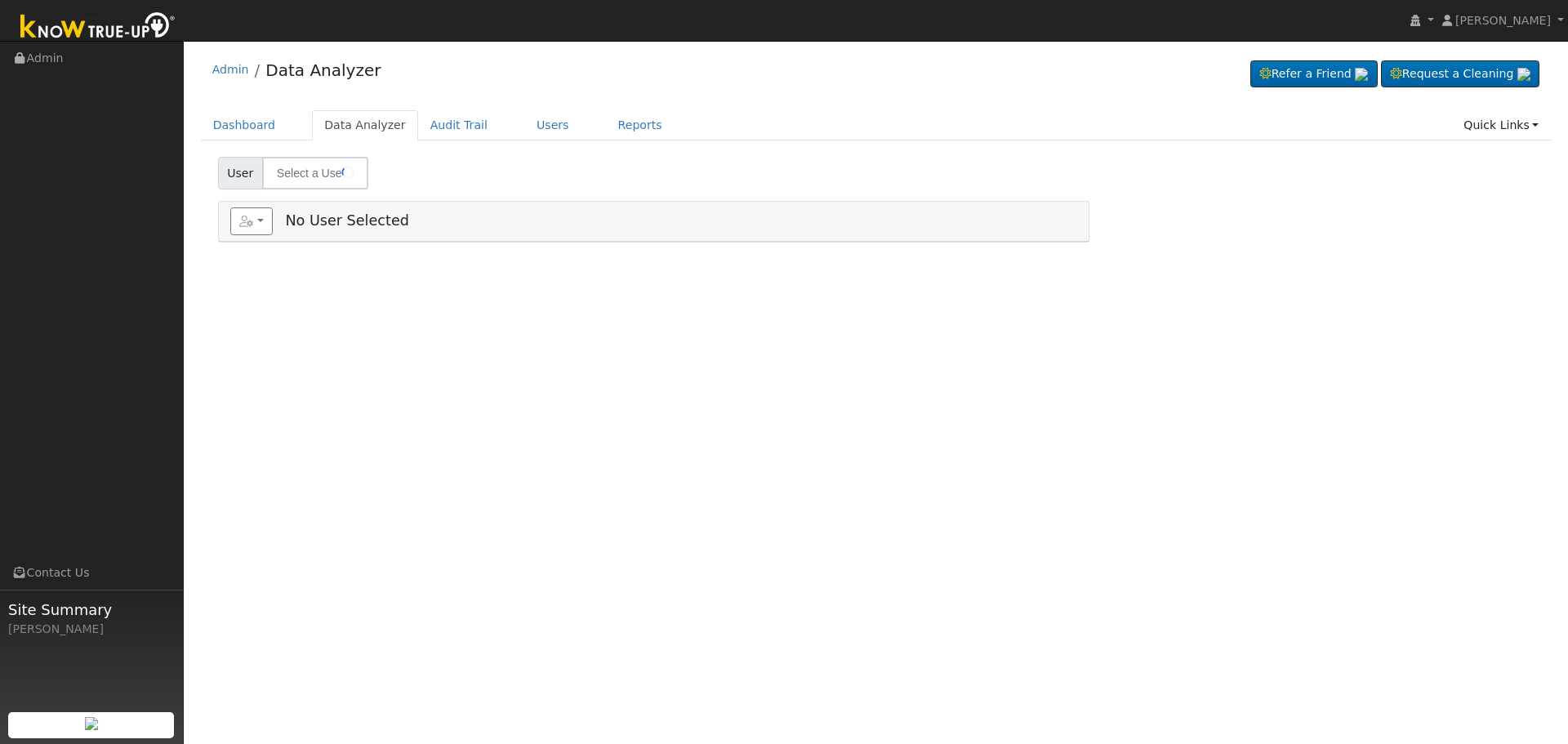
type input "[PERSON_NAME] & [PERSON_NAME]"
